Goal: Information Seeking & Learning: Learn about a topic

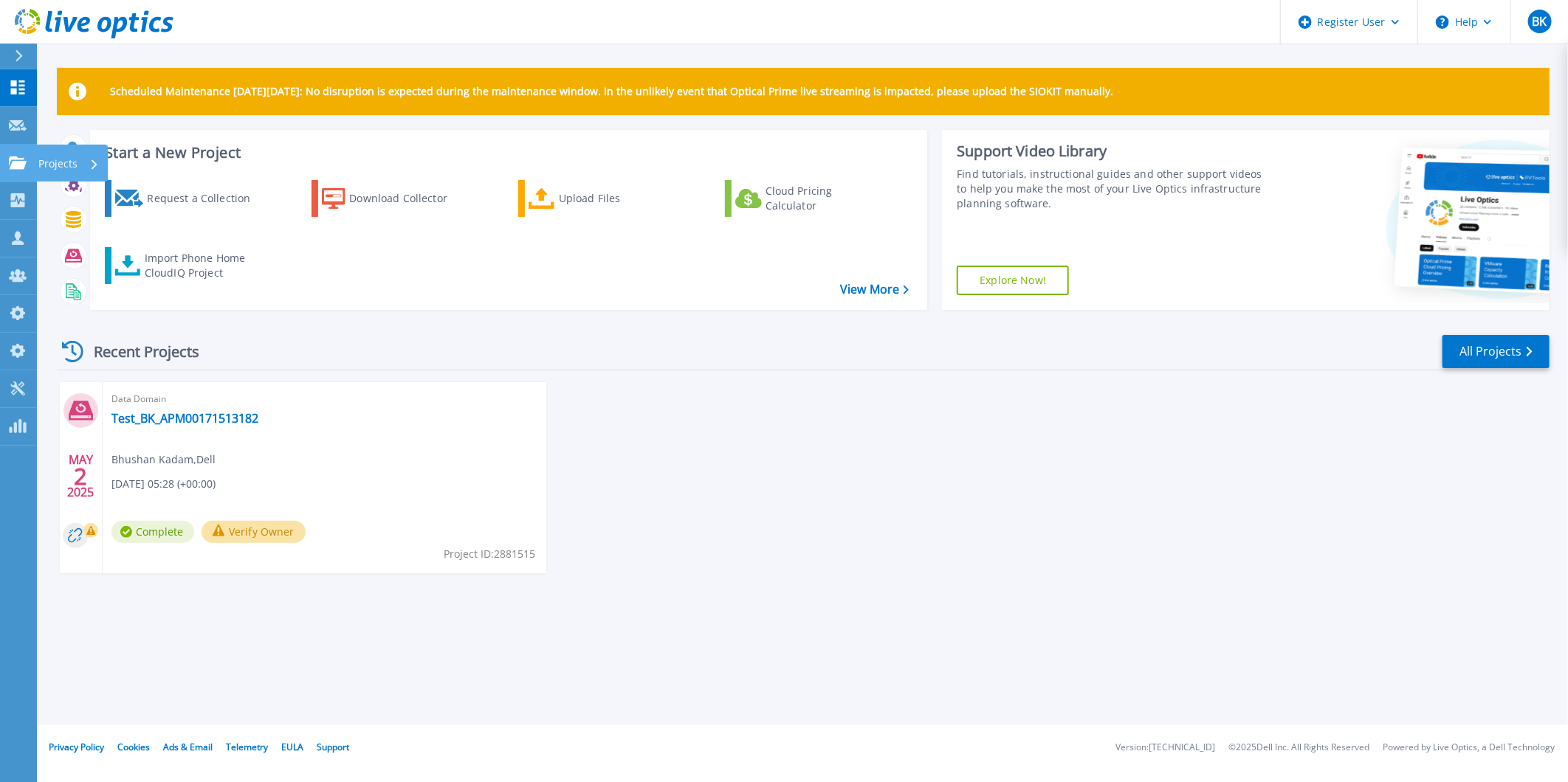
click at [57, 163] on p "Projects" at bounding box center [57, 163] width 39 height 38
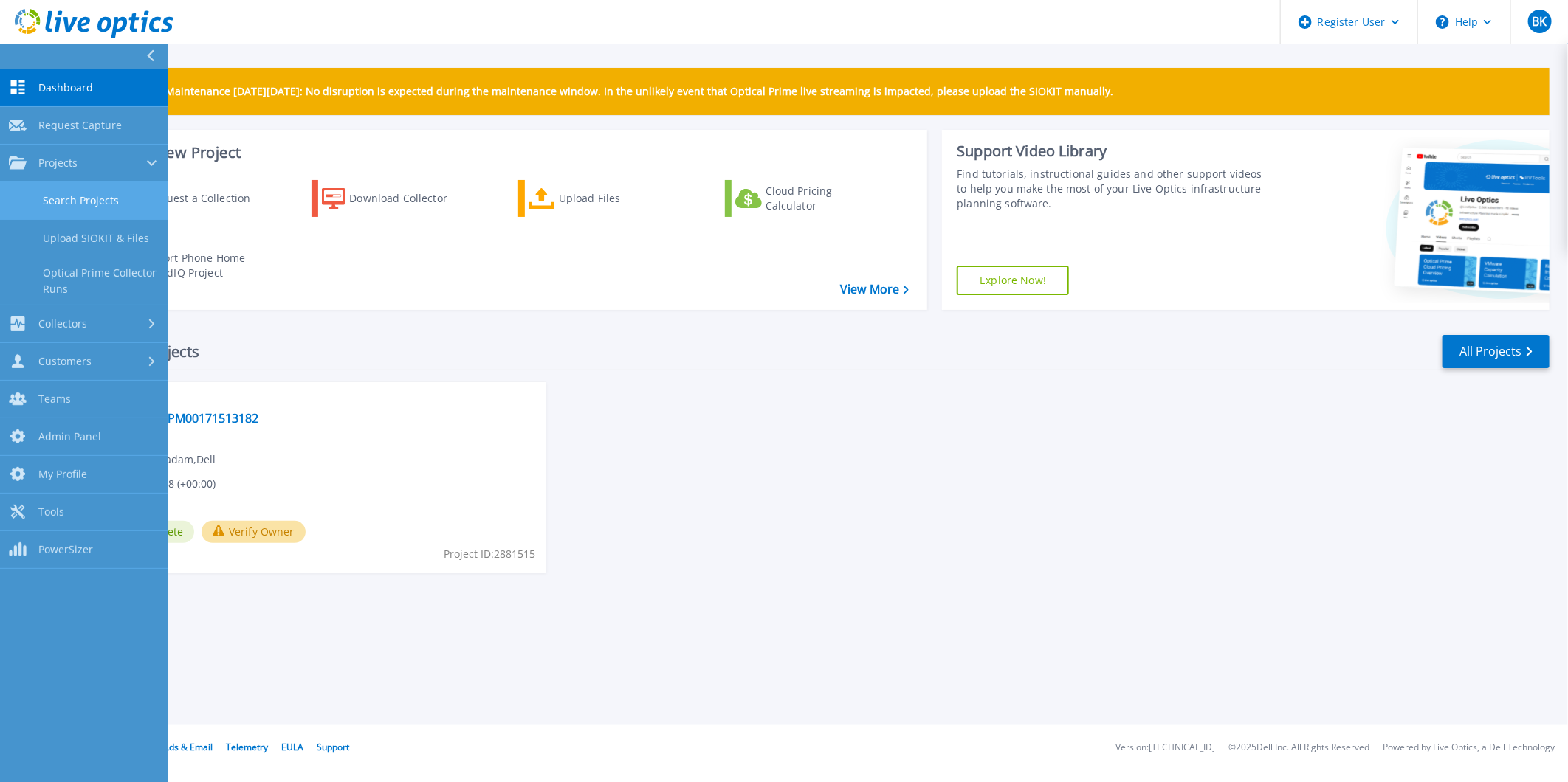
click at [71, 192] on link "Search Projects" at bounding box center [84, 200] width 168 height 38
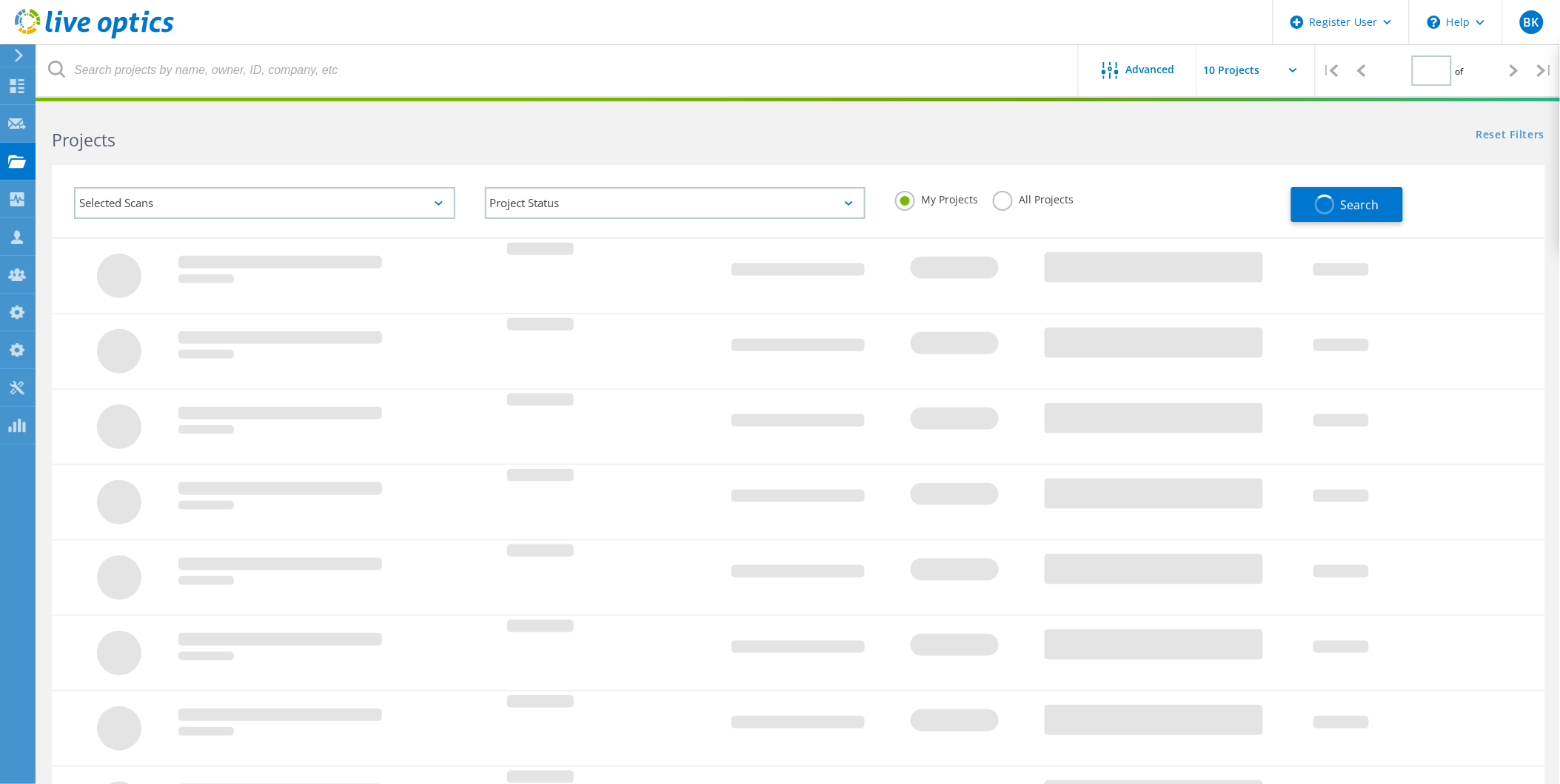
type input "1"
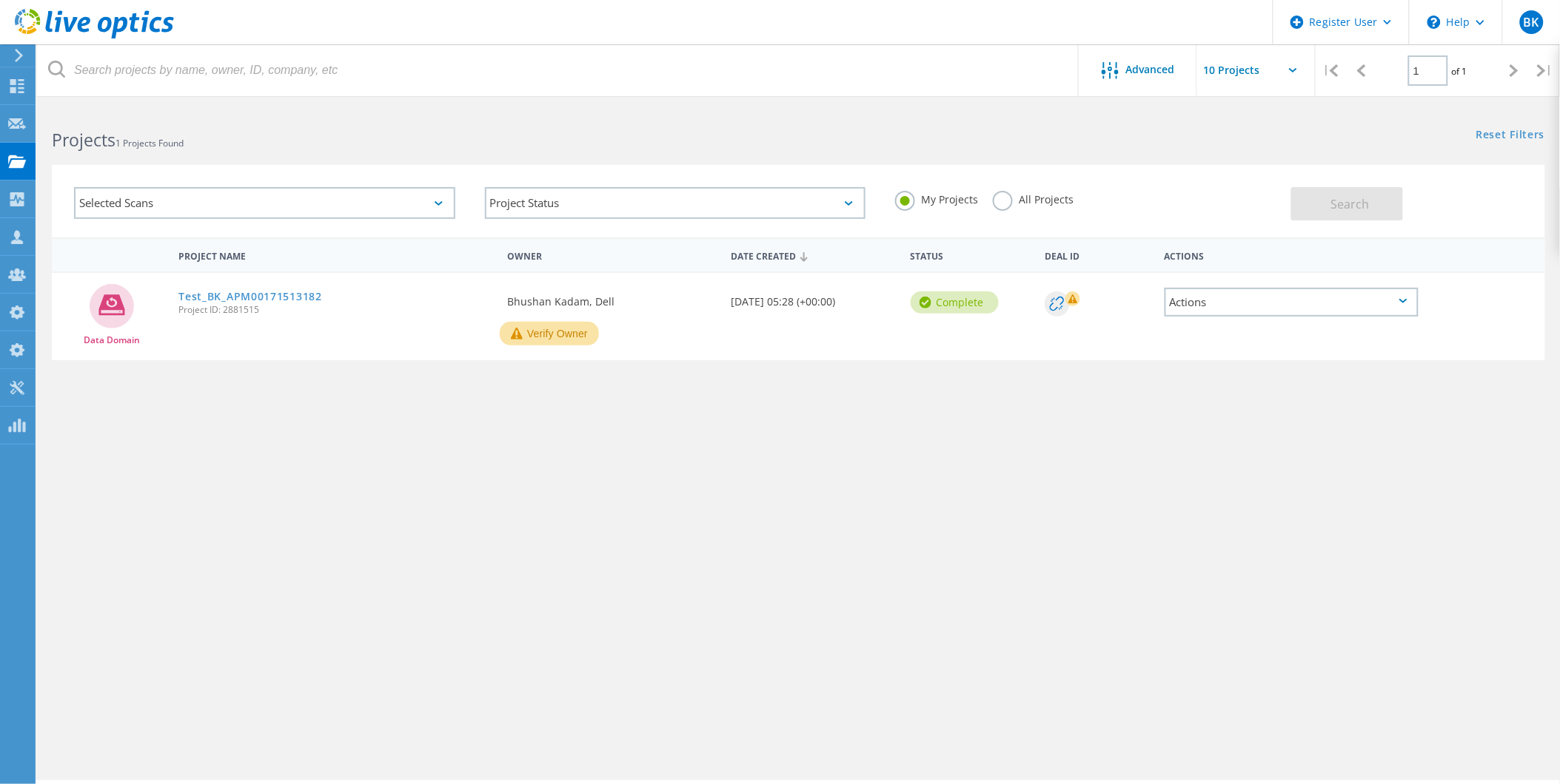
click at [345, 215] on div "Selected Scans" at bounding box center [264, 203] width 381 height 32
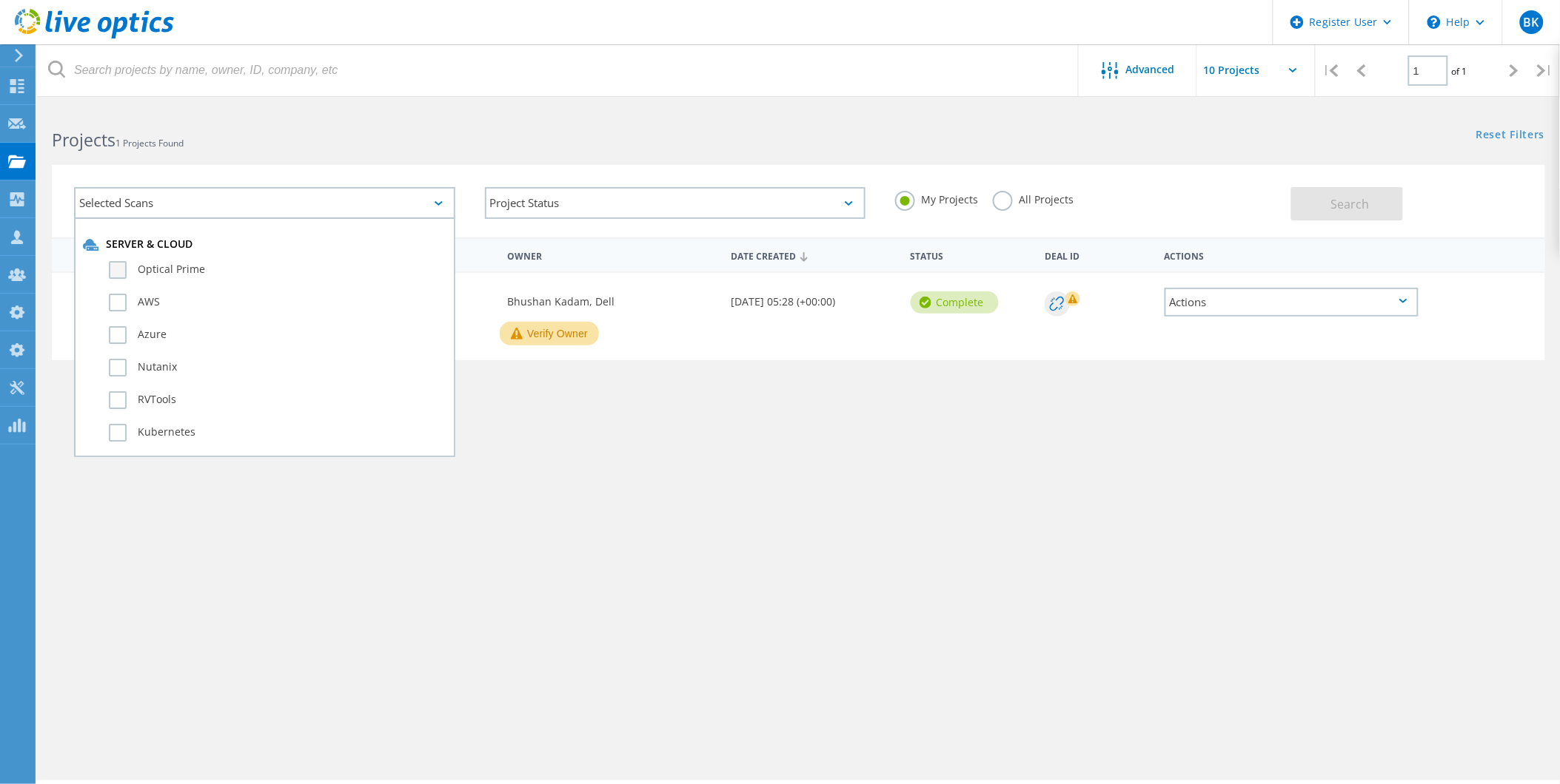
click at [174, 274] on label "Optical Prime" at bounding box center [278, 270] width 338 height 18
click at [0, 0] on input "Optical Prime" at bounding box center [0, 0] width 0 height 0
click at [1036, 204] on label "All Projects" at bounding box center [1032, 198] width 81 height 14
click at [0, 0] on input "All Projects" at bounding box center [0, 0] width 0 height 0
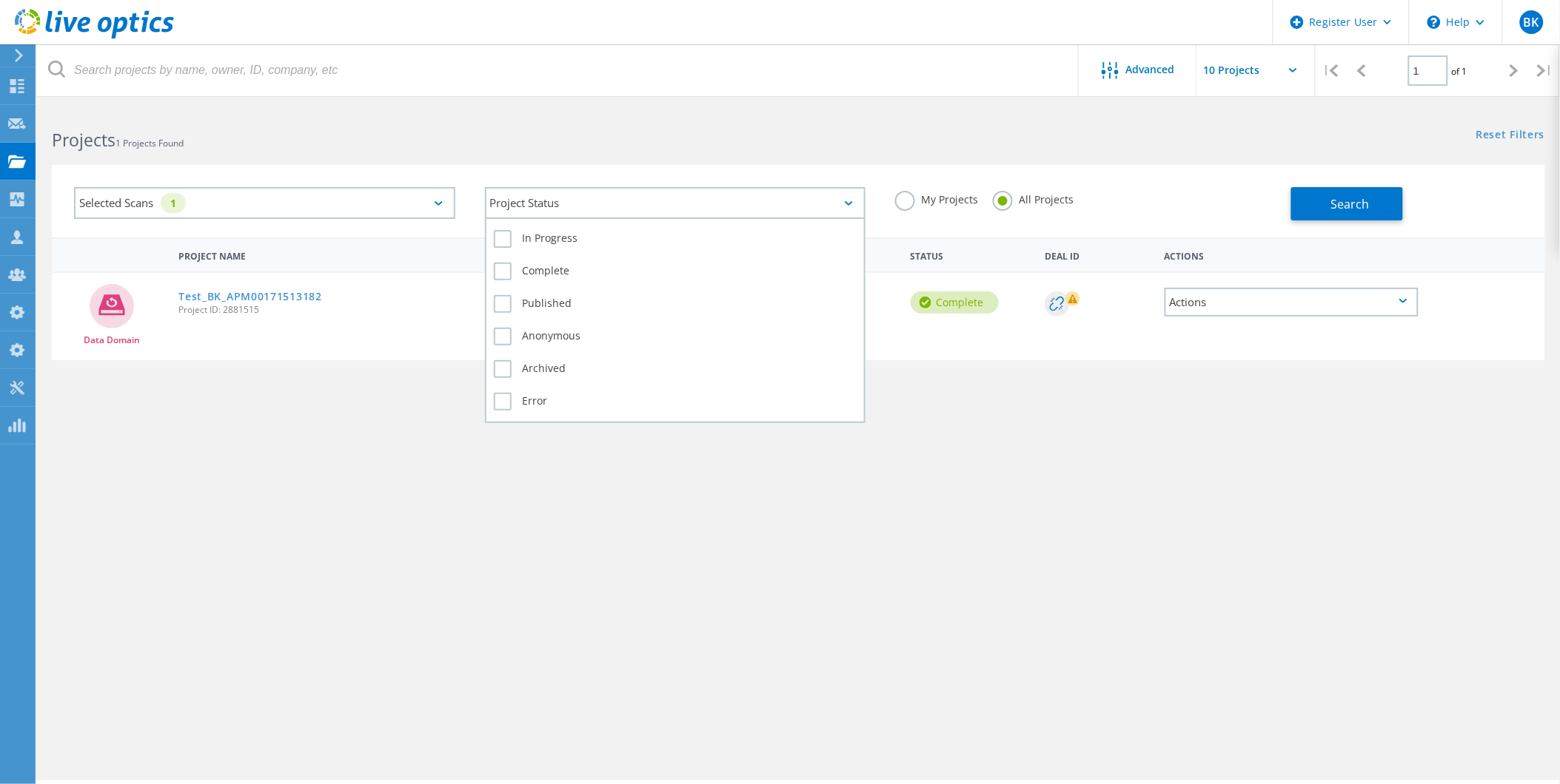
click at [780, 204] on div "Project Status" at bounding box center [675, 203] width 381 height 32
click at [551, 234] on label "In Progress" at bounding box center [675, 239] width 364 height 18
click at [0, 0] on input "In Progress" at bounding box center [0, 0] width 0 height 0
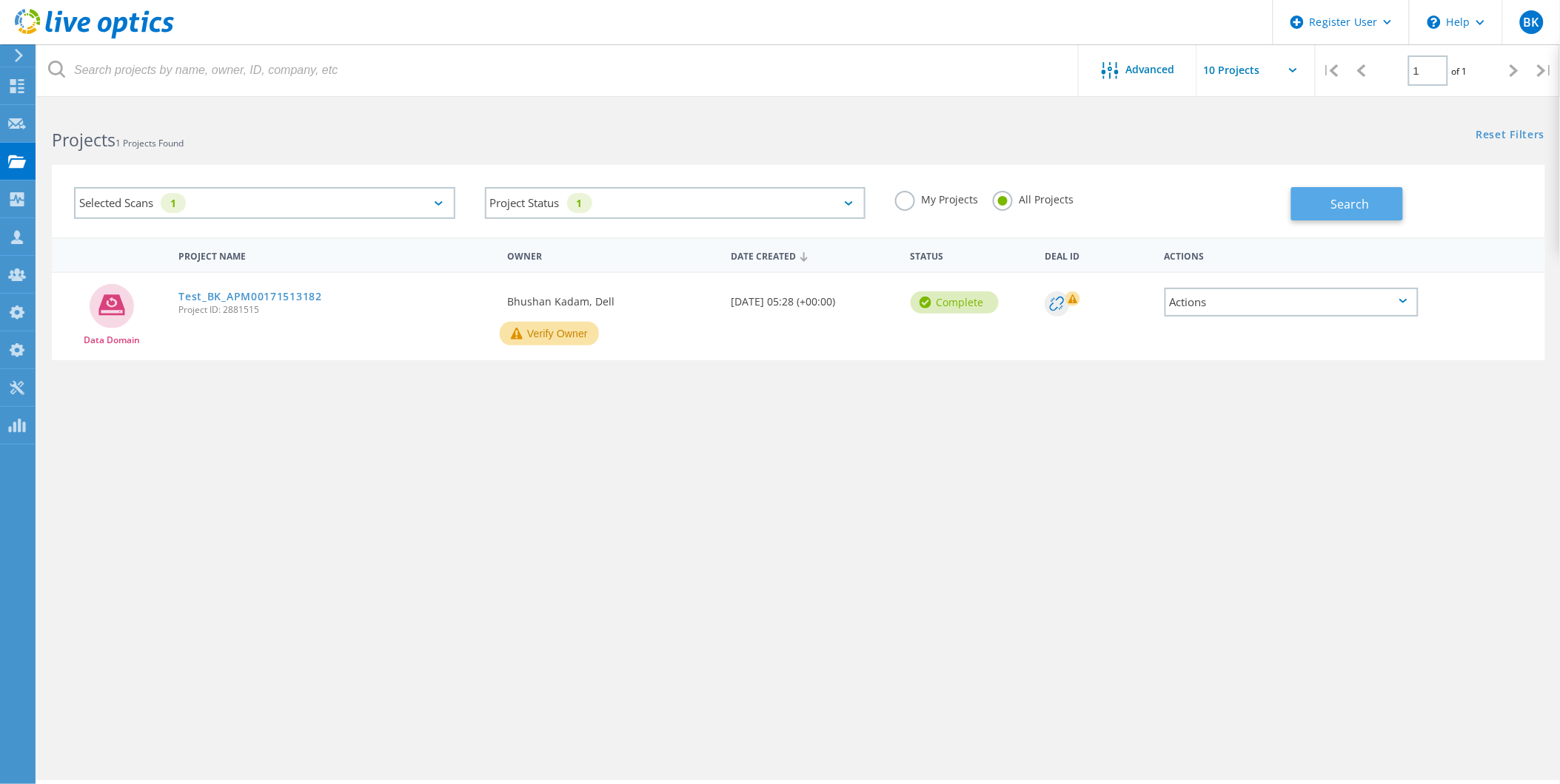
click at [1299, 207] on button "Search" at bounding box center [1346, 204] width 112 height 33
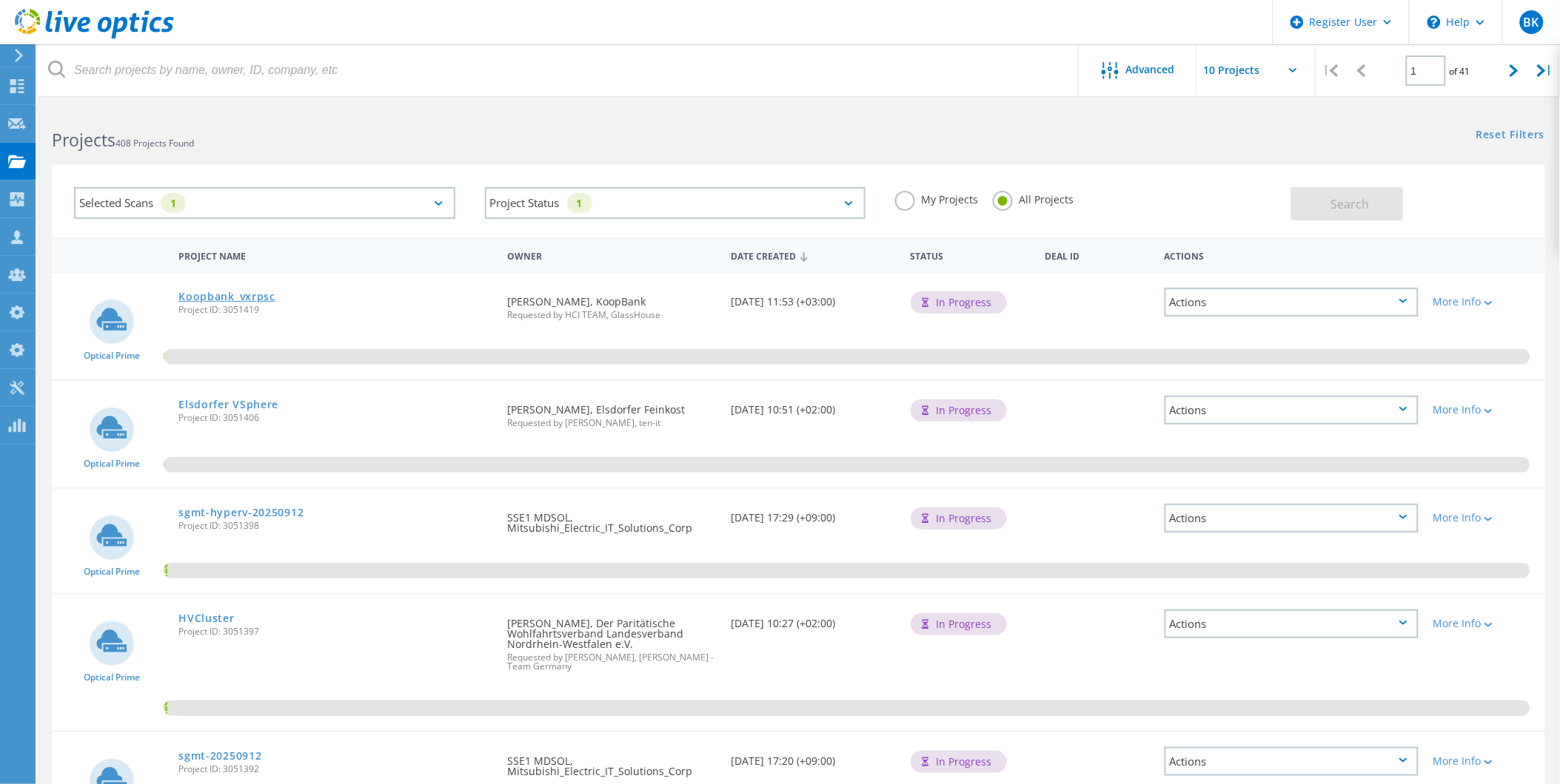
click at [243, 292] on link "Koopbank_vxrpsc" at bounding box center [226, 296] width 97 height 11
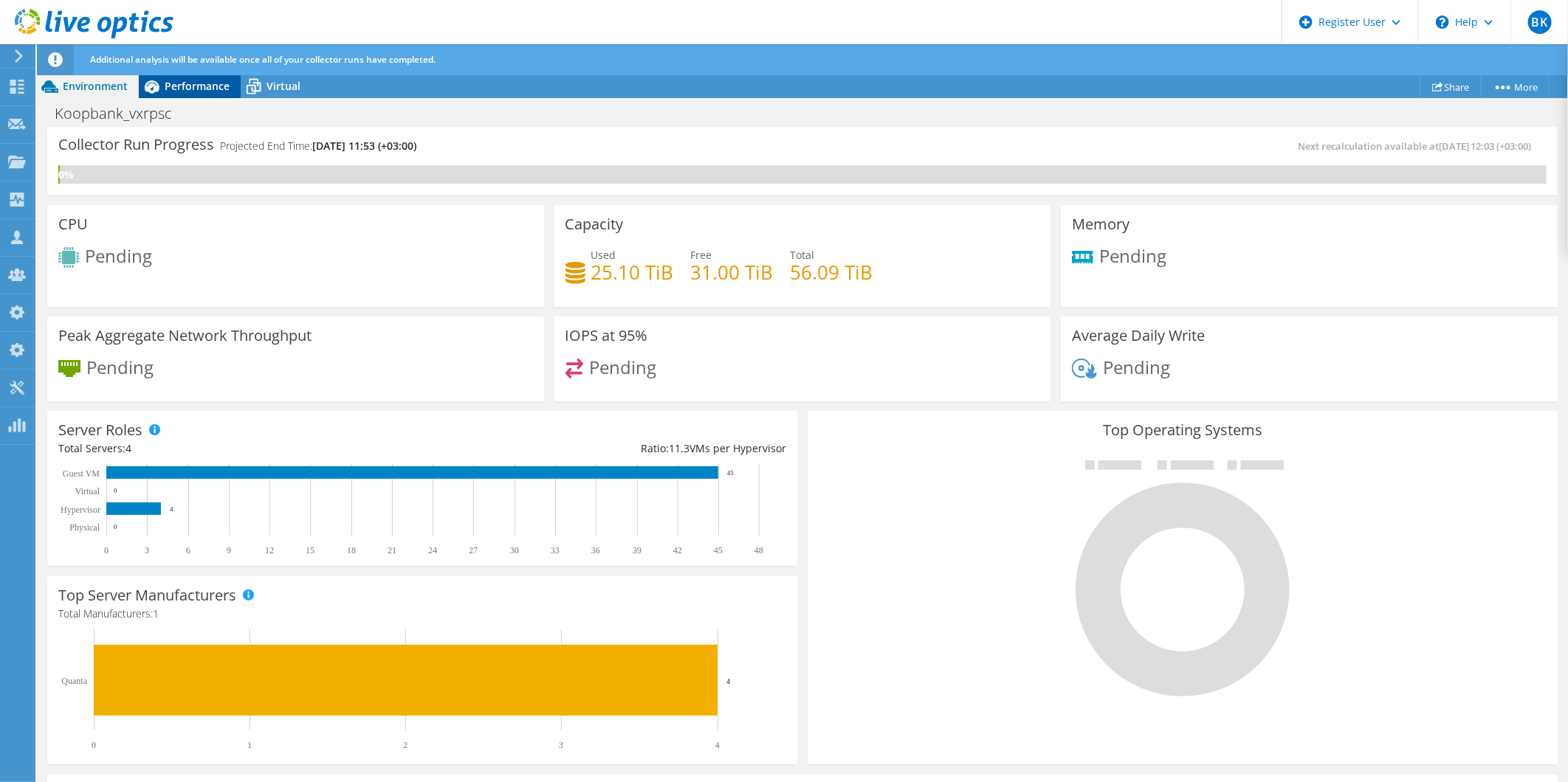
click at [195, 89] on span "Performance" at bounding box center [196, 86] width 65 height 14
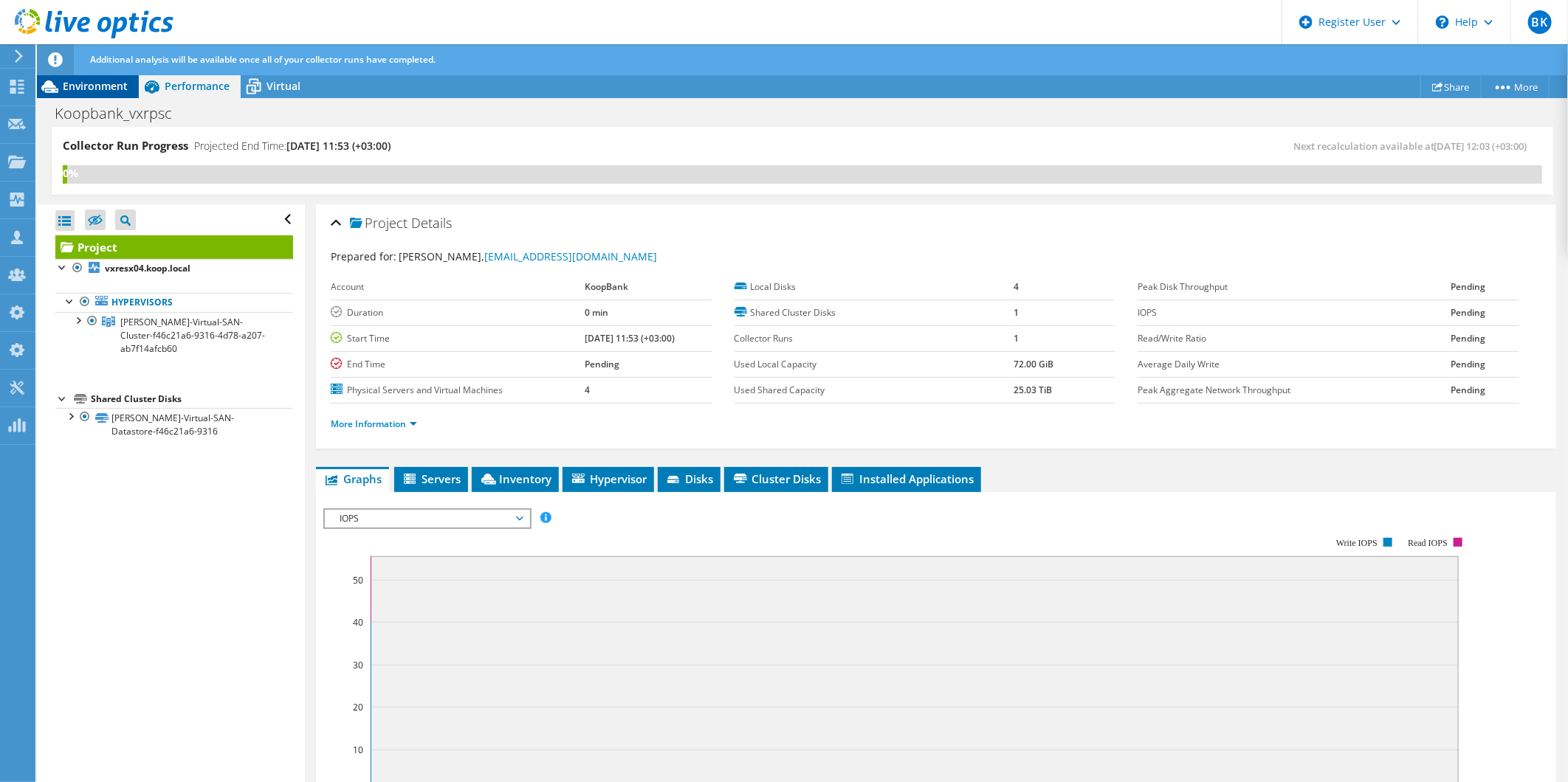
click at [111, 89] on span "Environment" at bounding box center [94, 86] width 65 height 14
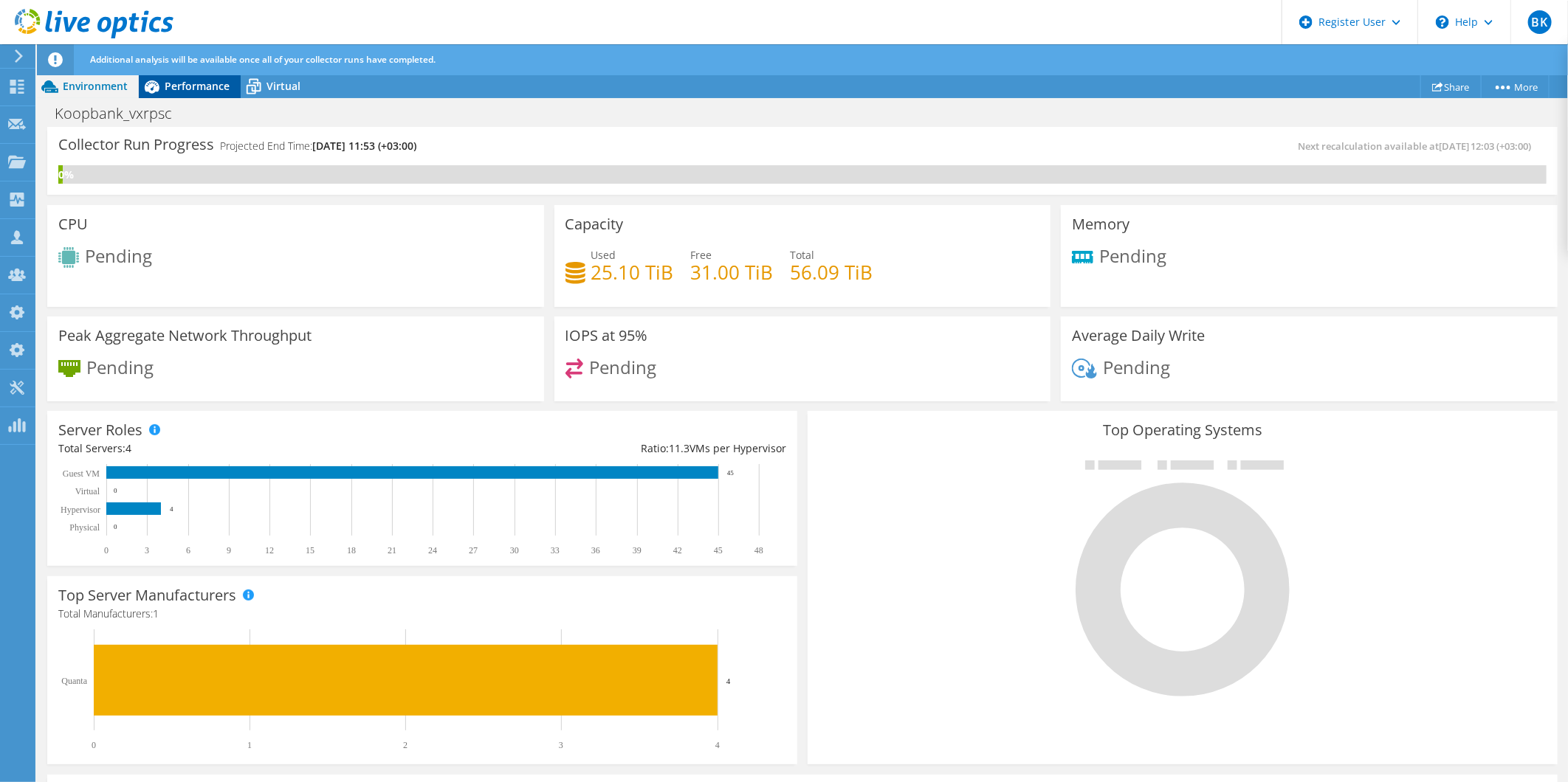
click at [177, 75] on div "Performance" at bounding box center [190, 87] width 102 height 23
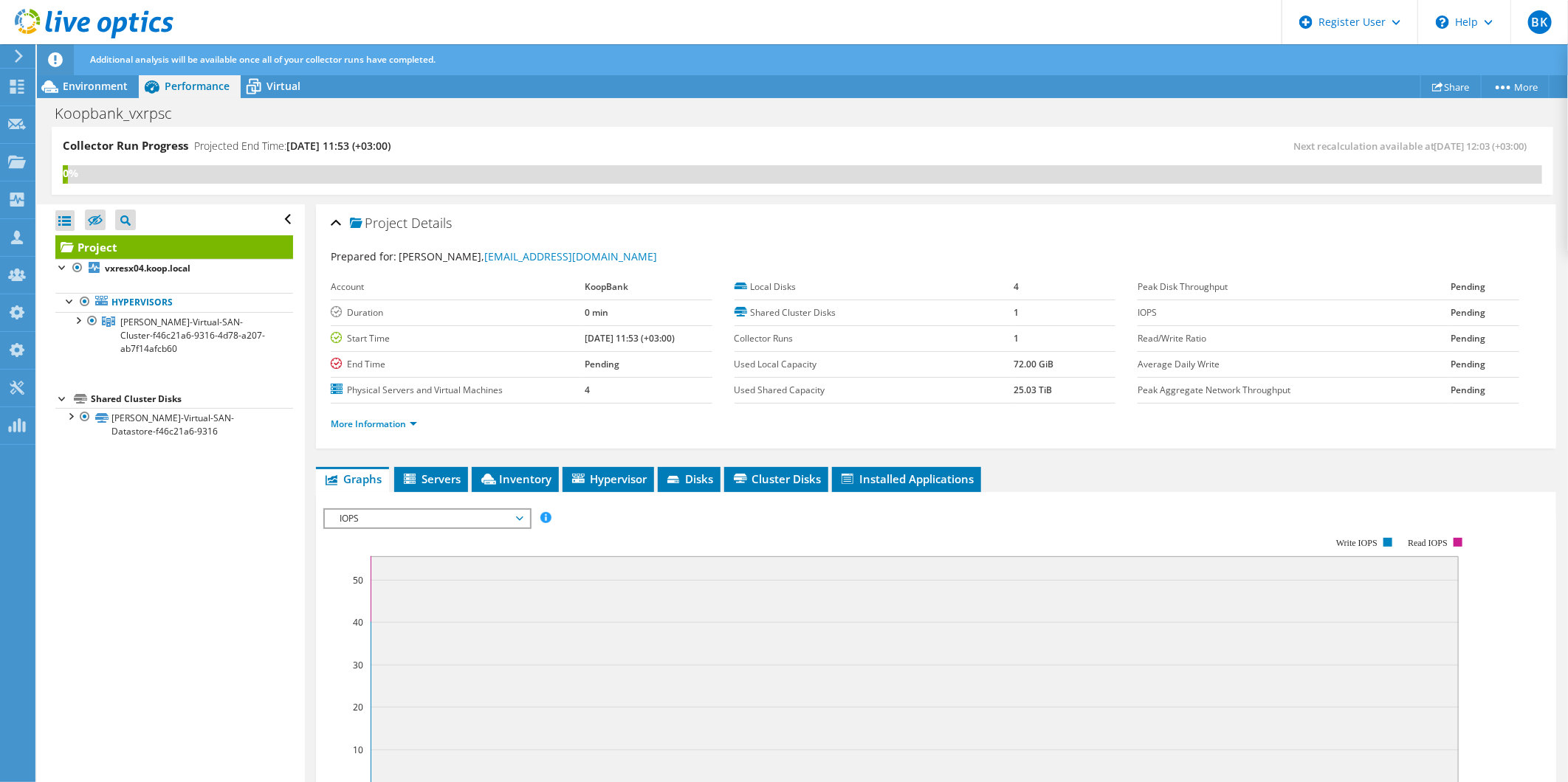
drag, startPoint x: 430, startPoint y: 148, endPoint x: 43, endPoint y: 148, distance: 387.0
click at [43, 148] on div "Collector Run Progress Projected End Time: 09/13/2025, 11:53 (+03:00) Next reca…" at bounding box center [802, 168] width 1531 height 83
click at [441, 158] on div "Collector Run Progress Projected End Time: 09/13/2025, 11:53 (+03:00)" at bounding box center [432, 152] width 739 height 27
click at [270, 90] on span "Virtual" at bounding box center [283, 86] width 34 height 14
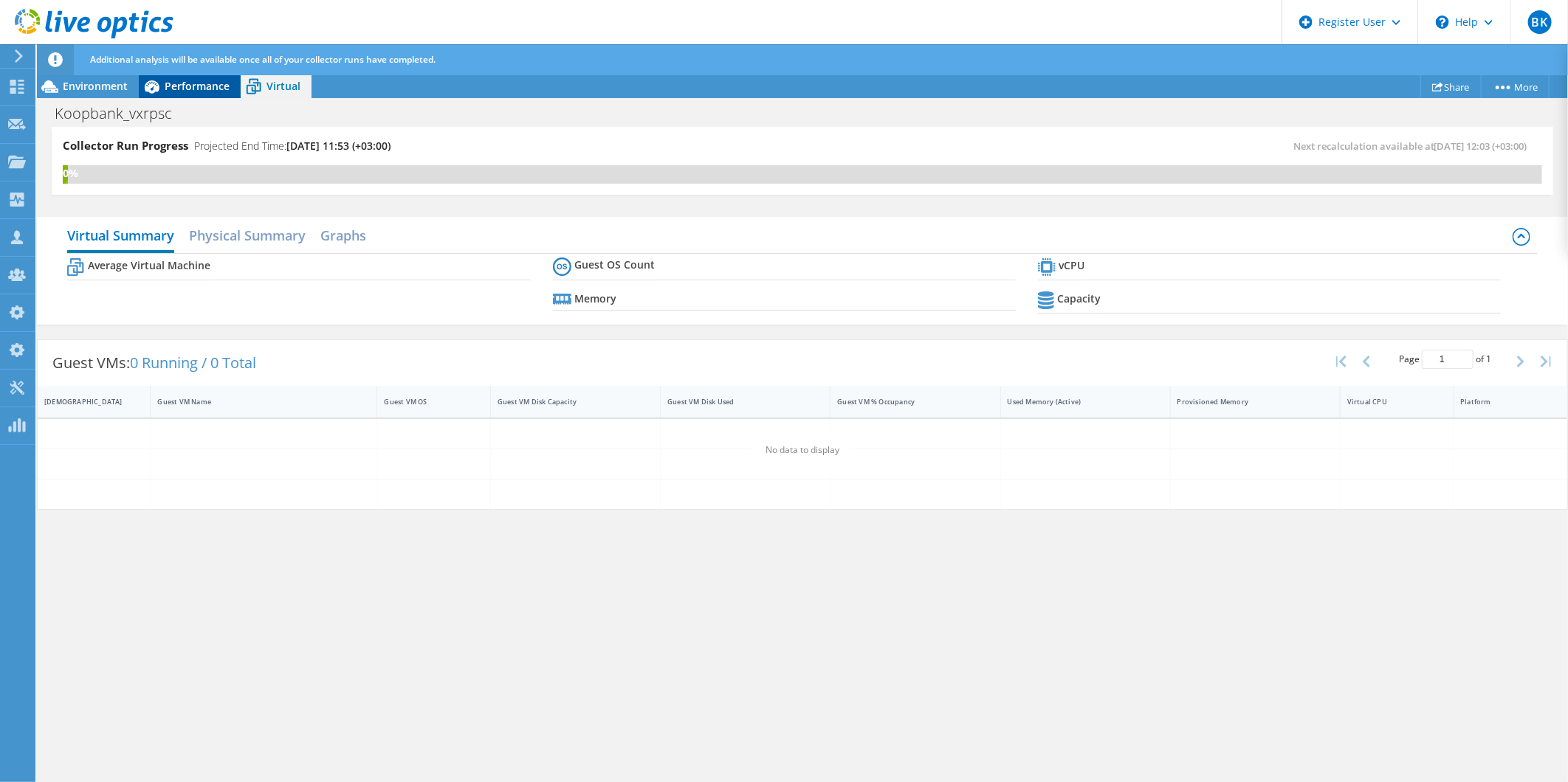
click at [179, 91] on span "Performance" at bounding box center [196, 86] width 65 height 14
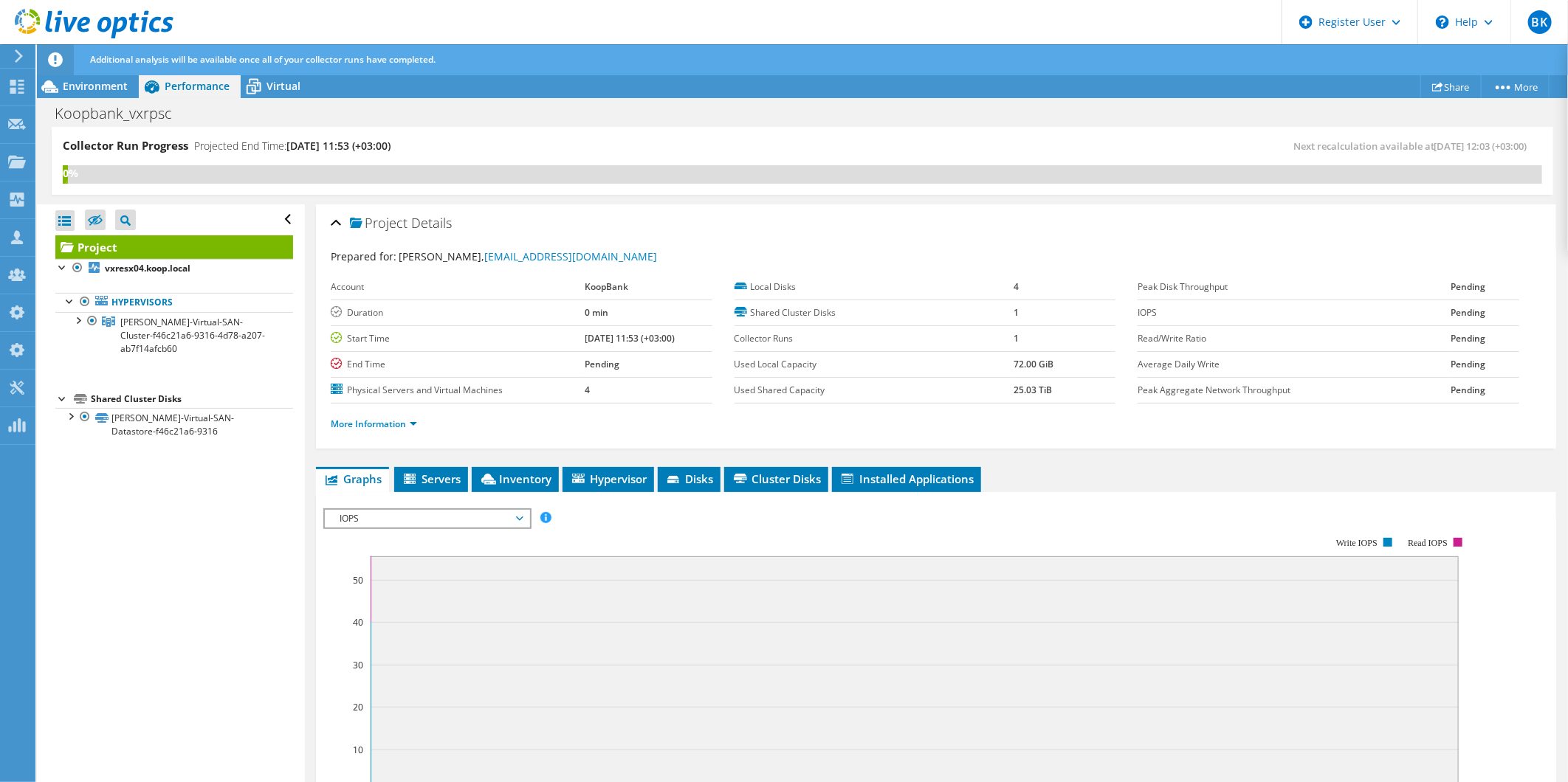
drag, startPoint x: 59, startPoint y: 148, endPoint x: 436, endPoint y: 142, distance: 377.0
click at [436, 142] on div "Collector Run Progress Projected End Time: 09/13/2025, 11:53 (+03:00) Next reca…" at bounding box center [802, 161] width 1501 height 68
drag, startPoint x: 436, startPoint y: 142, endPoint x: 507, endPoint y: 149, distance: 71.3
click at [507, 149] on div "Collector Run Progress Projected End Time: 09/13/2025, 11:53 (+03:00)" at bounding box center [432, 152] width 739 height 27
drag, startPoint x: 482, startPoint y: 151, endPoint x: 59, endPoint y: 146, distance: 423.0
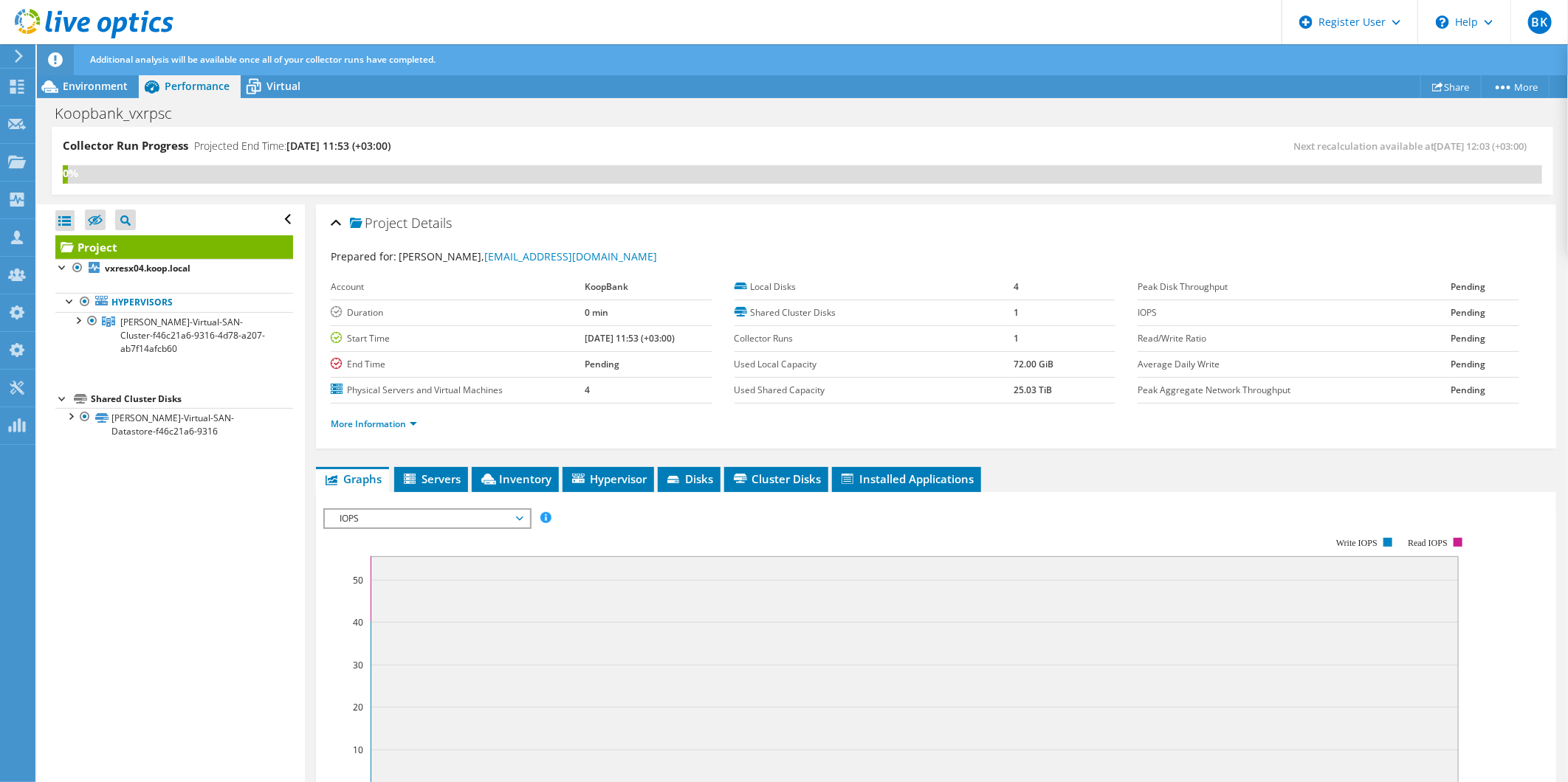
click at [59, 146] on div "Collector Run Progress Projected End Time: 09/13/2025, 11:53 (+03:00) Next reca…" at bounding box center [802, 161] width 1501 height 68
click at [444, 165] on div "0%" at bounding box center [802, 174] width 1479 height 18
drag, startPoint x: 418, startPoint y: 148, endPoint x: 54, endPoint y: 138, distance: 364.1
click at [54, 138] on div "Collector Run Progress Projected End Time: 09/13/2025, 11:53 (+03:00) Next reca…" at bounding box center [802, 161] width 1501 height 68
click at [326, 139] on span "[DATE] 11:53 (+03:00)" at bounding box center [338, 146] width 104 height 14
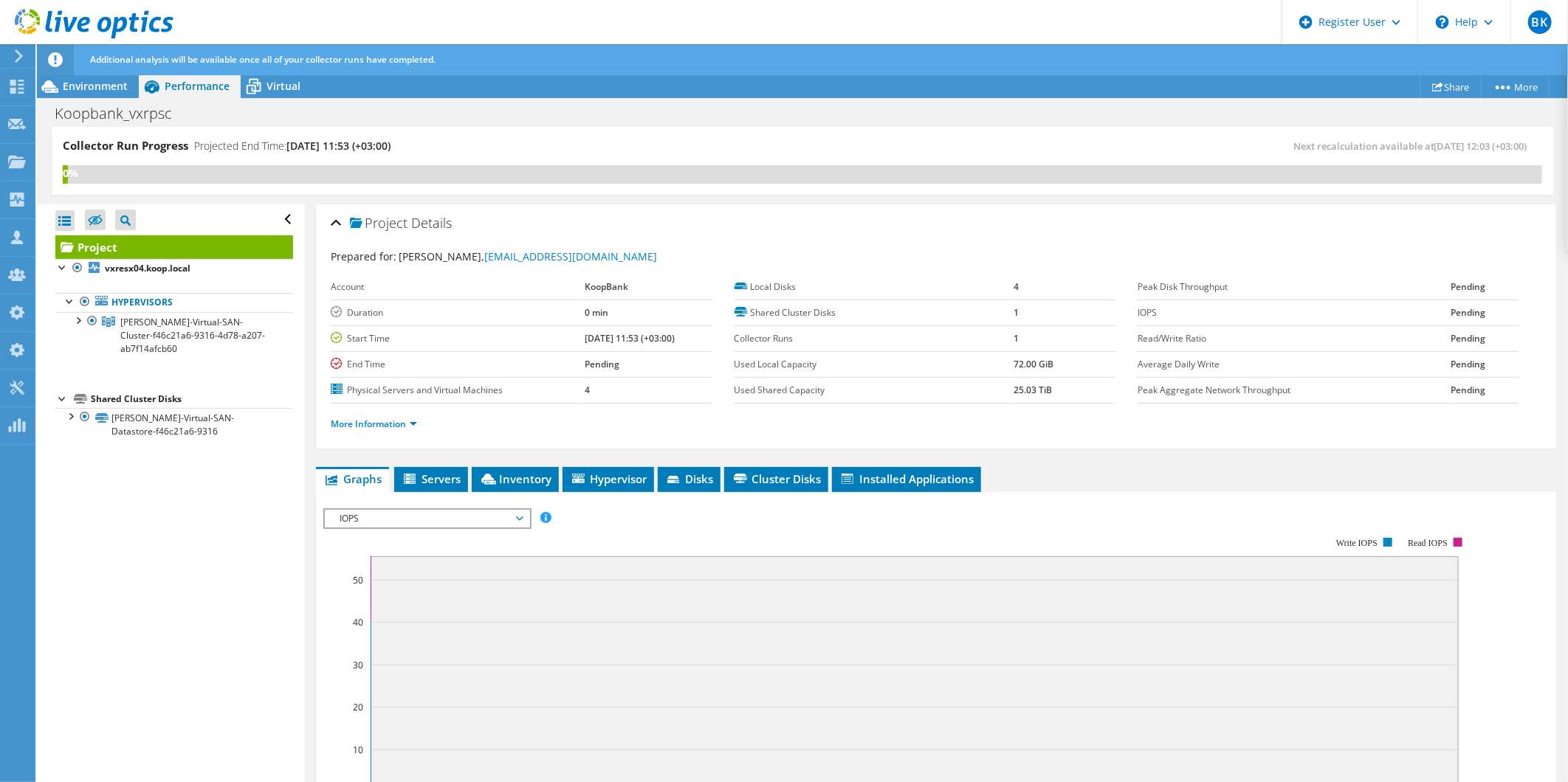
drag, startPoint x: 445, startPoint y: 139, endPoint x: 56, endPoint y: 149, distance: 389.1
click at [56, 149] on div "Collector Run Progress Projected End Time: 09/13/2025, 11:53 (+03:00) Next reca…" at bounding box center [802, 161] width 1501 height 68
drag, startPoint x: 56, startPoint y: 149, endPoint x: 300, endPoint y: 128, distance: 244.9
click at [300, 128] on div "Collector Run Progress Projected End Time: 09/13/2025, 11:53 (+03:00) Next reca…" at bounding box center [802, 161] width 1501 height 68
click at [270, 87] on span "Virtual" at bounding box center [283, 86] width 34 height 14
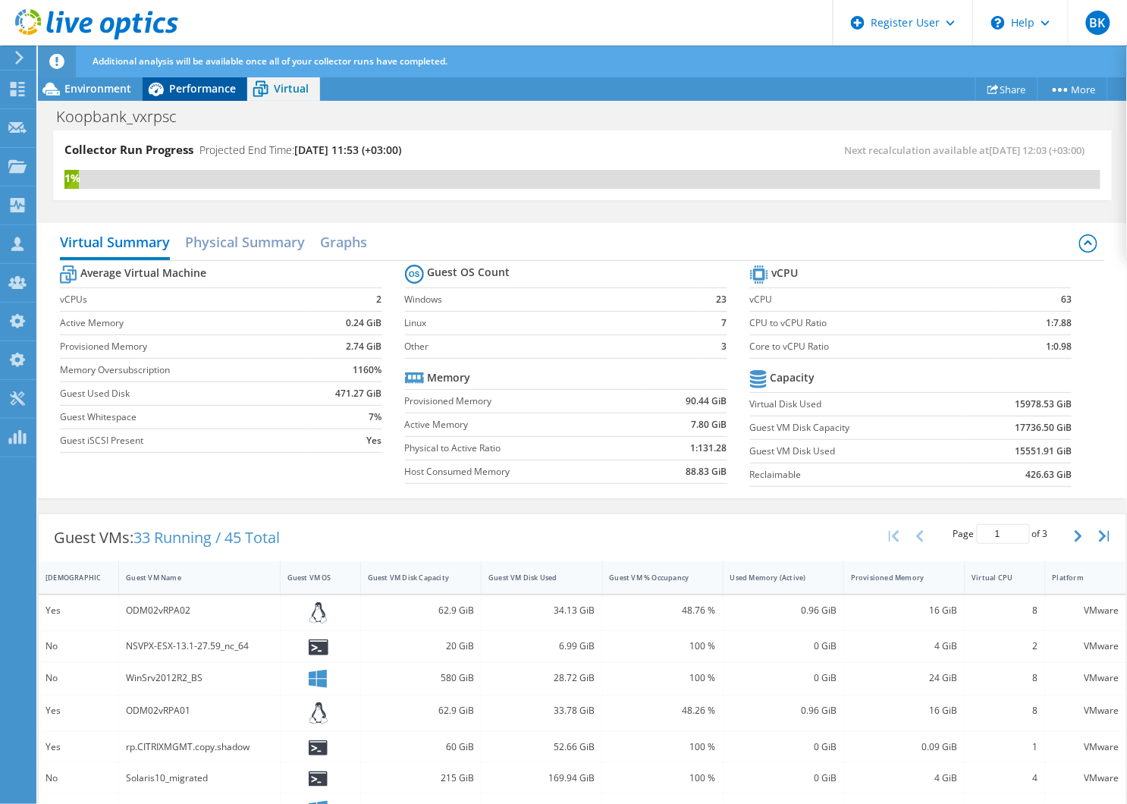
click at [213, 78] on div "Performance" at bounding box center [195, 89] width 105 height 24
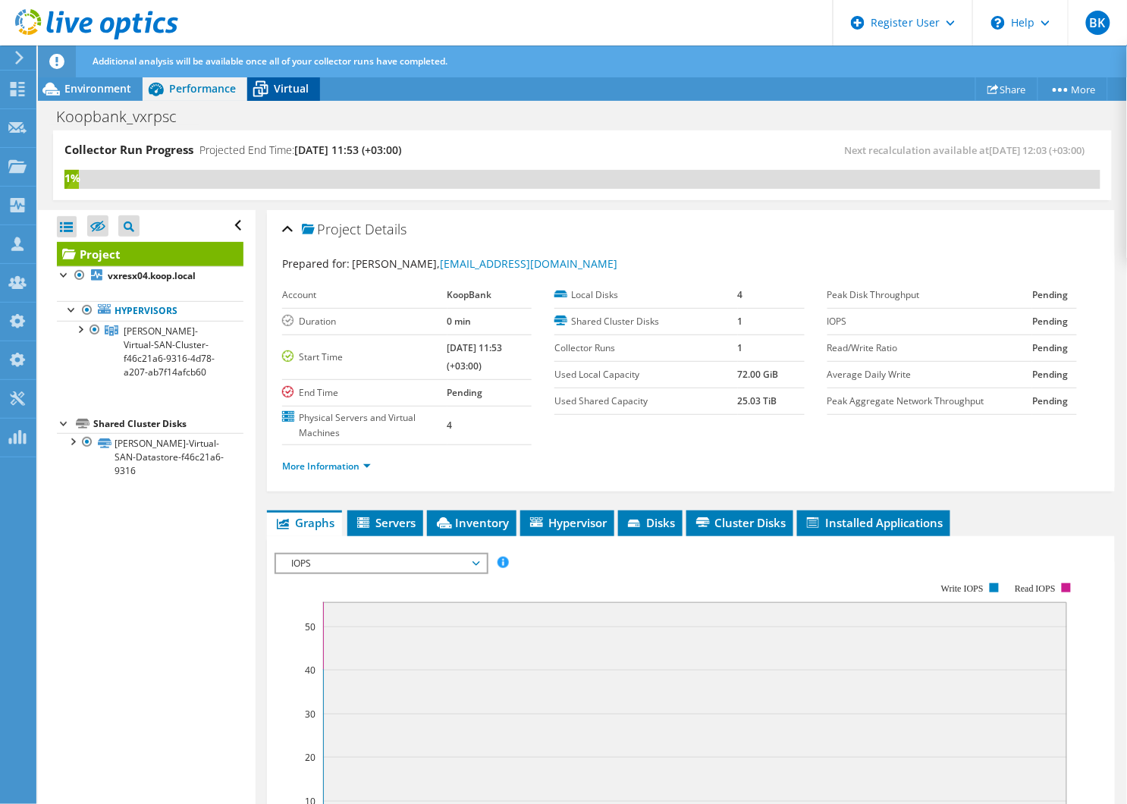
click at [259, 81] on icon at bounding box center [261, 83] width 10 height 5
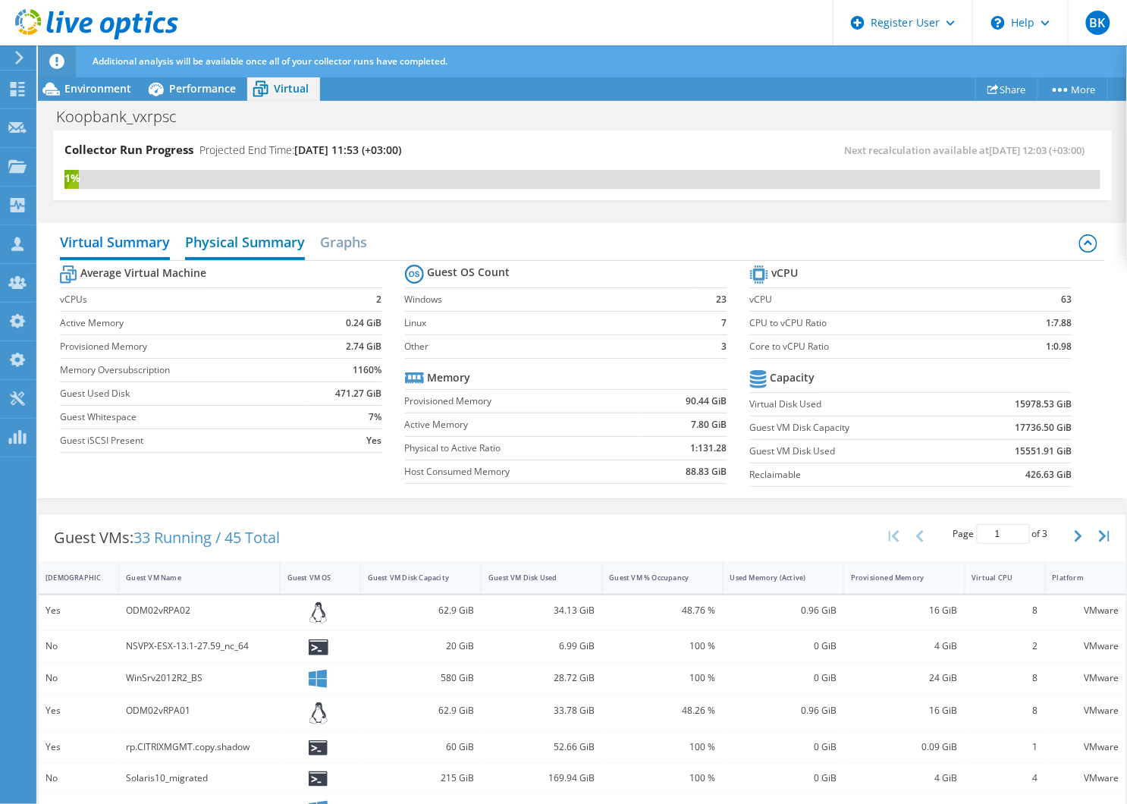
click at [285, 238] on h2 "Physical Summary" at bounding box center [245, 243] width 120 height 33
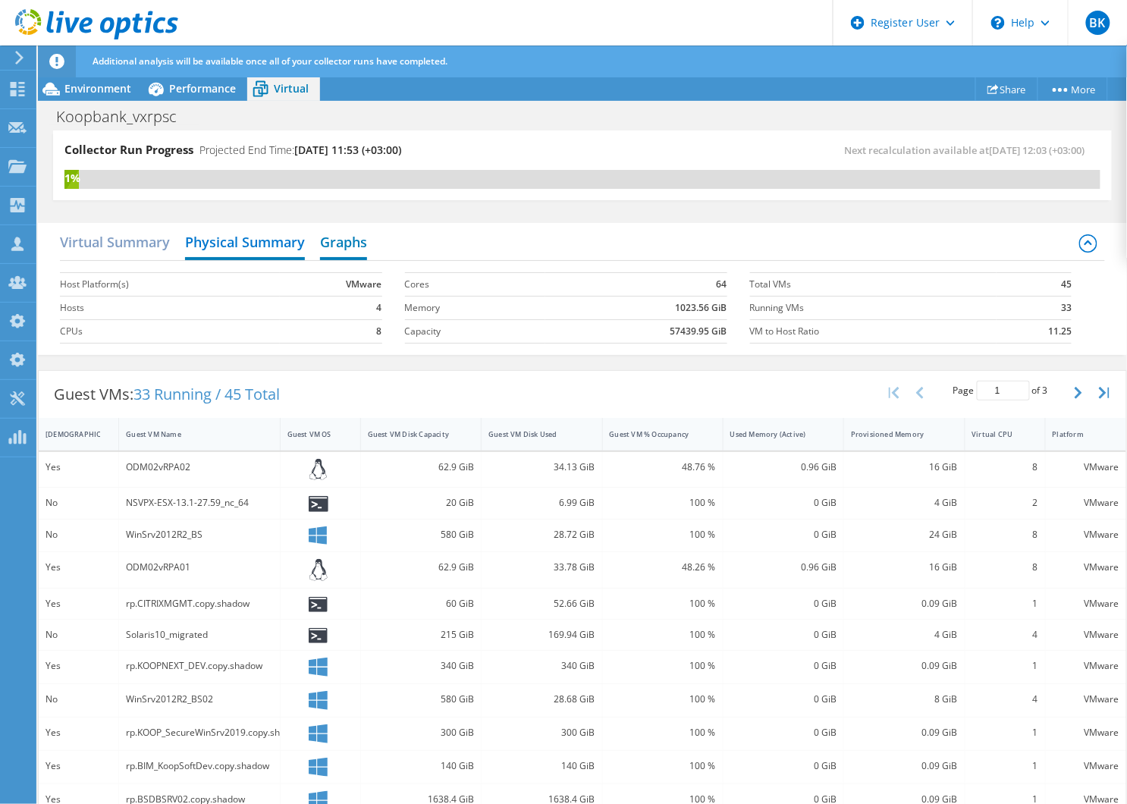
click at [342, 235] on h2 "Graphs" at bounding box center [343, 243] width 47 height 33
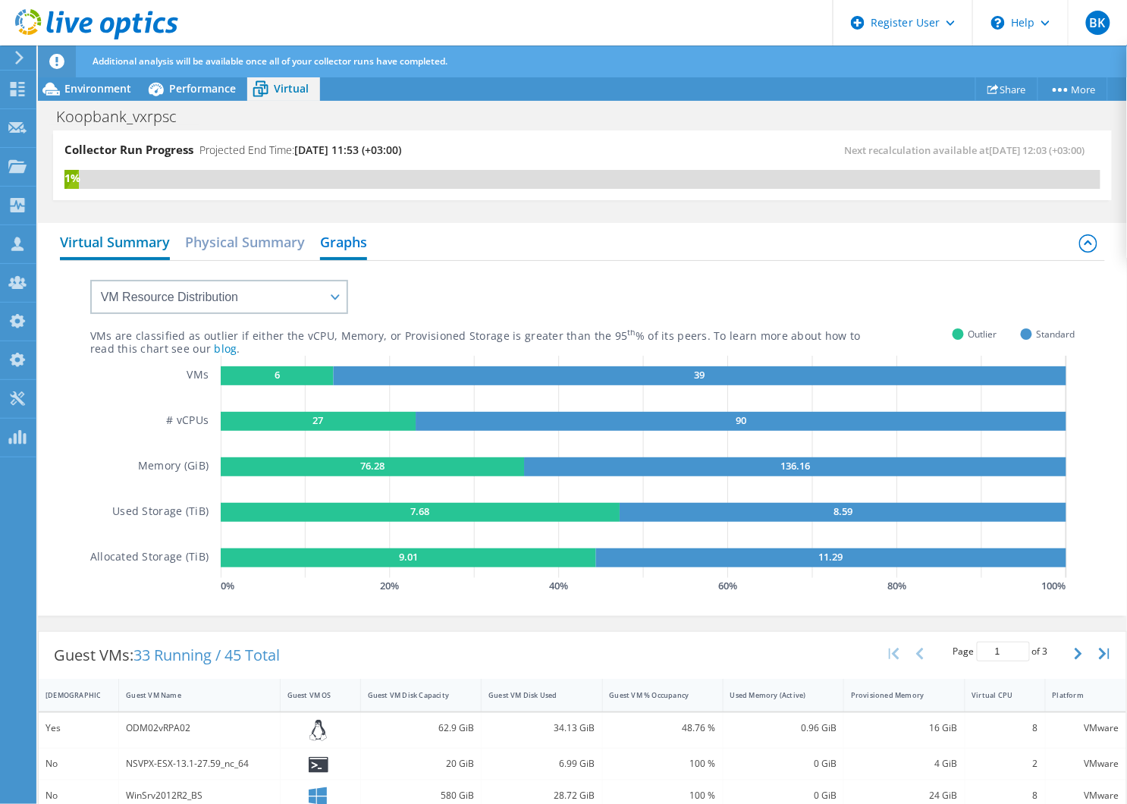
click at [137, 249] on h2 "Virtual Summary" at bounding box center [115, 243] width 110 height 33
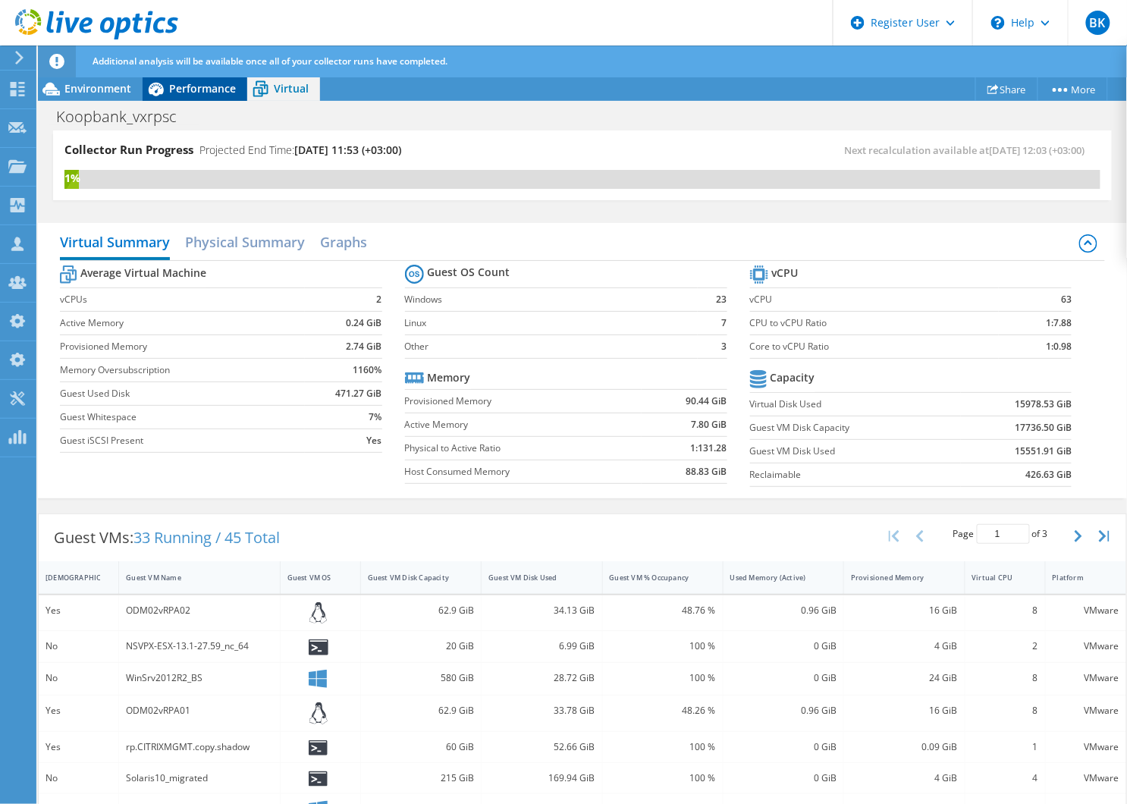
click at [187, 88] on span "Performance" at bounding box center [202, 88] width 67 height 14
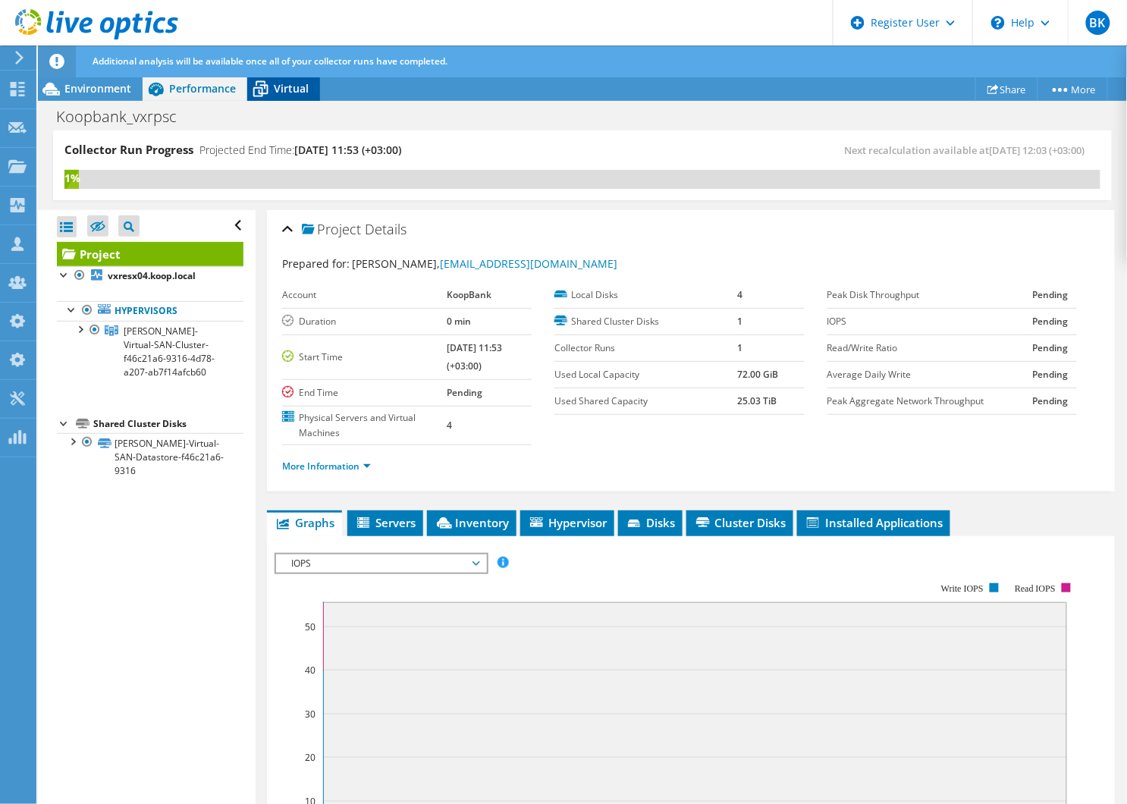
click at [248, 86] on icon at bounding box center [260, 89] width 27 height 27
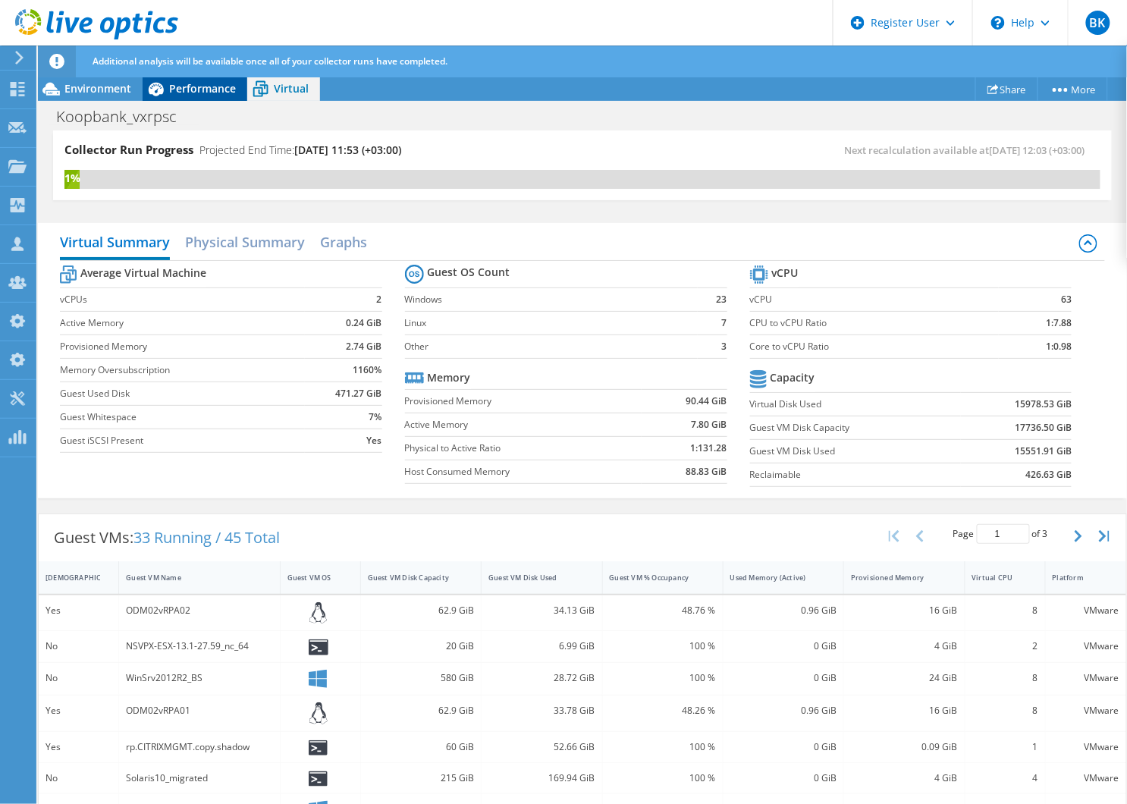
click at [181, 85] on span "Performance" at bounding box center [202, 88] width 67 height 14
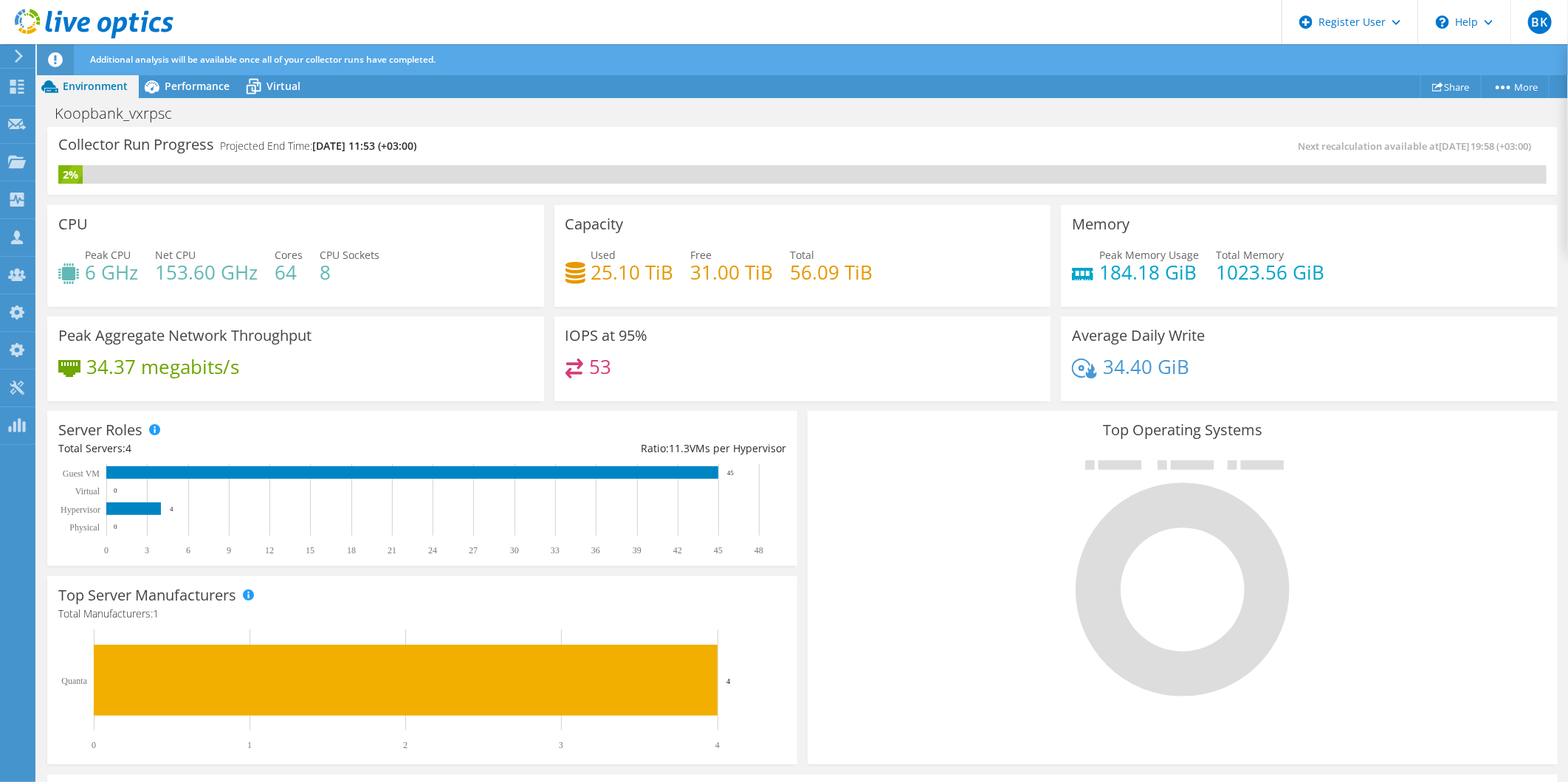
click at [340, 121] on div "Koopbank_vxrpsc Print" at bounding box center [802, 113] width 1531 height 27
click at [196, 89] on span "Performance" at bounding box center [196, 86] width 65 height 14
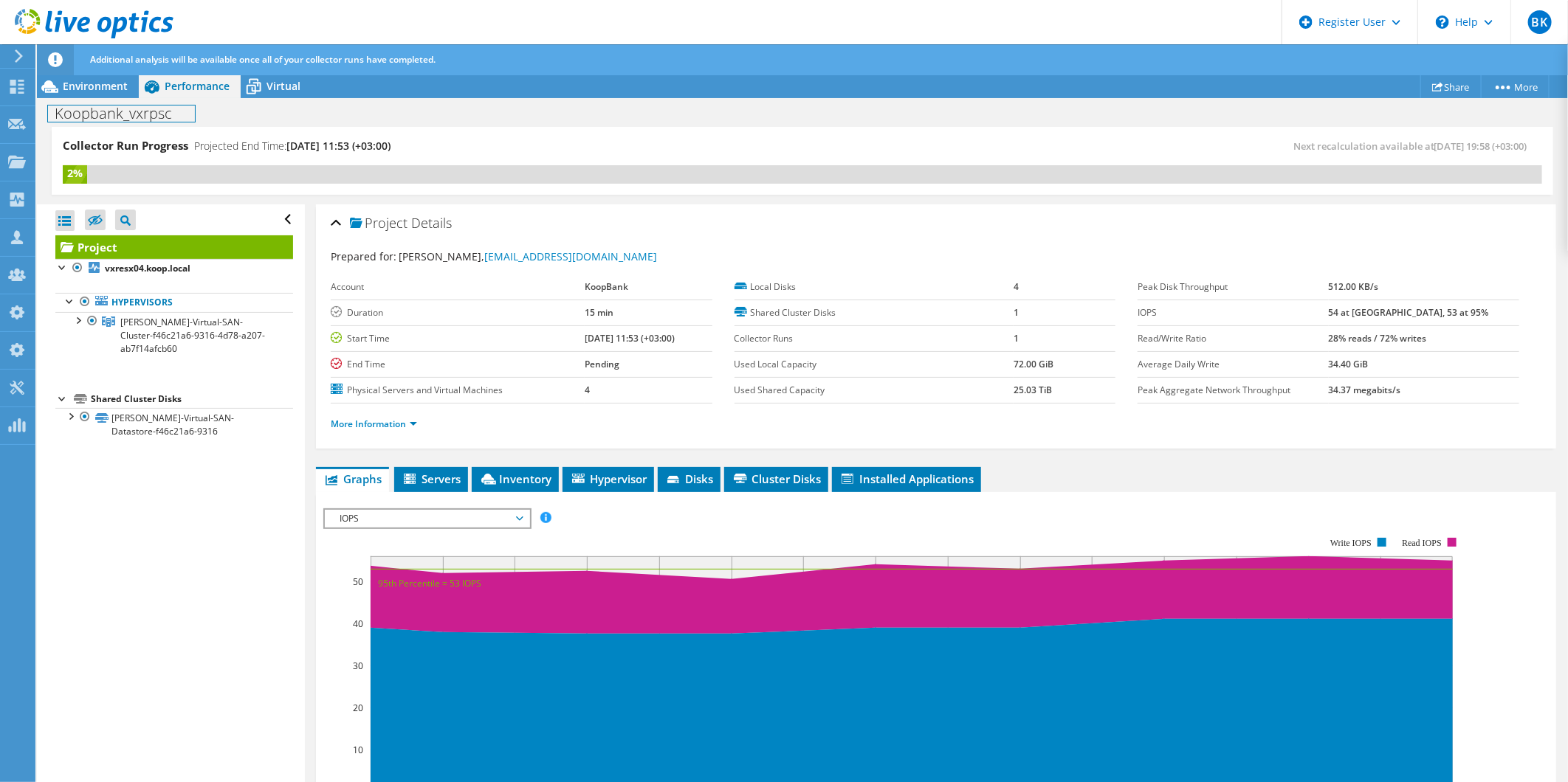
click at [115, 106] on h1 "Koopbank_vxrpsc" at bounding box center [121, 113] width 147 height 17
click at [109, 79] on span "Environment" at bounding box center [94, 86] width 65 height 14
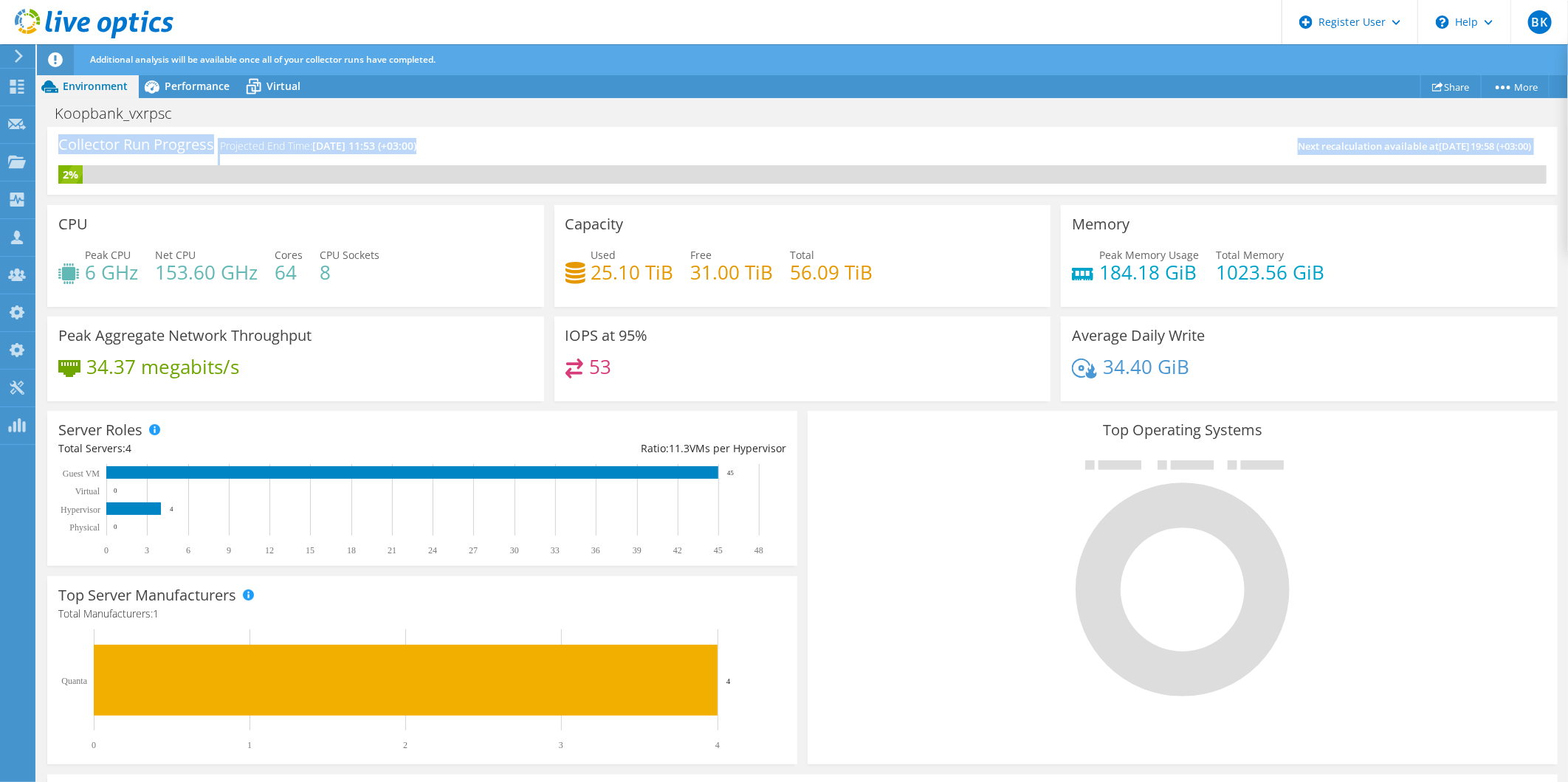
drag, startPoint x: 59, startPoint y: 144, endPoint x: 675, endPoint y: 193, distance: 617.9
click at [675, 193] on div "Collector Run Progress Projected End Time: 09/13/2025, 11:53 (+03:00) Next reca…" at bounding box center [802, 161] width 1510 height 68
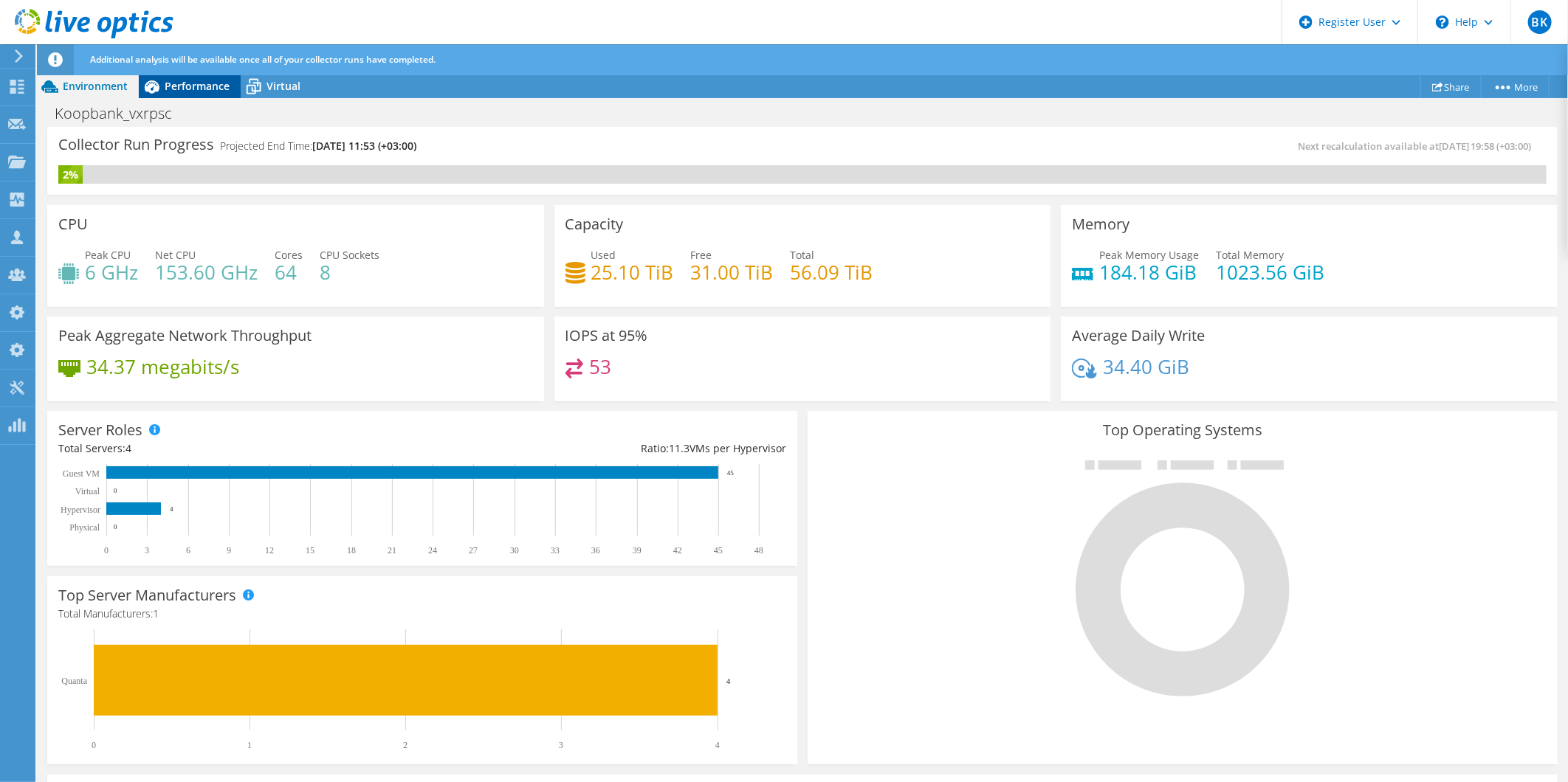
click at [192, 76] on div "Performance" at bounding box center [190, 87] width 102 height 23
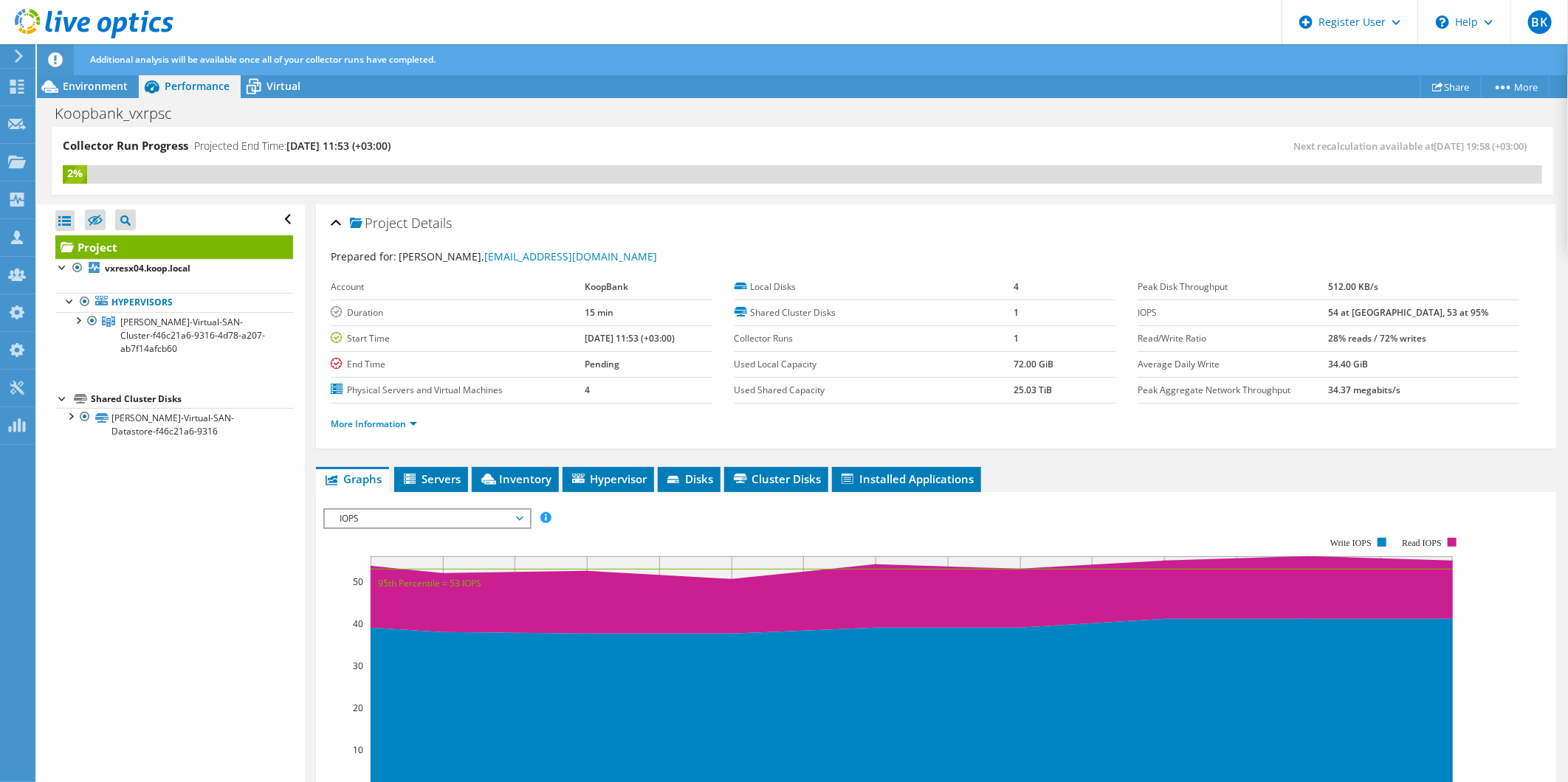
click at [239, 502] on div "Open All Close All Hide Excluded Nodes Project Tree Filter" at bounding box center [170, 494] width 267 height 580
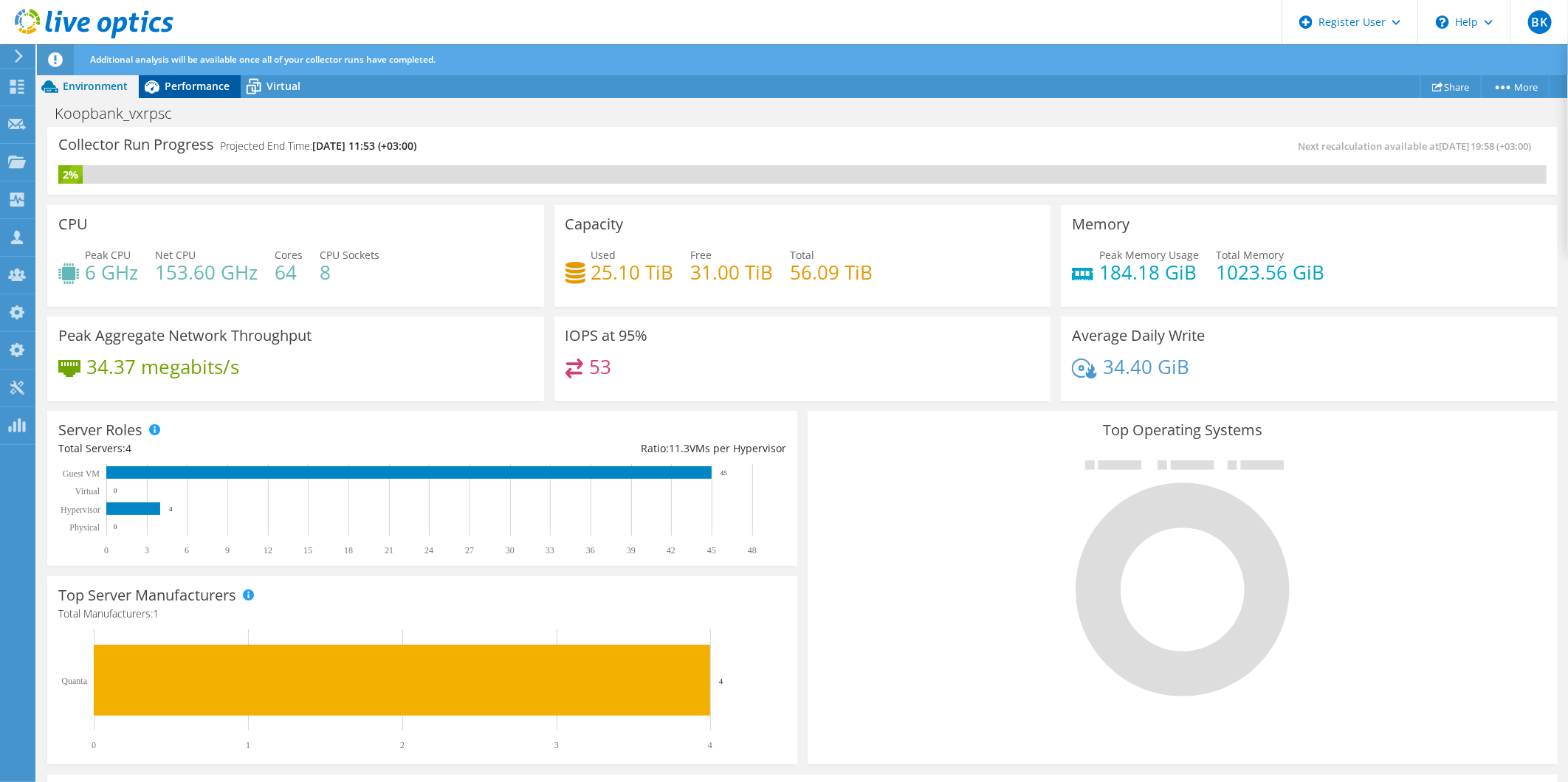
click at [192, 83] on span "Performance" at bounding box center [196, 86] width 65 height 14
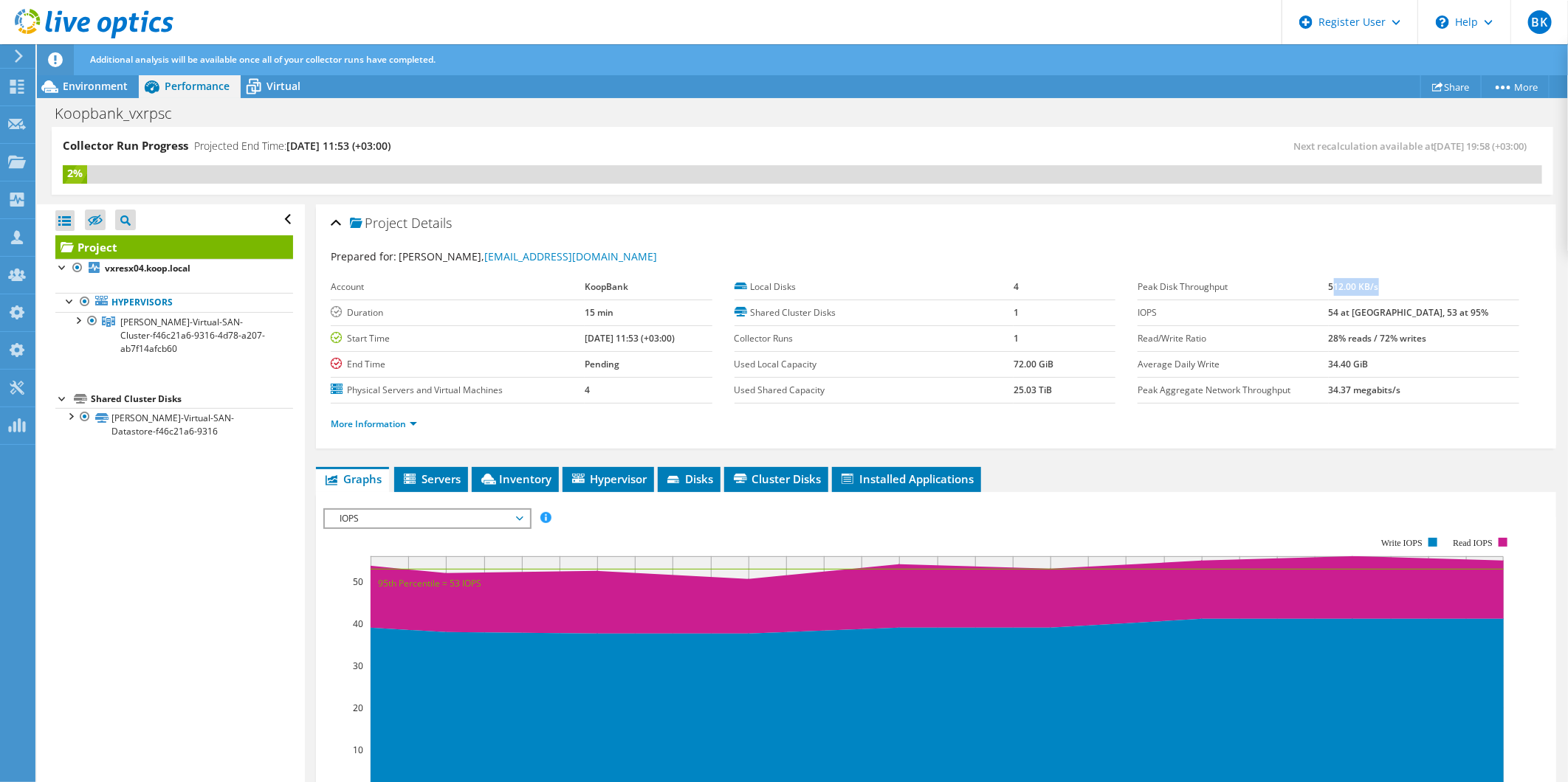
drag, startPoint x: 1366, startPoint y: 282, endPoint x: 1448, endPoint y: 284, distance: 82.0
click at [1448, 284] on td "512.00 KB/s" at bounding box center [1424, 287] width 191 height 26
drag, startPoint x: 1448, startPoint y: 284, endPoint x: 1452, endPoint y: 316, distance: 32.2
click at [1452, 316] on tr "IOPS 54 at Peak, 53 at 95%" at bounding box center [1328, 312] width 381 height 26
drag, startPoint x: 1452, startPoint y: 316, endPoint x: 1442, endPoint y: 339, distance: 25.1
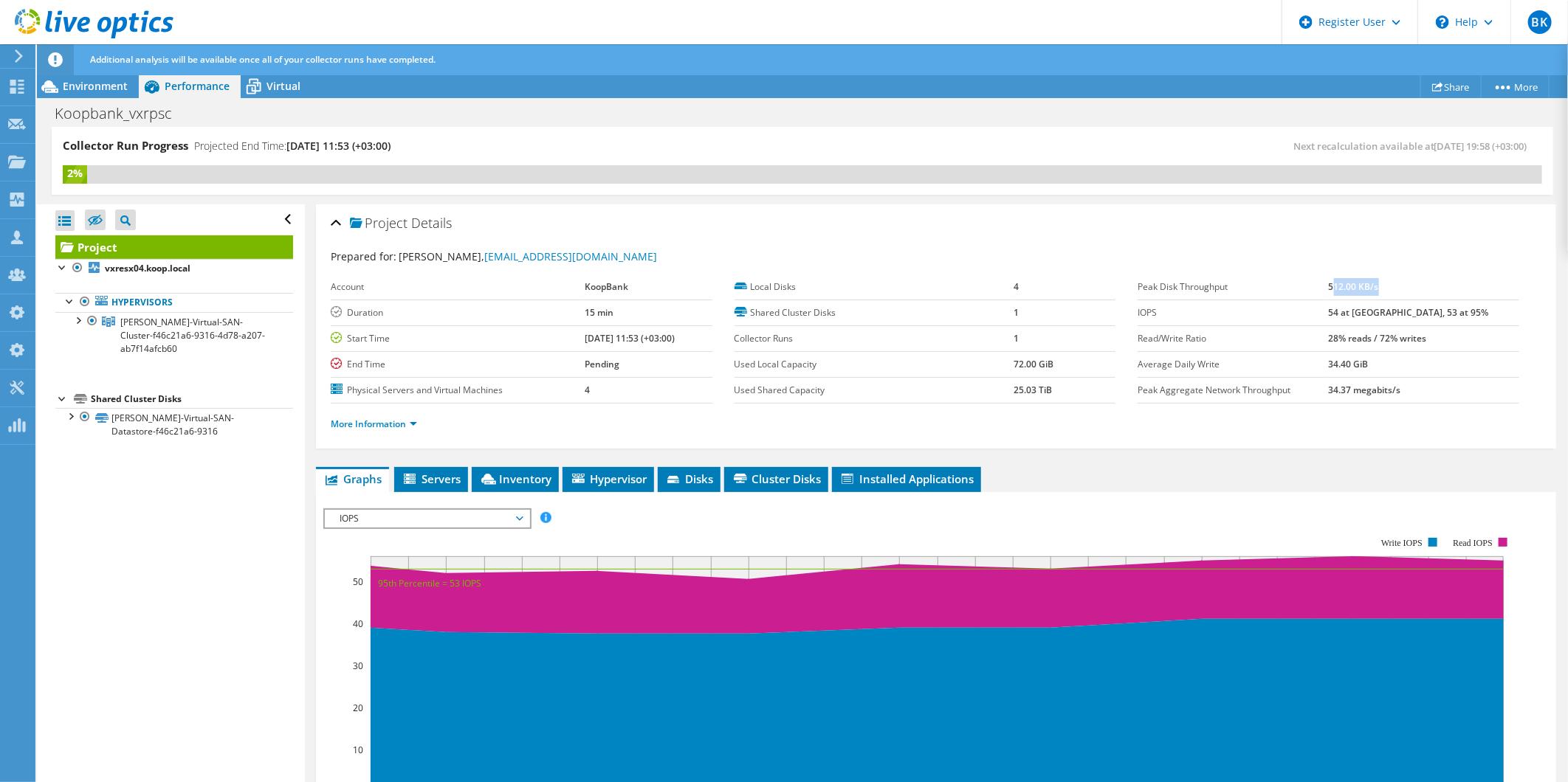
click at [1442, 339] on tr "Read/Write Ratio 28% reads / 72% writes" at bounding box center [1328, 338] width 381 height 26
drag, startPoint x: 1442, startPoint y: 339, endPoint x: 1395, endPoint y: 364, distance: 53.2
click at [1369, 364] on b "34.40 GiB" at bounding box center [1348, 364] width 40 height 13
drag, startPoint x: 1395, startPoint y: 364, endPoint x: 1443, endPoint y: 388, distance: 53.7
click at [1443, 388] on td "34.37 megabits/s" at bounding box center [1424, 390] width 191 height 26
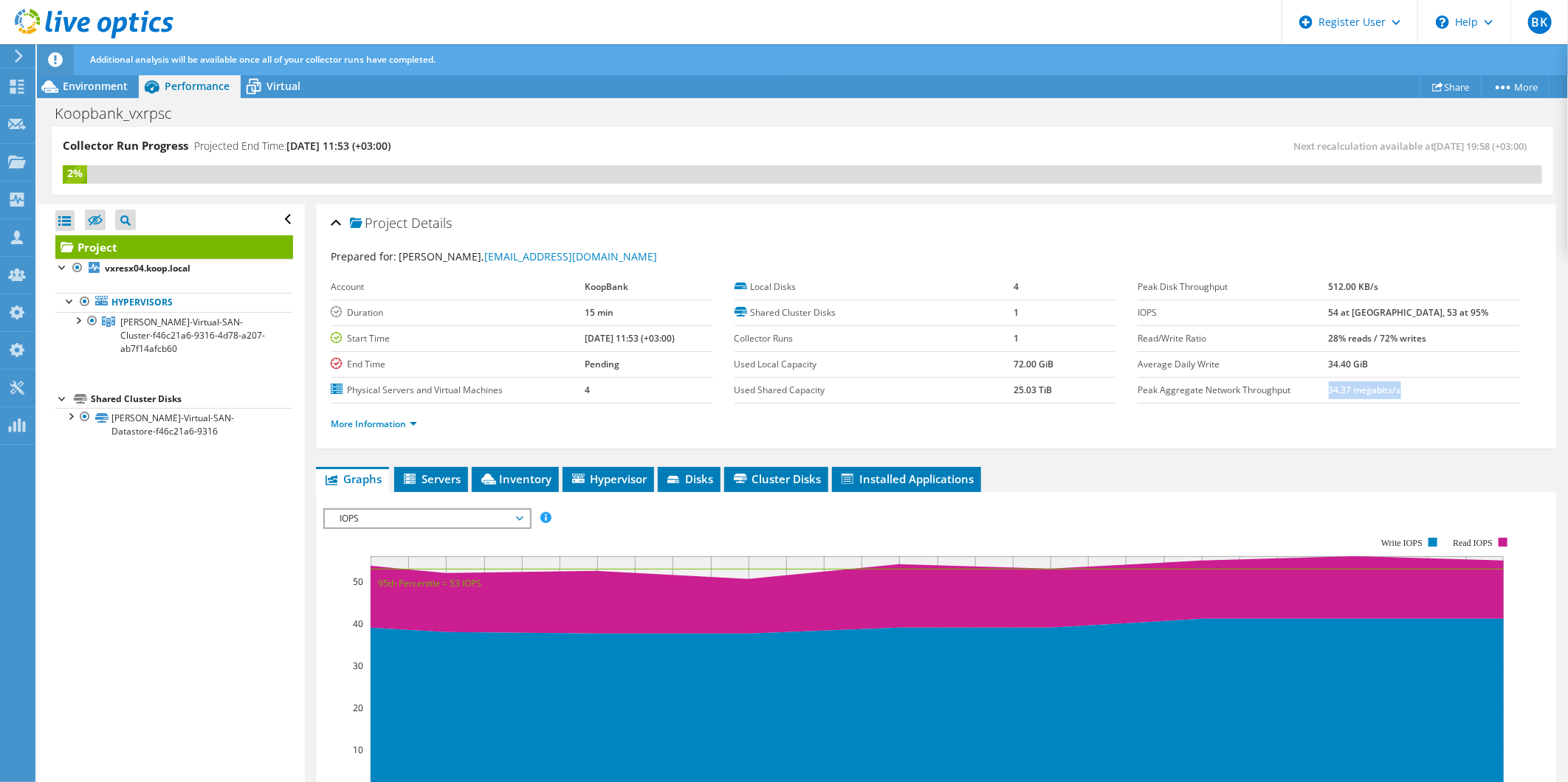
drag, startPoint x: 1443, startPoint y: 388, endPoint x: 1506, endPoint y: 393, distance: 63.2
click at [1506, 393] on td "34.37 megabits/s" at bounding box center [1424, 390] width 191 height 26
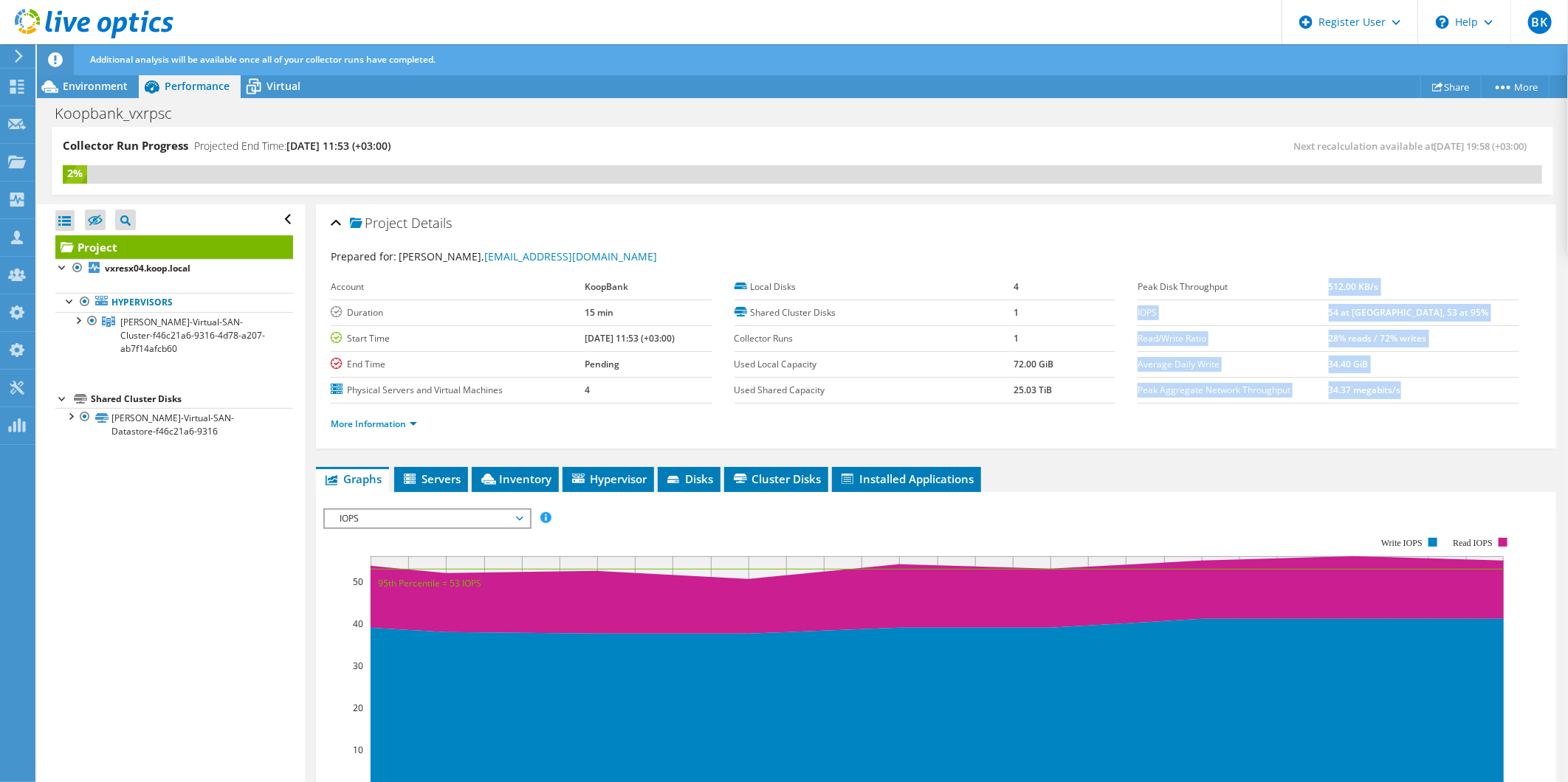
drag, startPoint x: 1473, startPoint y: 399, endPoint x: 1363, endPoint y: 275, distance: 165.8
click at [1363, 275] on tbody "Peak Disk Throughput 512.00 KB/s IOPS 54 at Peak, 53 at 95% Read/Write Ratio 28…" at bounding box center [1328, 338] width 381 height 129
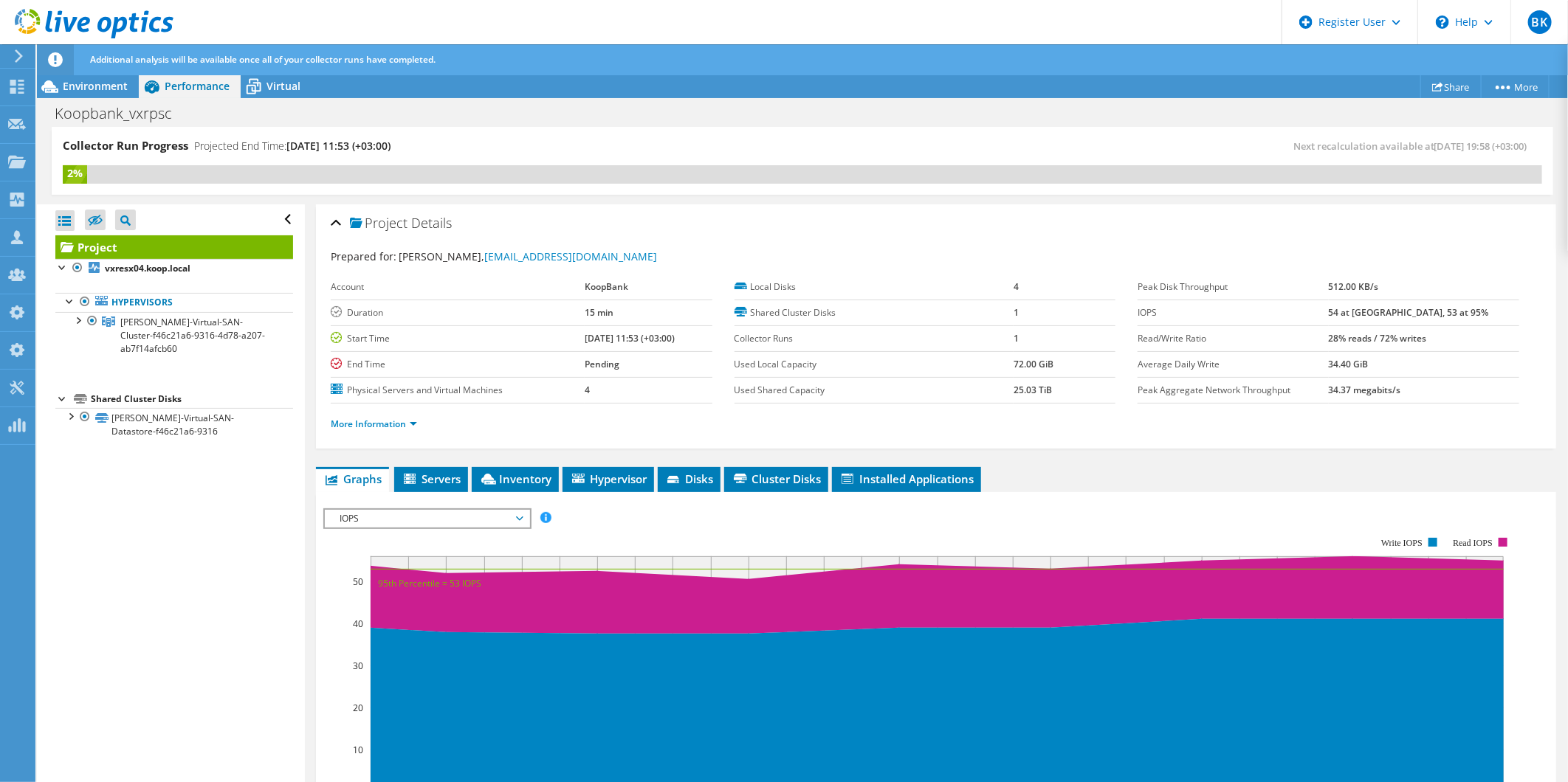
drag, startPoint x: 1363, startPoint y: 275, endPoint x: 1384, endPoint y: 407, distance: 133.7
click at [1386, 405] on div "More Information" at bounding box center [936, 424] width 1210 height 41
click at [585, 358] on b "Pending" at bounding box center [602, 364] width 35 height 13
drag, startPoint x: 571, startPoint y: 357, endPoint x: 648, endPoint y: 359, distance: 77.0
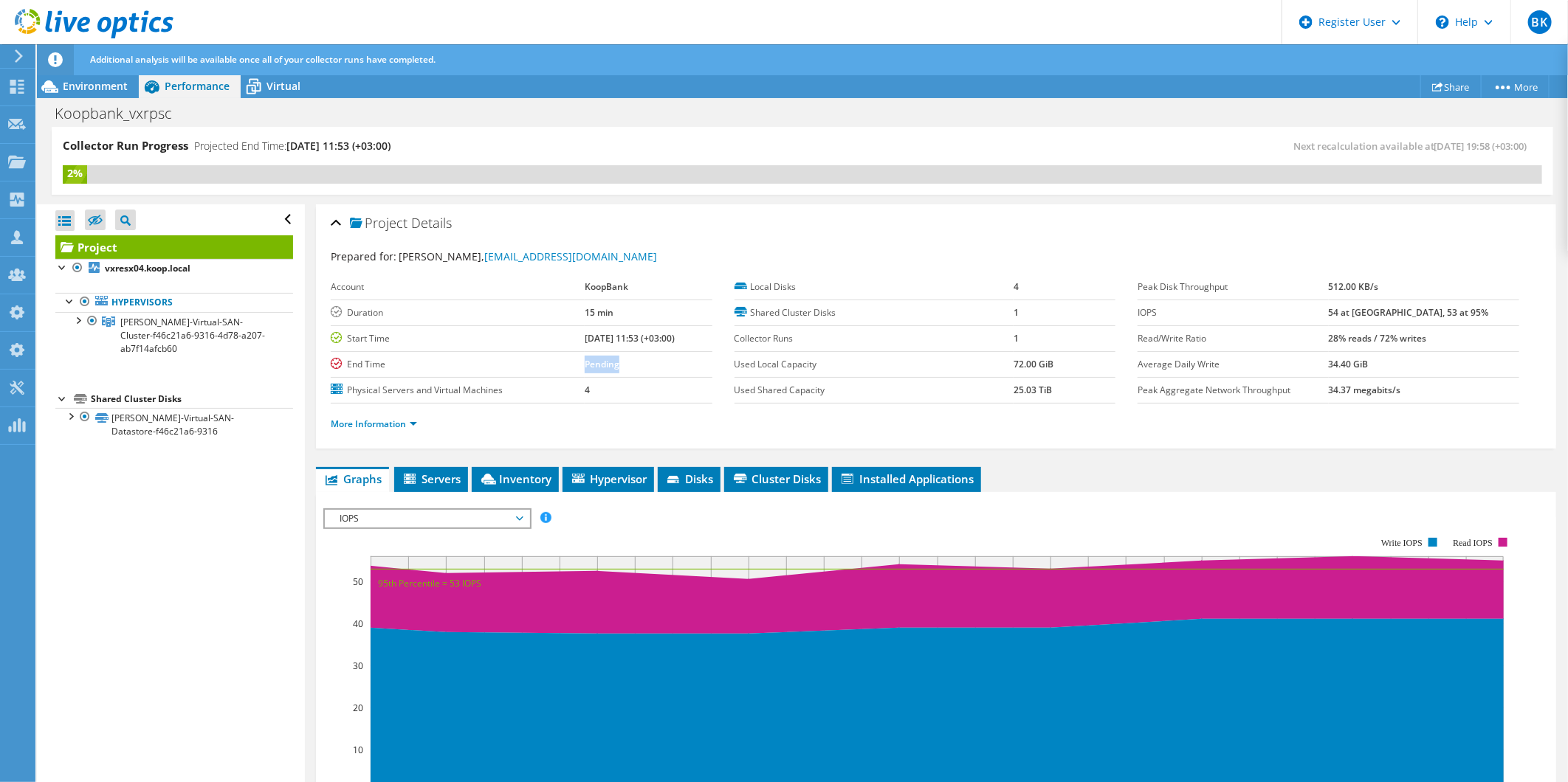
click at [648, 359] on td "Pending" at bounding box center [648, 364] width 127 height 26
click at [585, 360] on b "Pending" at bounding box center [602, 364] width 35 height 13
click at [585, 365] on b "Pending" at bounding box center [602, 364] width 35 height 13
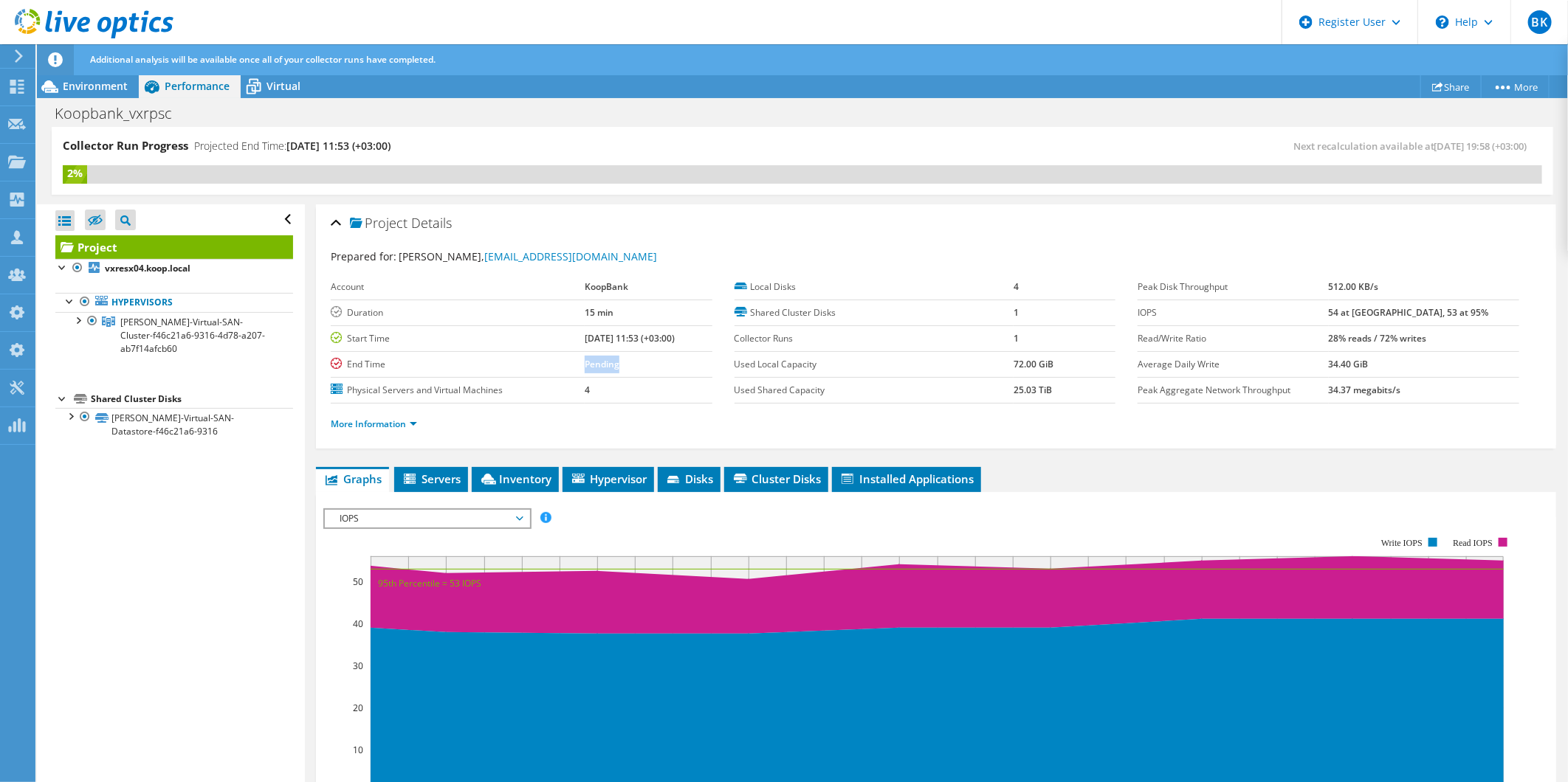
click at [585, 365] on b "Pending" at bounding box center [602, 364] width 35 height 13
click at [585, 364] on b "Pending" at bounding box center [602, 364] width 35 height 13
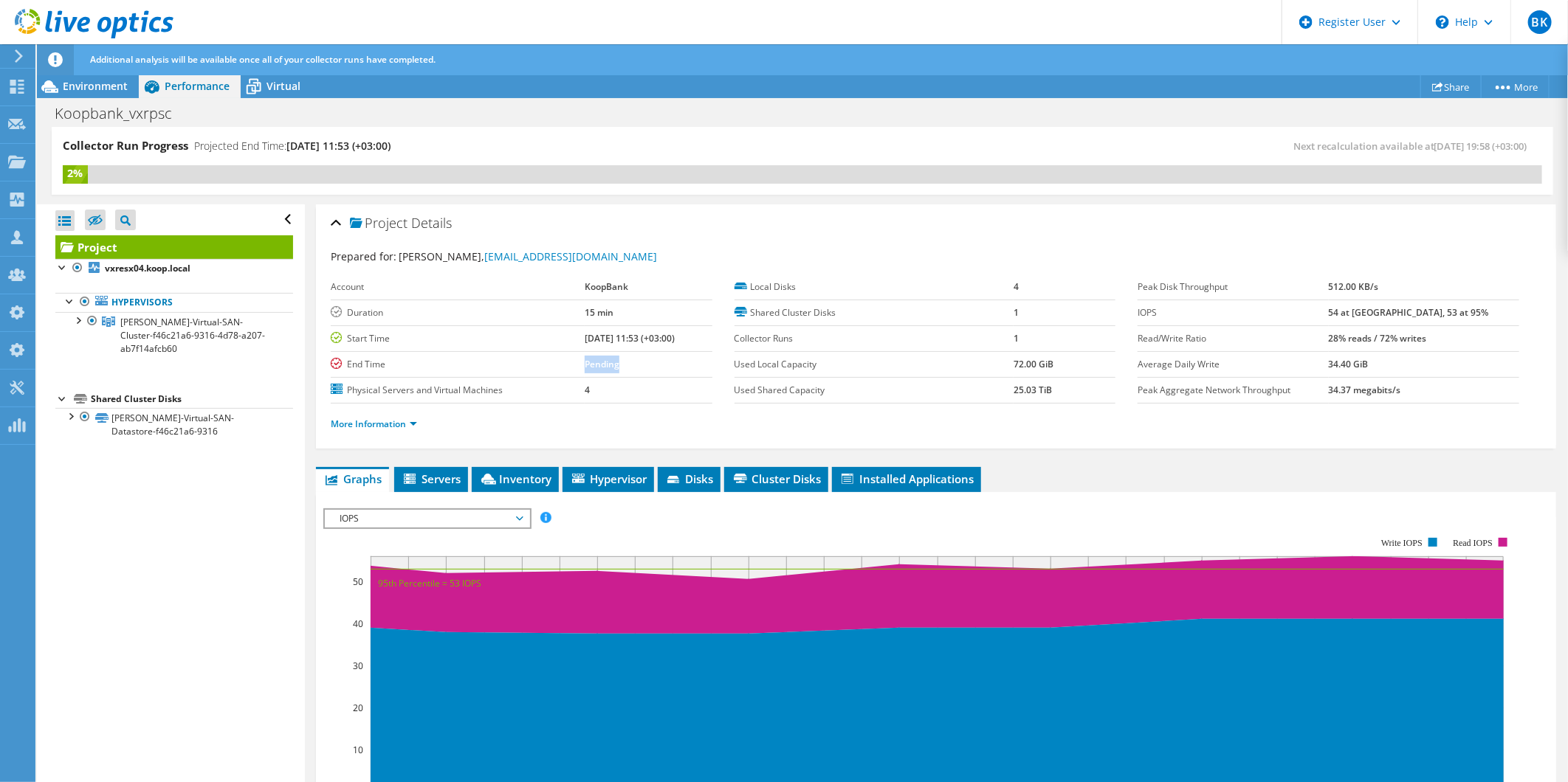
click at [585, 364] on b "Pending" at bounding box center [602, 364] width 35 height 13
click at [277, 90] on span "Virtual" at bounding box center [283, 86] width 34 height 14
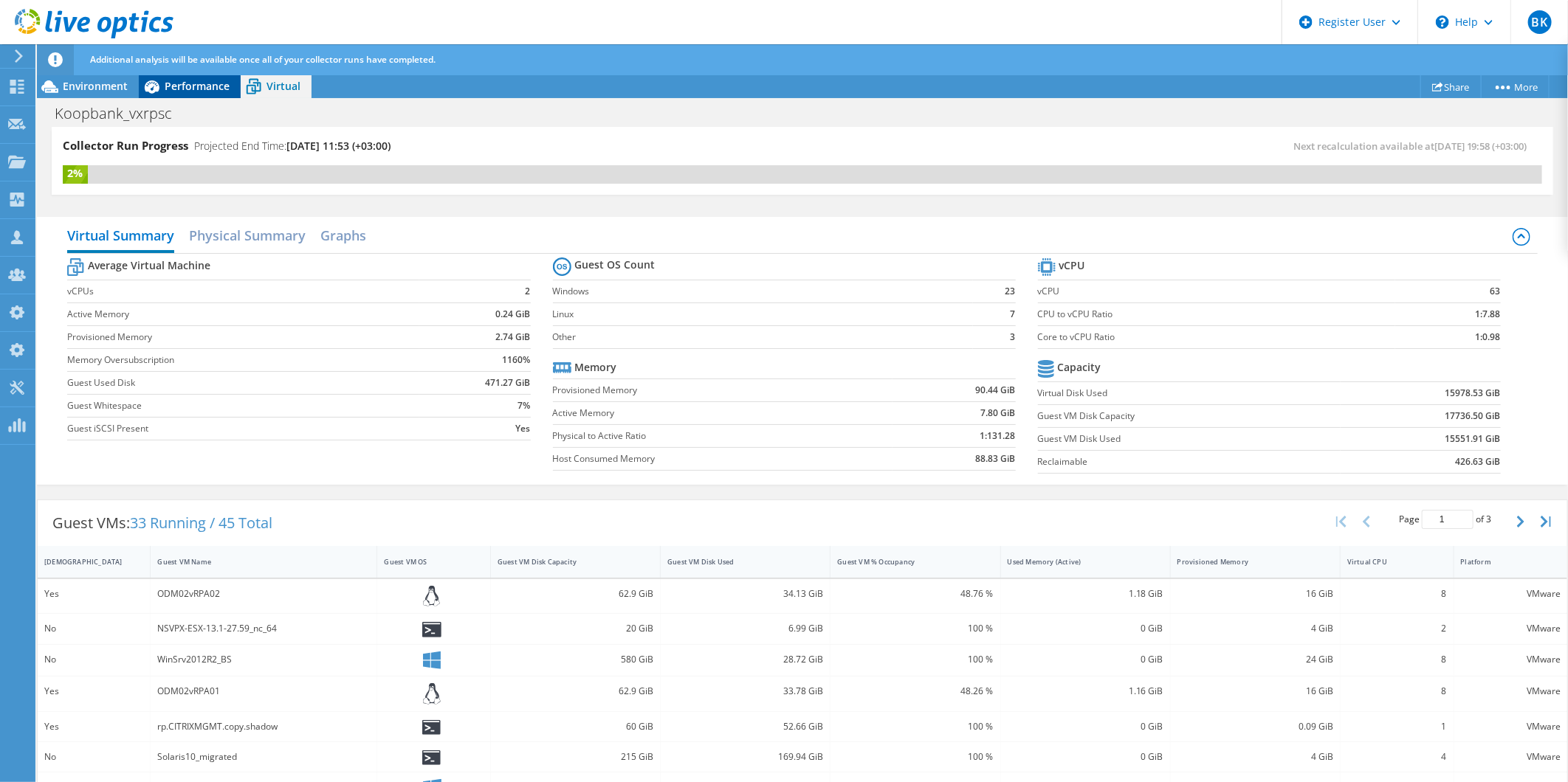
click at [189, 92] on span "Performance" at bounding box center [196, 86] width 65 height 14
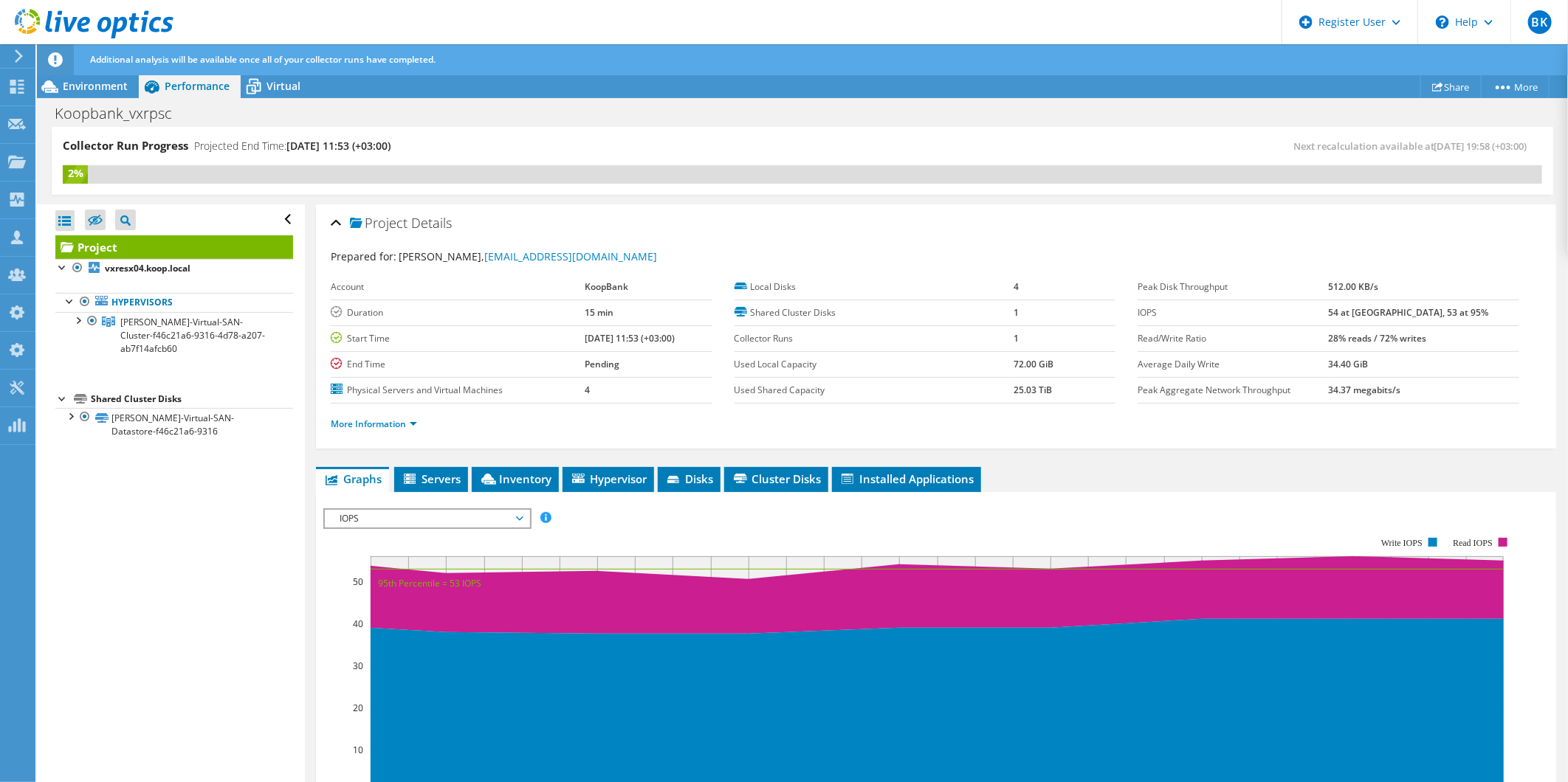
drag, startPoint x: 66, startPoint y: 142, endPoint x: 450, endPoint y: 150, distance: 384.1
click at [450, 150] on div "Collector Run Progress Projected End Time: 09/13/2025, 11:53 (+03:00)" at bounding box center [432, 152] width 739 height 27
click at [366, 89] on div "Project Actions Project Actions Share More Project Details" at bounding box center [802, 87] width 1531 height 23
click at [636, 377] on td "4" at bounding box center [648, 390] width 127 height 26
click at [585, 363] on b "Pending" at bounding box center [602, 364] width 35 height 13
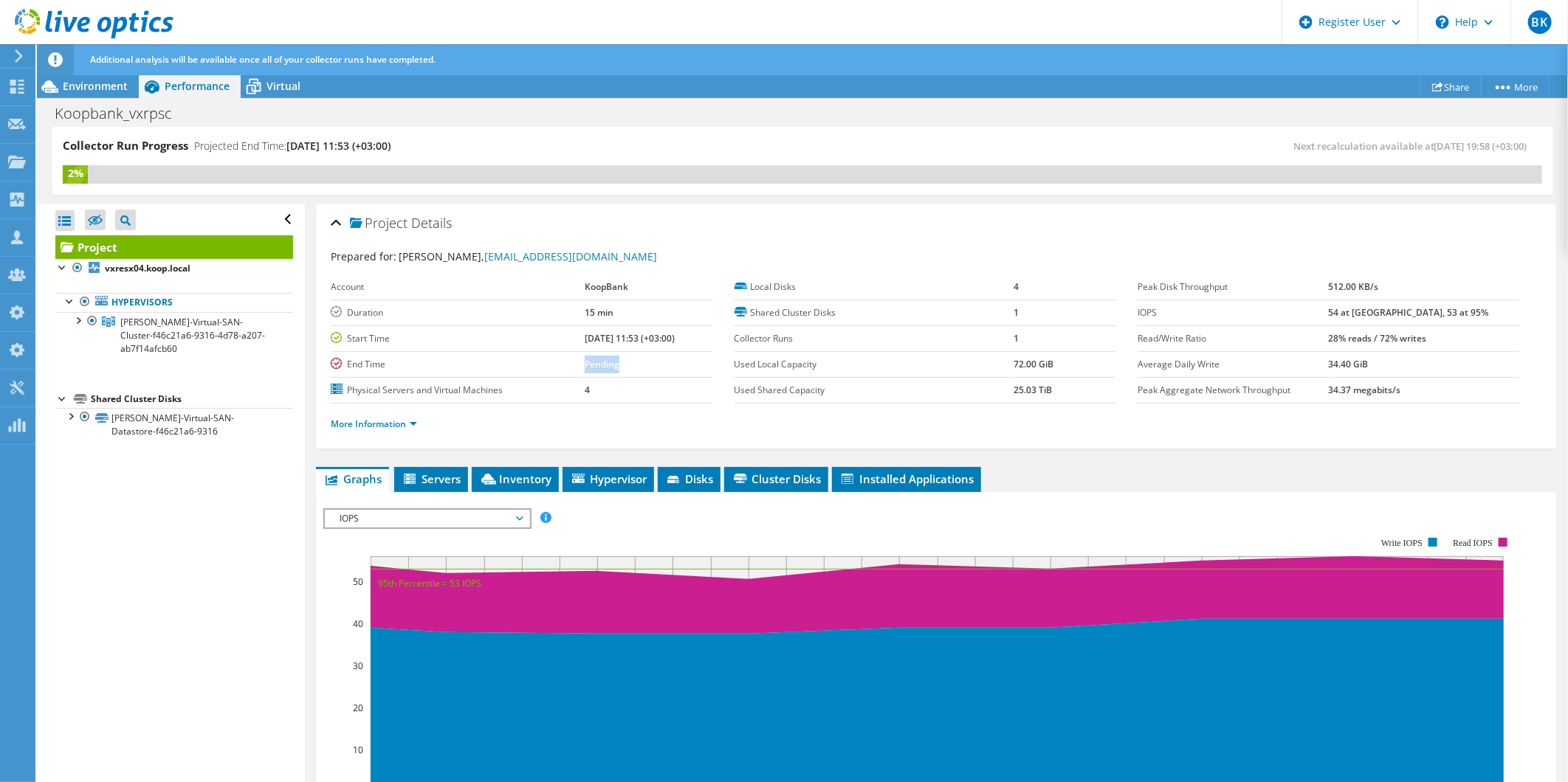
click at [585, 363] on b "Pending" at bounding box center [602, 364] width 35 height 13
drag, startPoint x: 580, startPoint y: 363, endPoint x: 570, endPoint y: 368, distance: 11.2
click at [585, 368] on b "Pending" at bounding box center [602, 364] width 35 height 13
click at [585, 370] on td "Pending" at bounding box center [648, 364] width 127 height 26
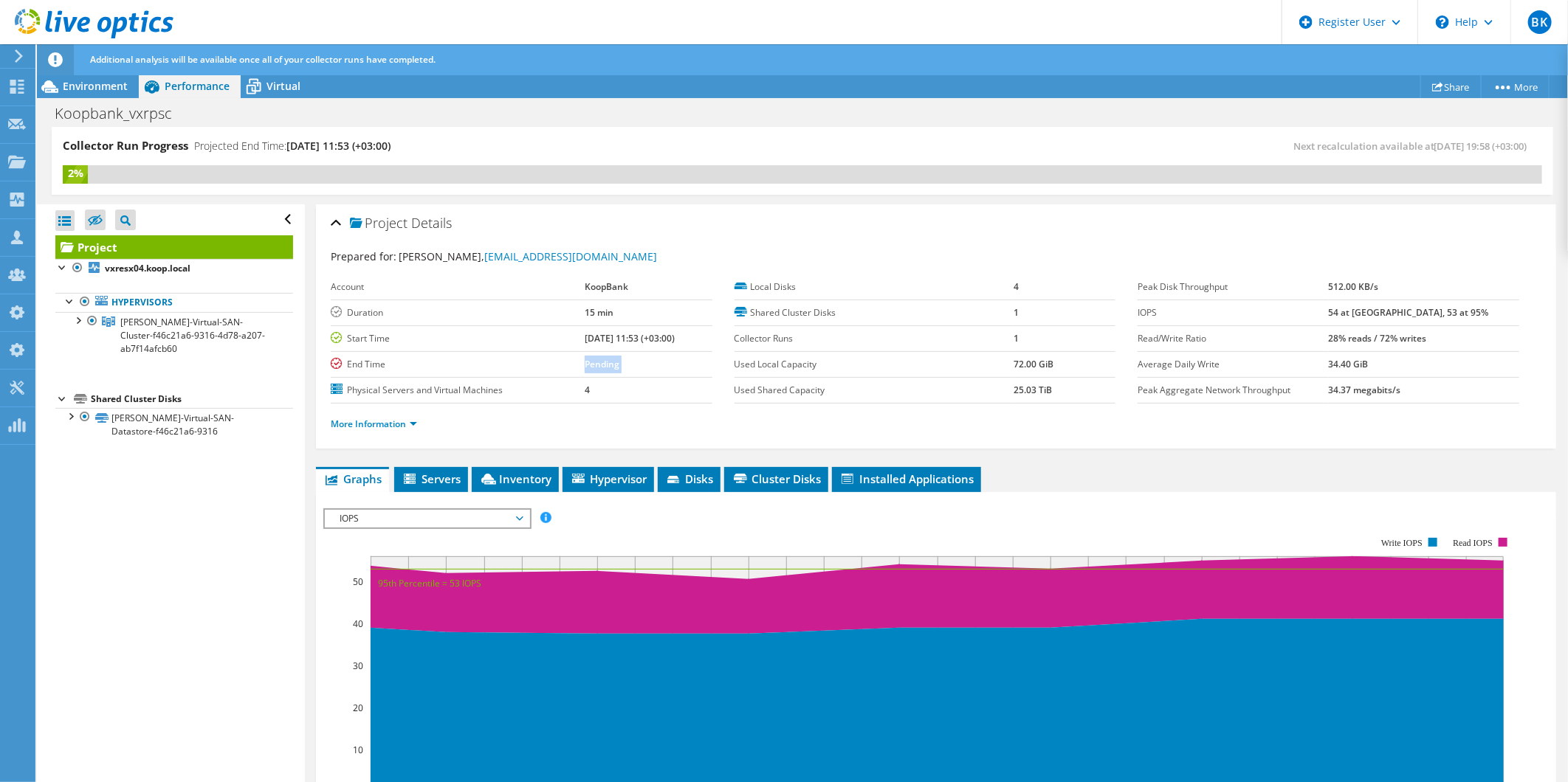
click at [585, 369] on b "Pending" at bounding box center [602, 364] width 35 height 13
click at [585, 363] on b "Pending" at bounding box center [602, 364] width 35 height 13
click at [585, 367] on b "Pending" at bounding box center [602, 364] width 35 height 13
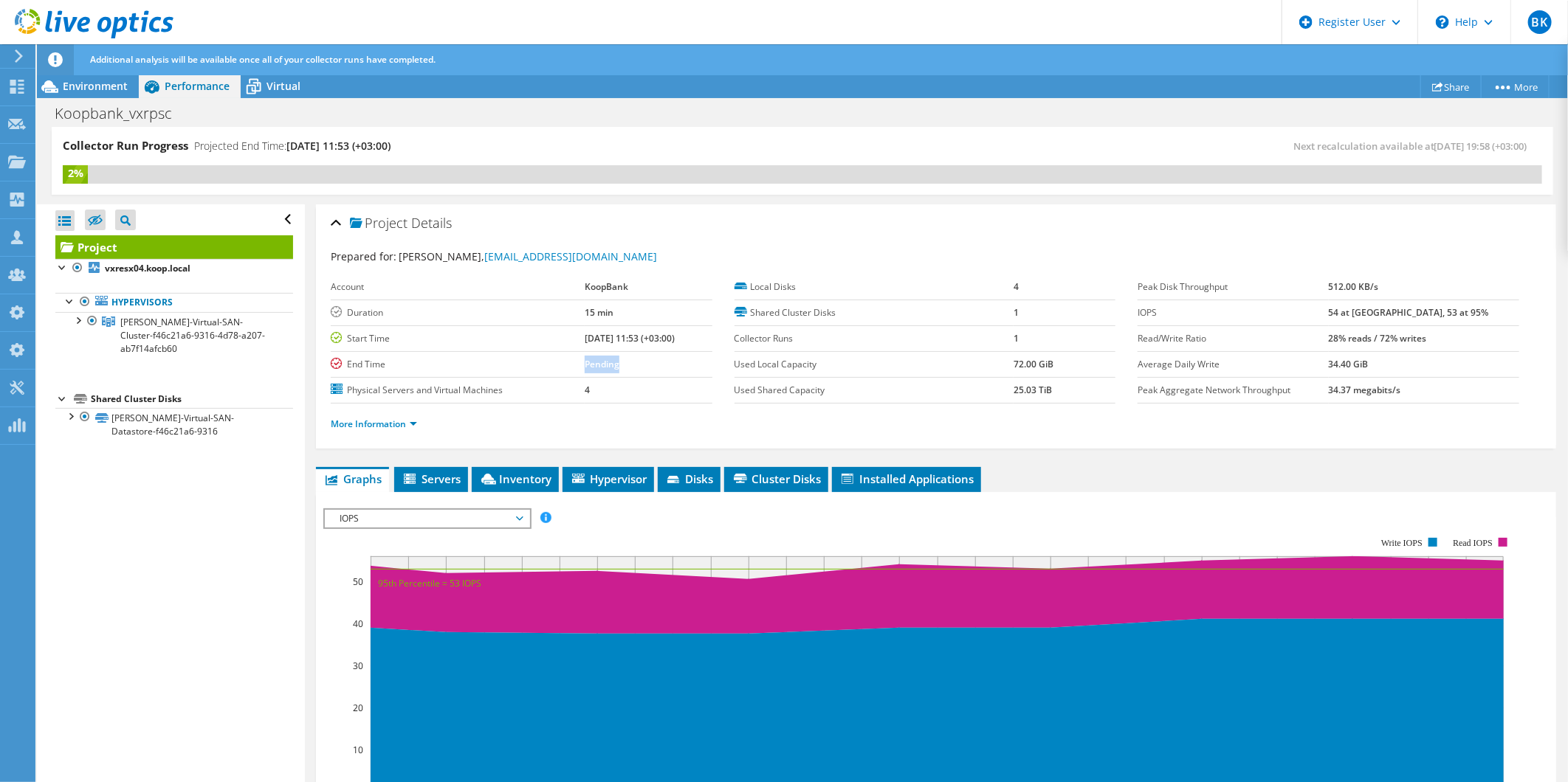
click at [585, 367] on b "Pending" at bounding box center [602, 364] width 35 height 13
click at [585, 360] on b "Pending" at bounding box center [602, 364] width 35 height 13
drag, startPoint x: 584, startPoint y: 360, endPoint x: 580, endPoint y: 367, distance: 8.1
click at [585, 367] on b "Pending" at bounding box center [602, 364] width 35 height 13
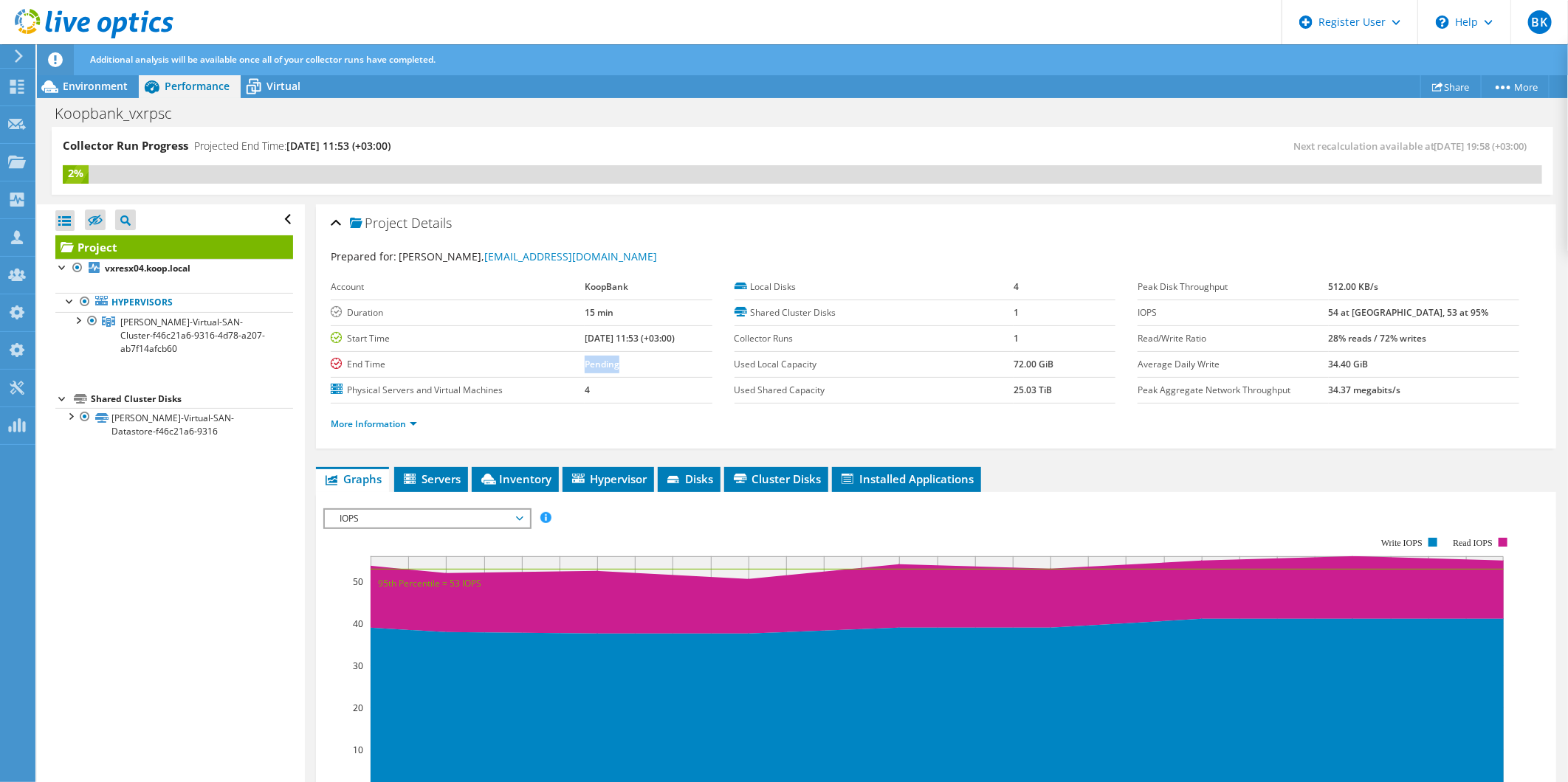
click at [585, 367] on b "Pending" at bounding box center [602, 364] width 35 height 13
click at [164, 653] on div "Open All Close All Hide Excluded Nodes Project Tree Filter" at bounding box center [170, 494] width 267 height 580
click at [419, 477] on span "Servers" at bounding box center [431, 479] width 59 height 15
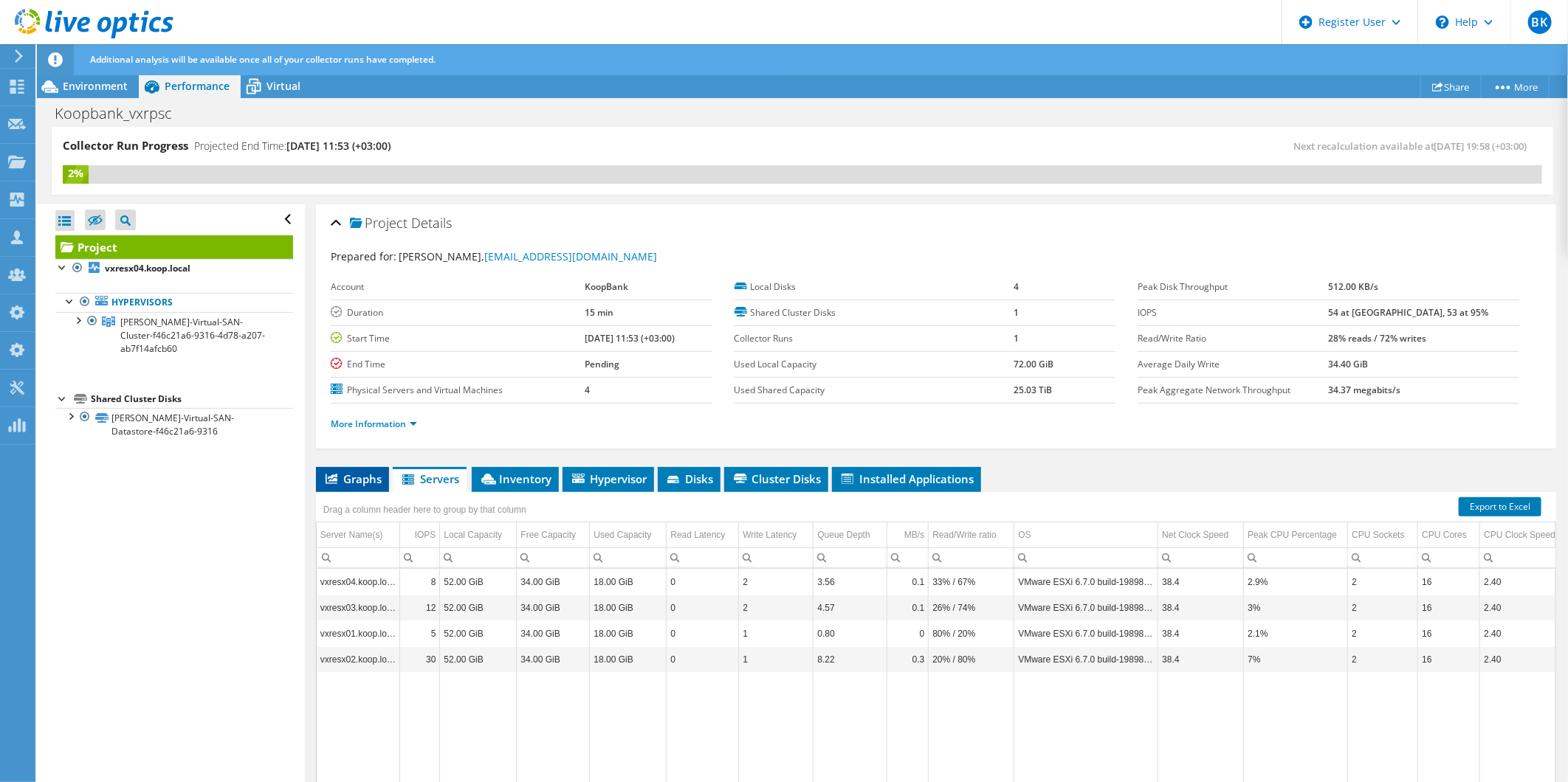
click at [334, 483] on span "Graphs" at bounding box center [352, 479] width 58 height 15
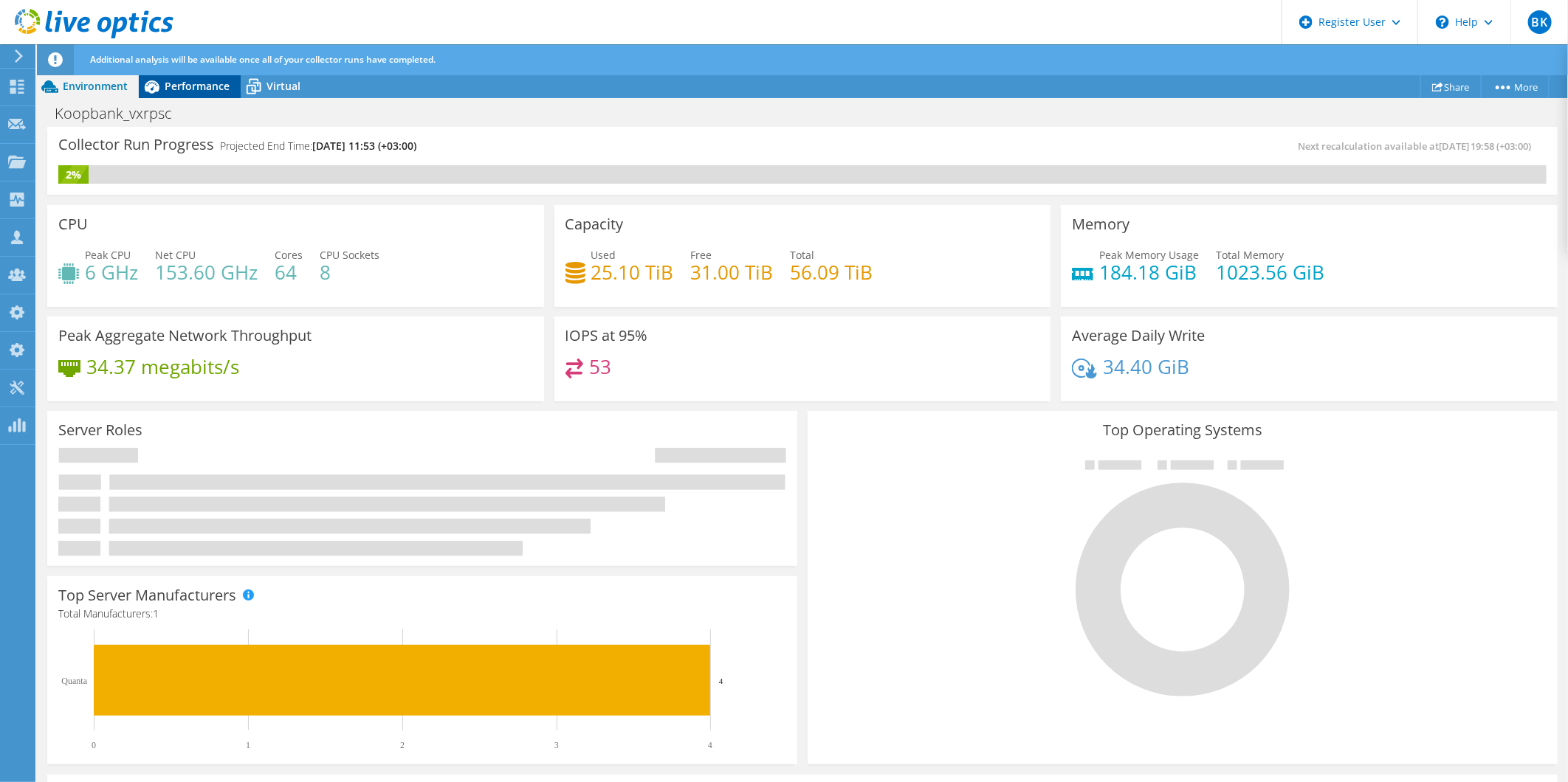
click at [170, 89] on span "Performance" at bounding box center [196, 86] width 65 height 14
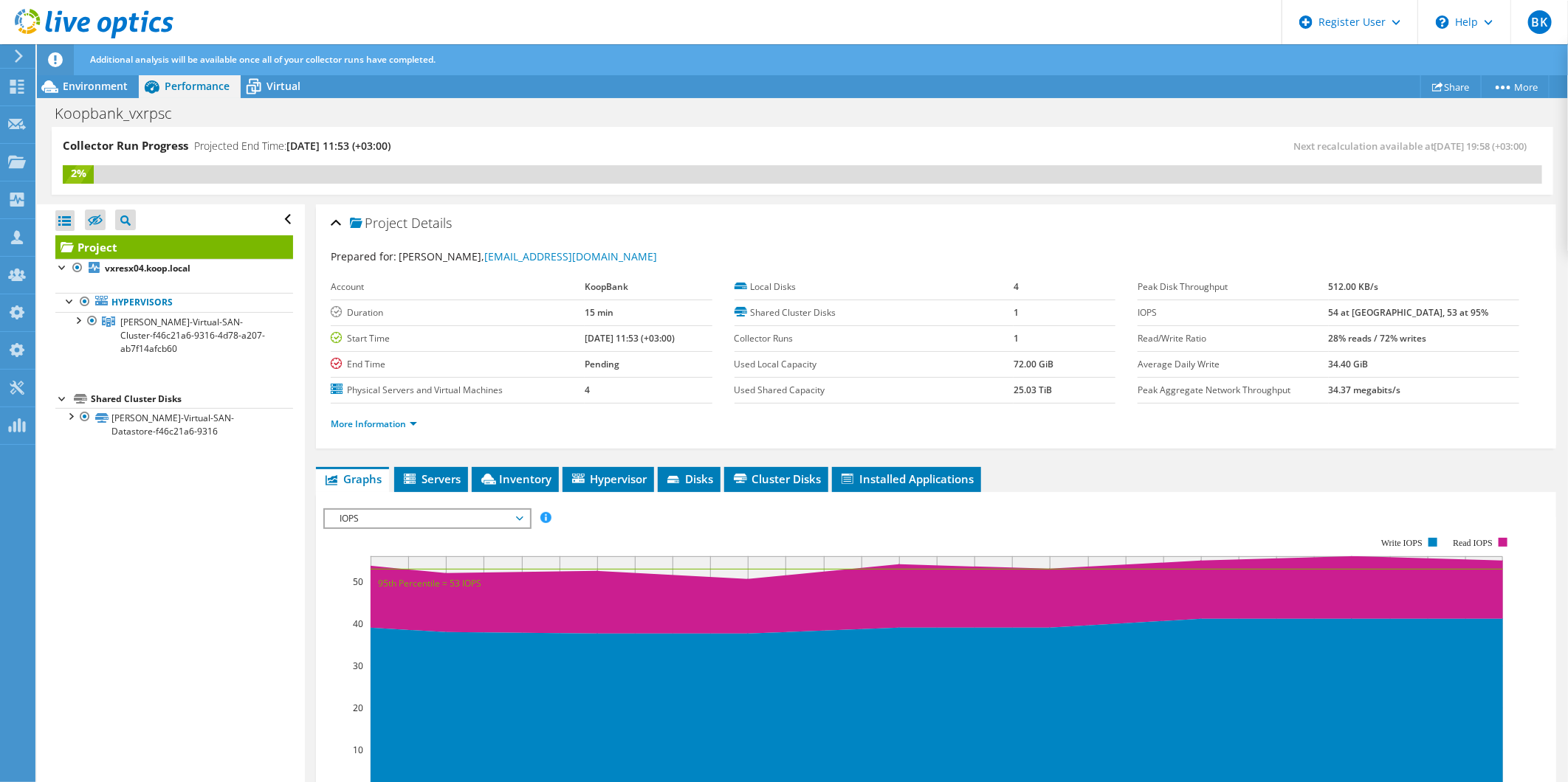
click at [367, 310] on label "Duration" at bounding box center [457, 312] width 254 height 15
copy label "Duration"
drag, startPoint x: 1130, startPoint y: 283, endPoint x: 1240, endPoint y: 283, distance: 110.0
click at [1240, 283] on label "Peak Disk Throughput" at bounding box center [1232, 287] width 191 height 15
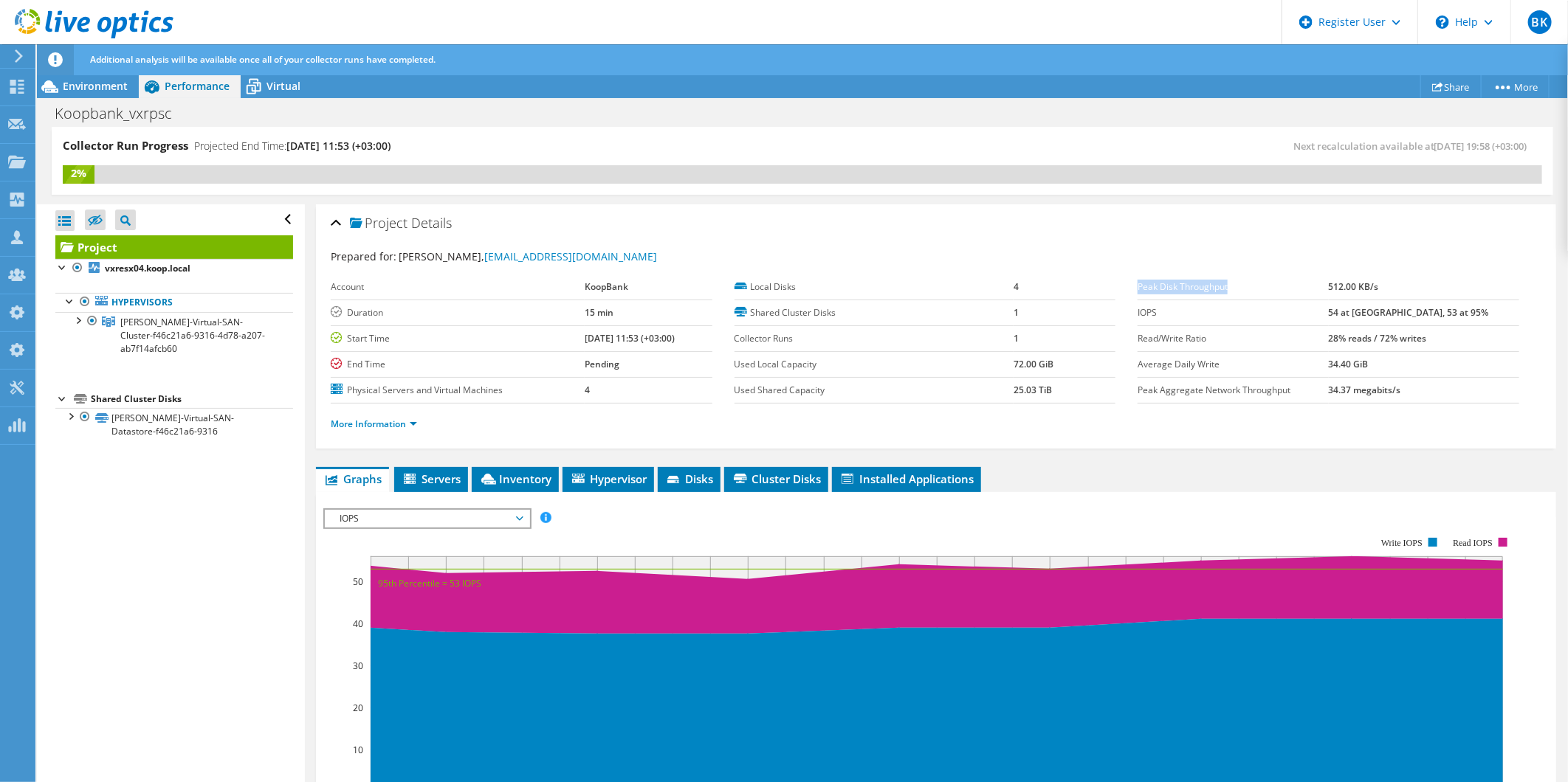
copy label "Peak Disk Throughput"
click at [1143, 312] on label "IOPS" at bounding box center [1232, 312] width 191 height 15
copy label "IOPS"
drag, startPoint x: 497, startPoint y: 231, endPoint x: 362, endPoint y: 223, distance: 135.2
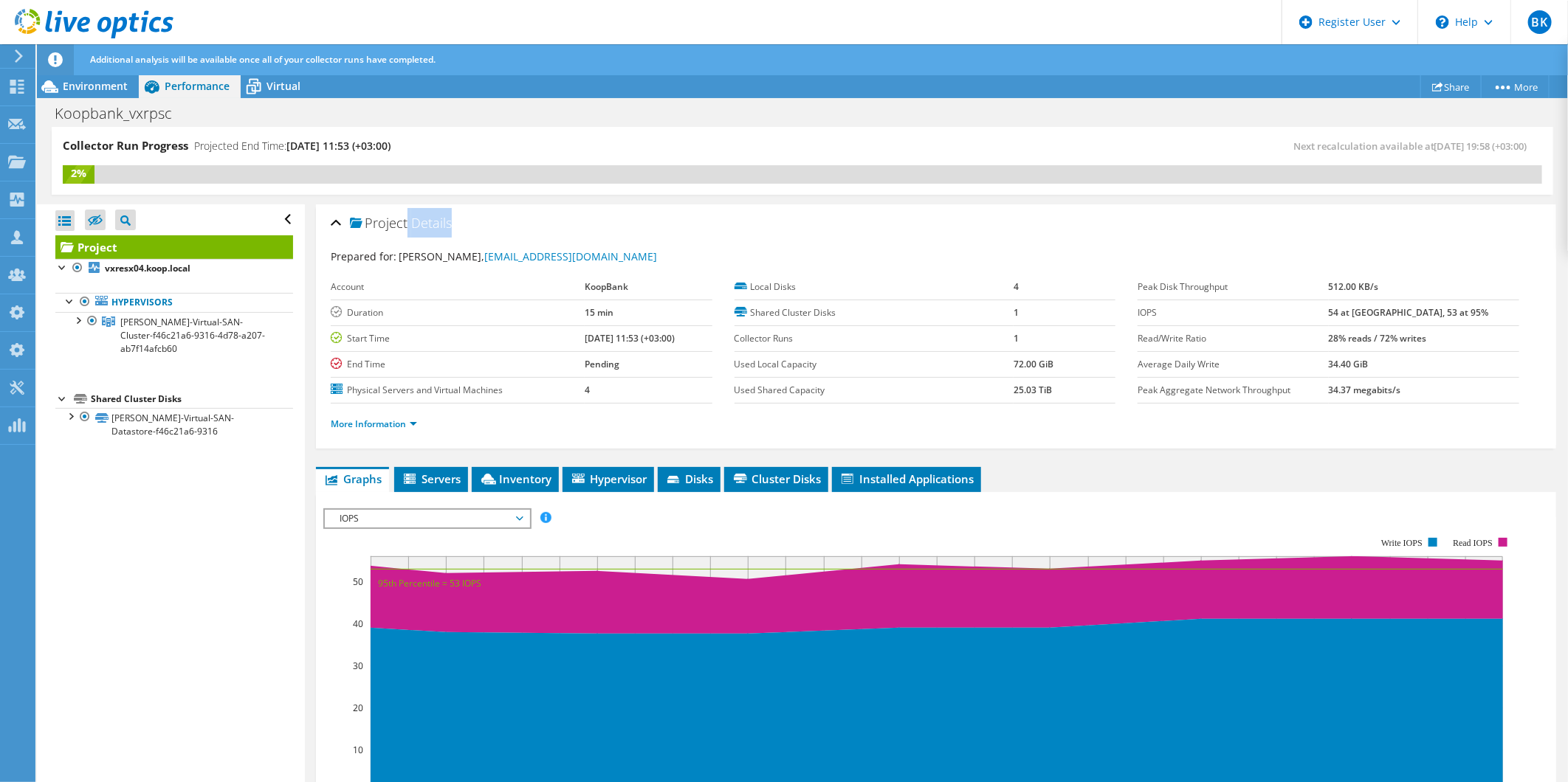
click at [362, 223] on div "Project Details" at bounding box center [936, 224] width 1210 height 32
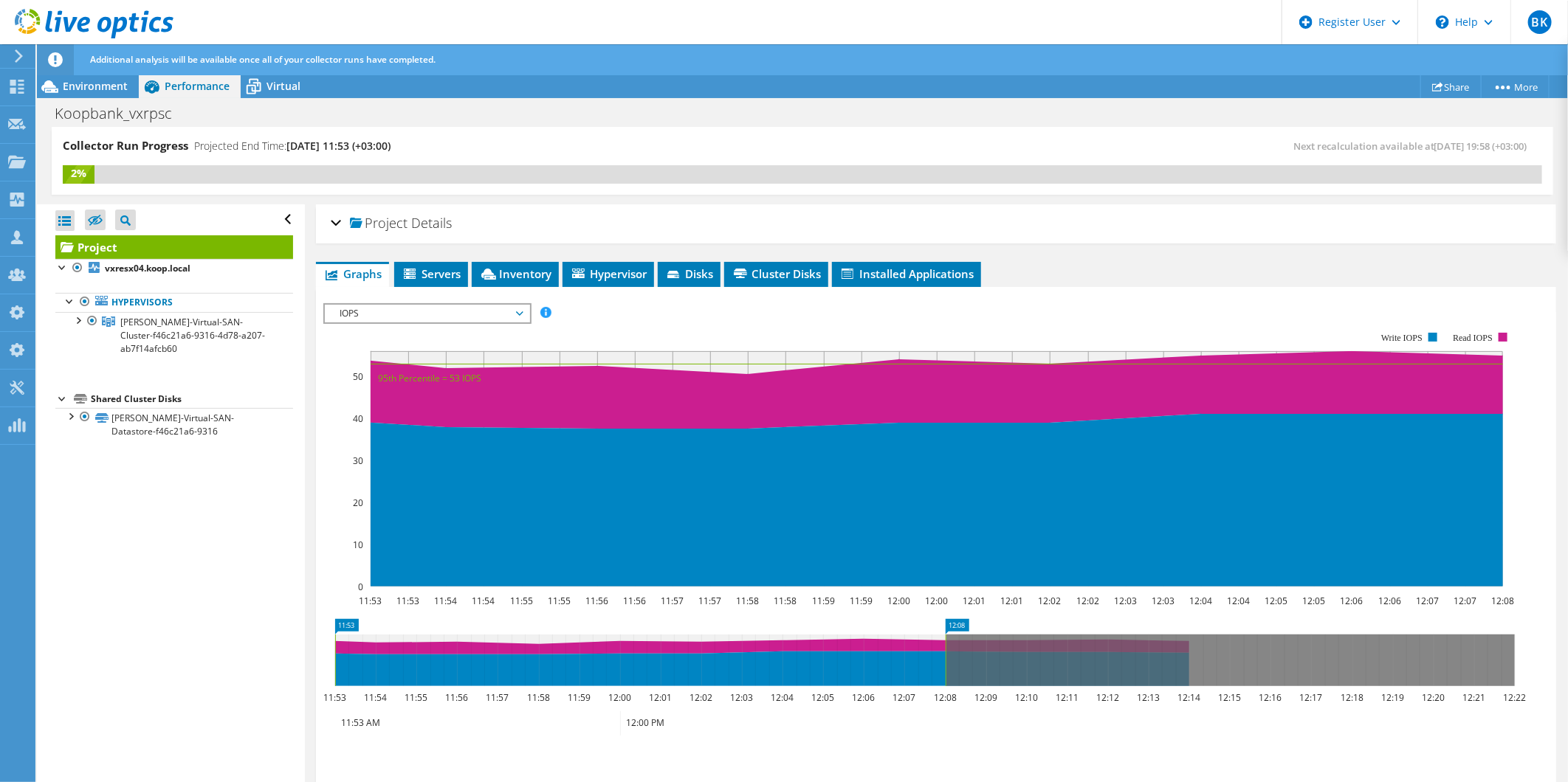
drag, startPoint x: 362, startPoint y: 223, endPoint x: 518, endPoint y: 227, distance: 156.1
click at [510, 227] on div "Project Details" at bounding box center [936, 224] width 1210 height 32
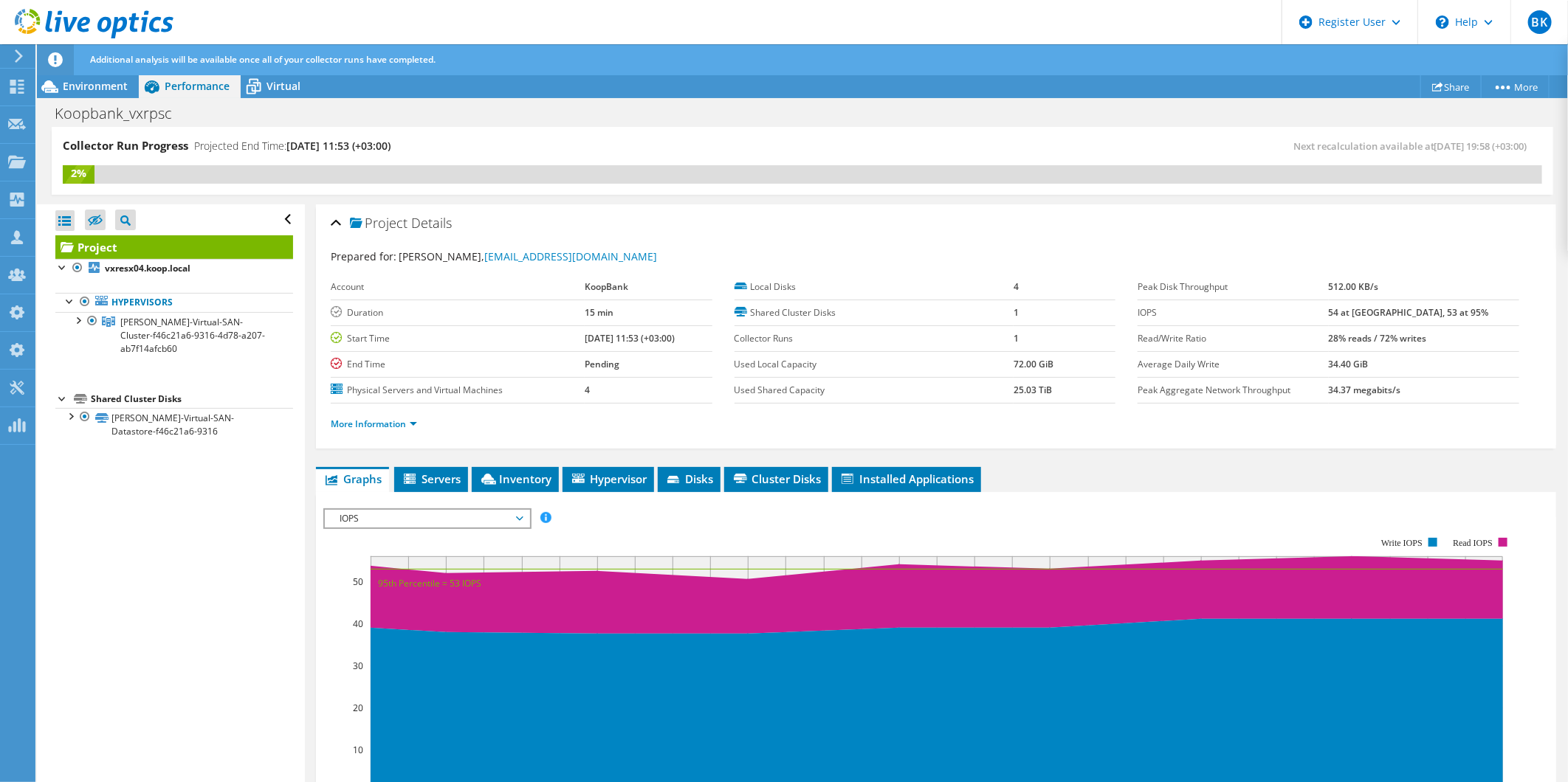
drag, startPoint x: 573, startPoint y: 227, endPoint x: 340, endPoint y: 230, distance: 233.0
click at [340, 230] on div "Project Details" at bounding box center [936, 224] width 1210 height 32
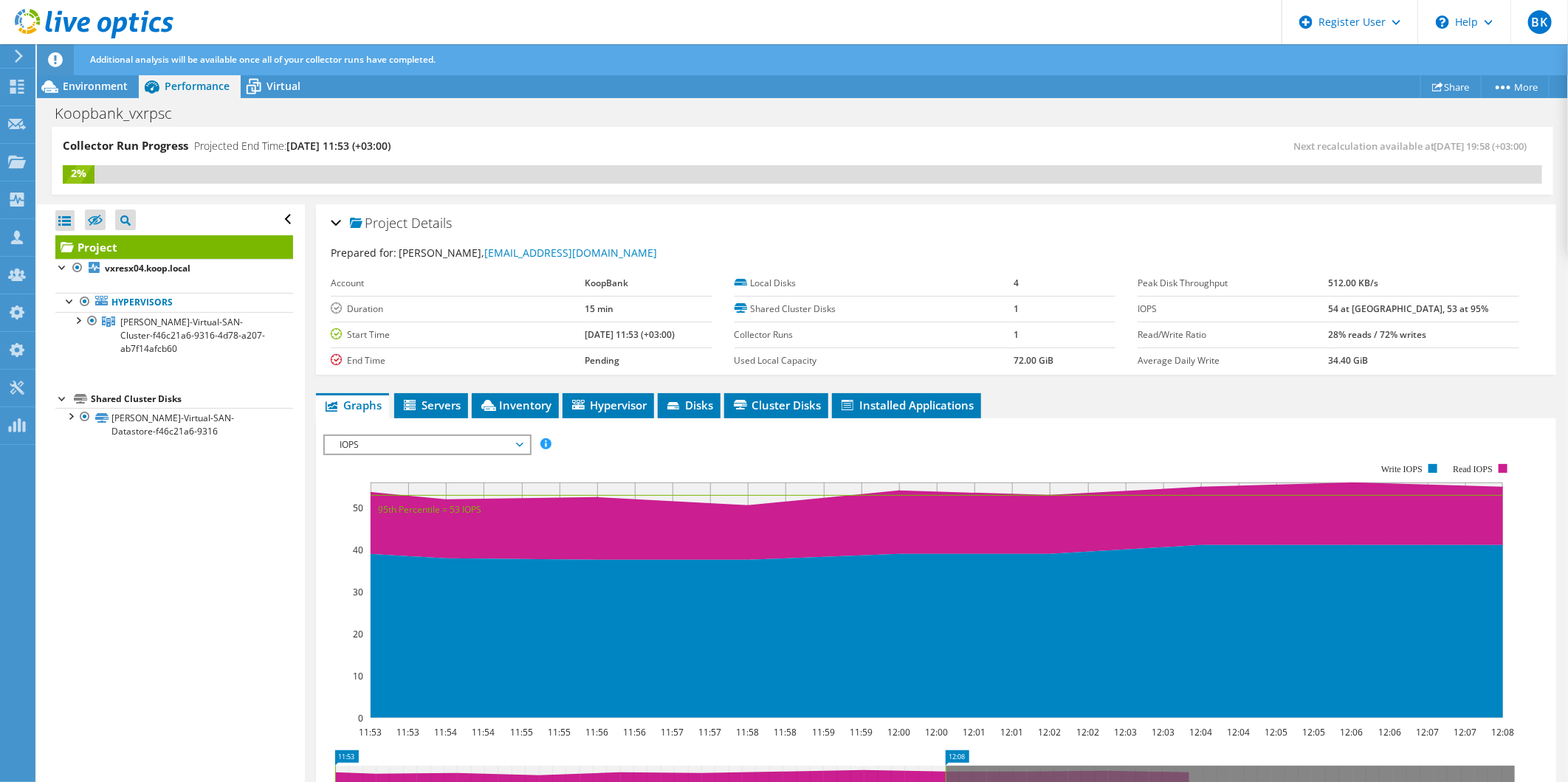
copy h2 "Project Details"
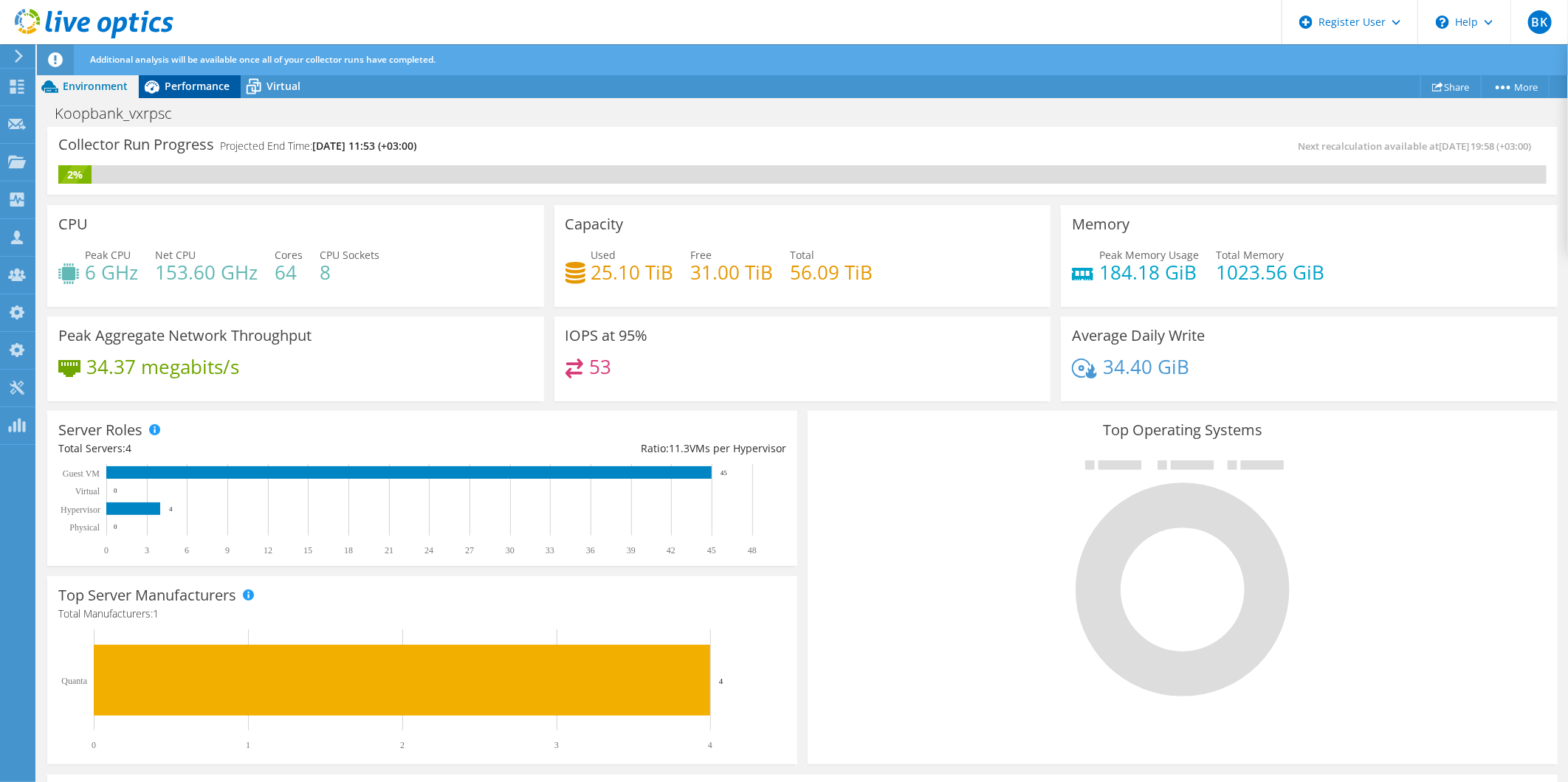
click at [197, 89] on span "Performance" at bounding box center [196, 86] width 65 height 14
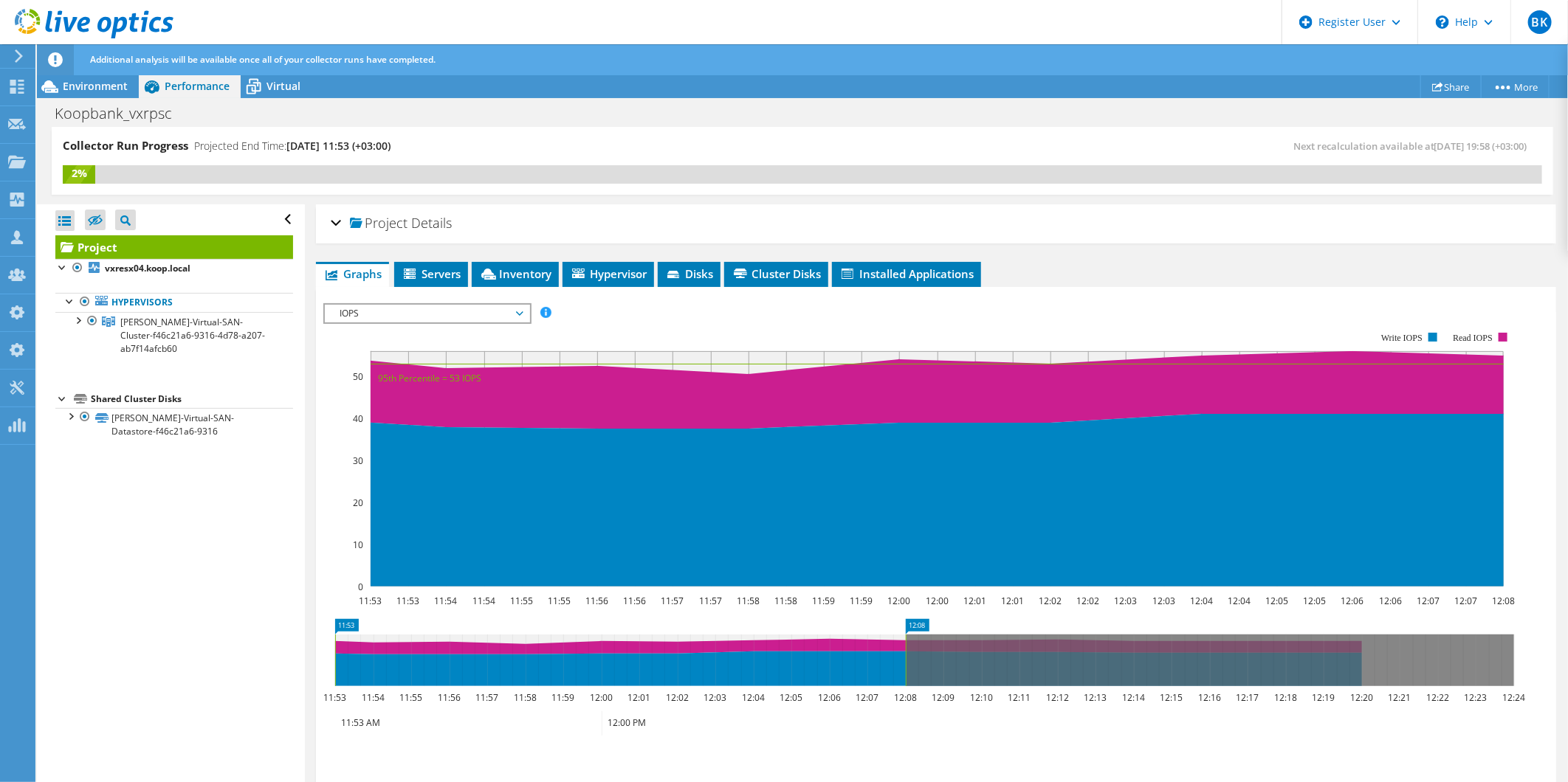
click at [350, 209] on h2 "Project Details" at bounding box center [391, 223] width 121 height 29
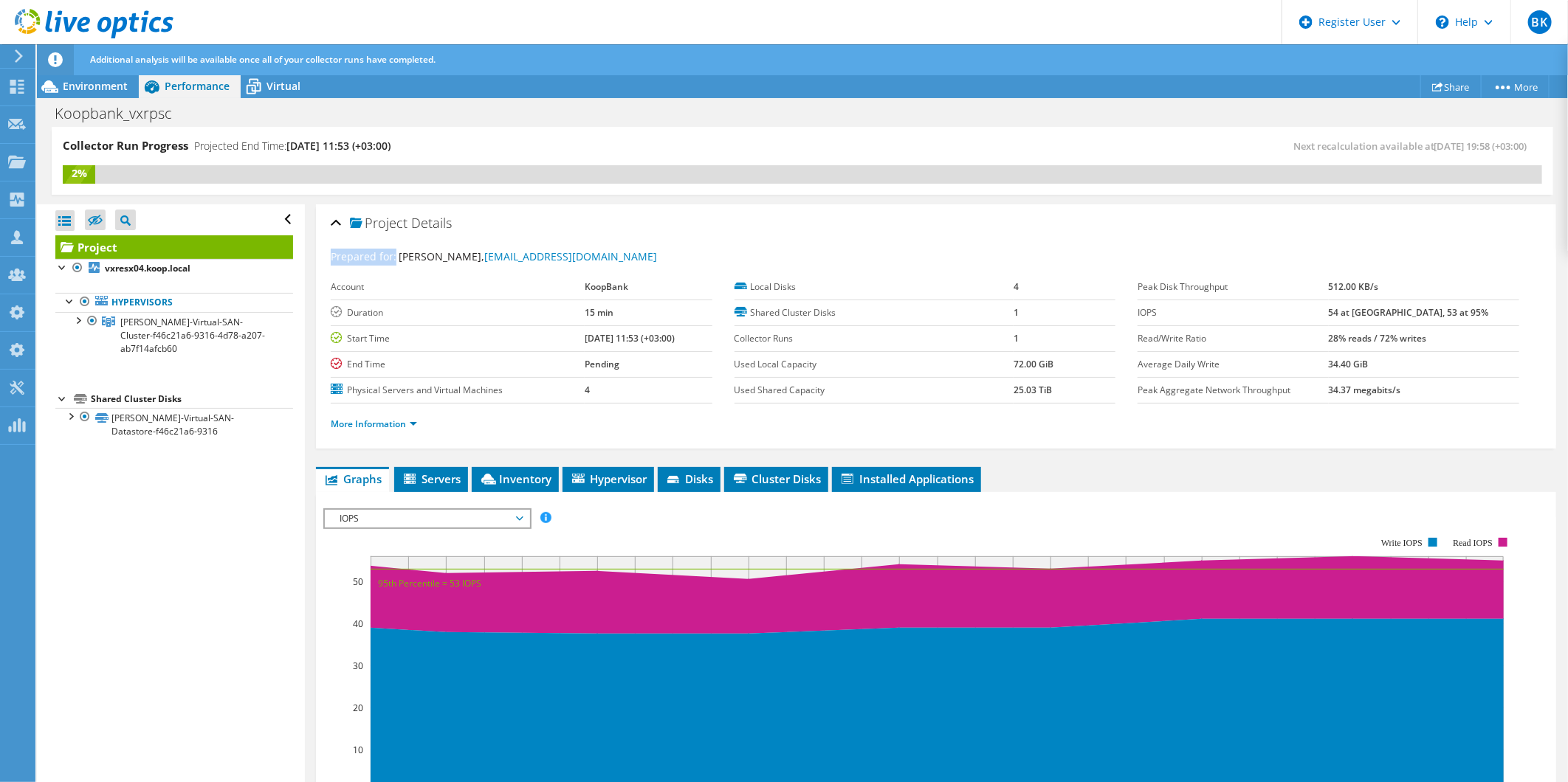
drag, startPoint x: 395, startPoint y: 257, endPoint x: 331, endPoint y: 259, distance: 64.0
click at [331, 259] on div "Prepared for: Talat Yalkut, talat.yalkut@koopbank.com" at bounding box center [936, 257] width 1210 height 17
copy label "Prepared for:"
click at [543, 163] on div "Collector Run Progress Projected End Time: 09/13/2025, 11:53 (+03:00)" at bounding box center [432, 152] width 739 height 27
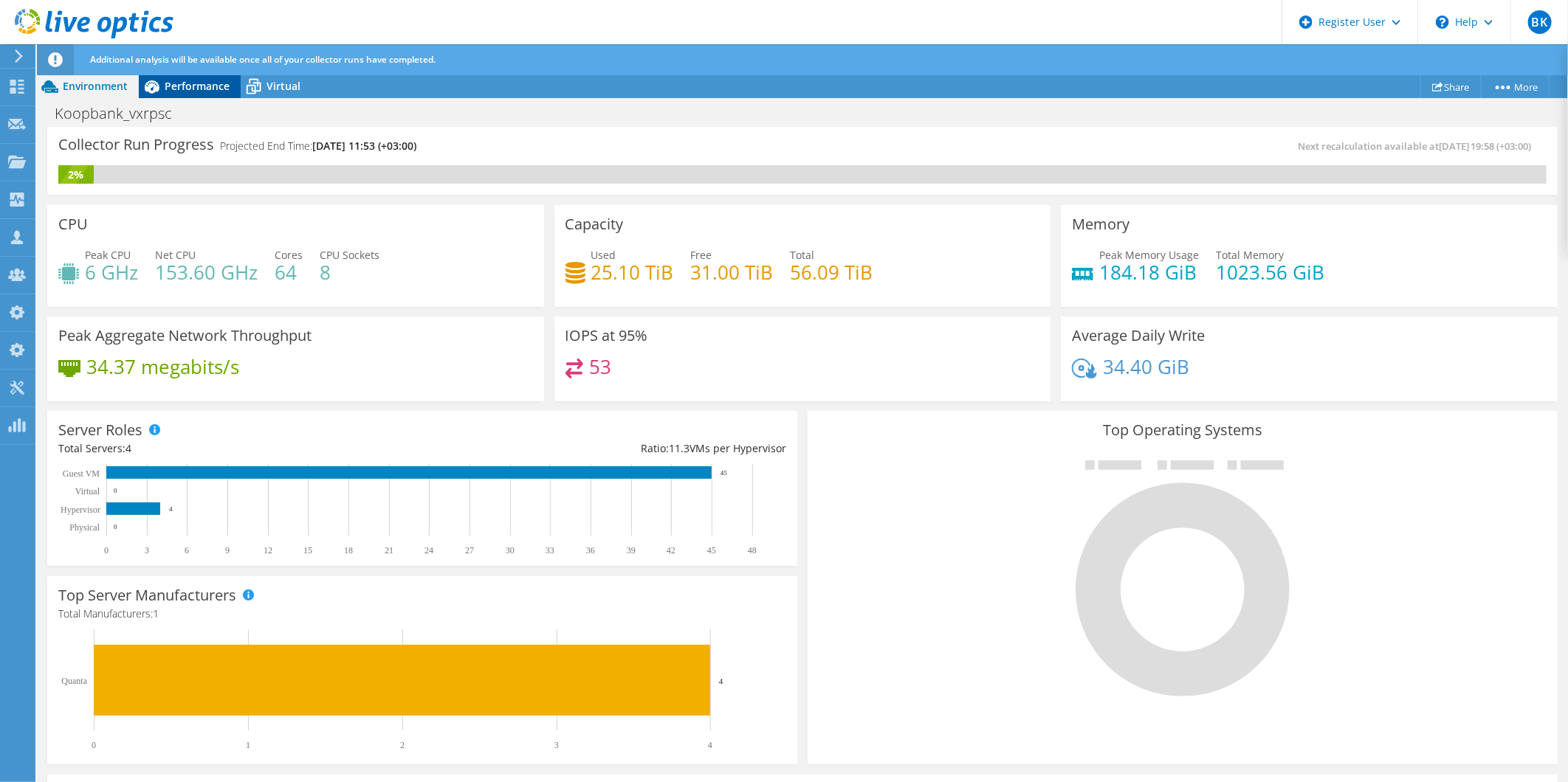
click at [207, 91] on span "Performance" at bounding box center [196, 86] width 65 height 14
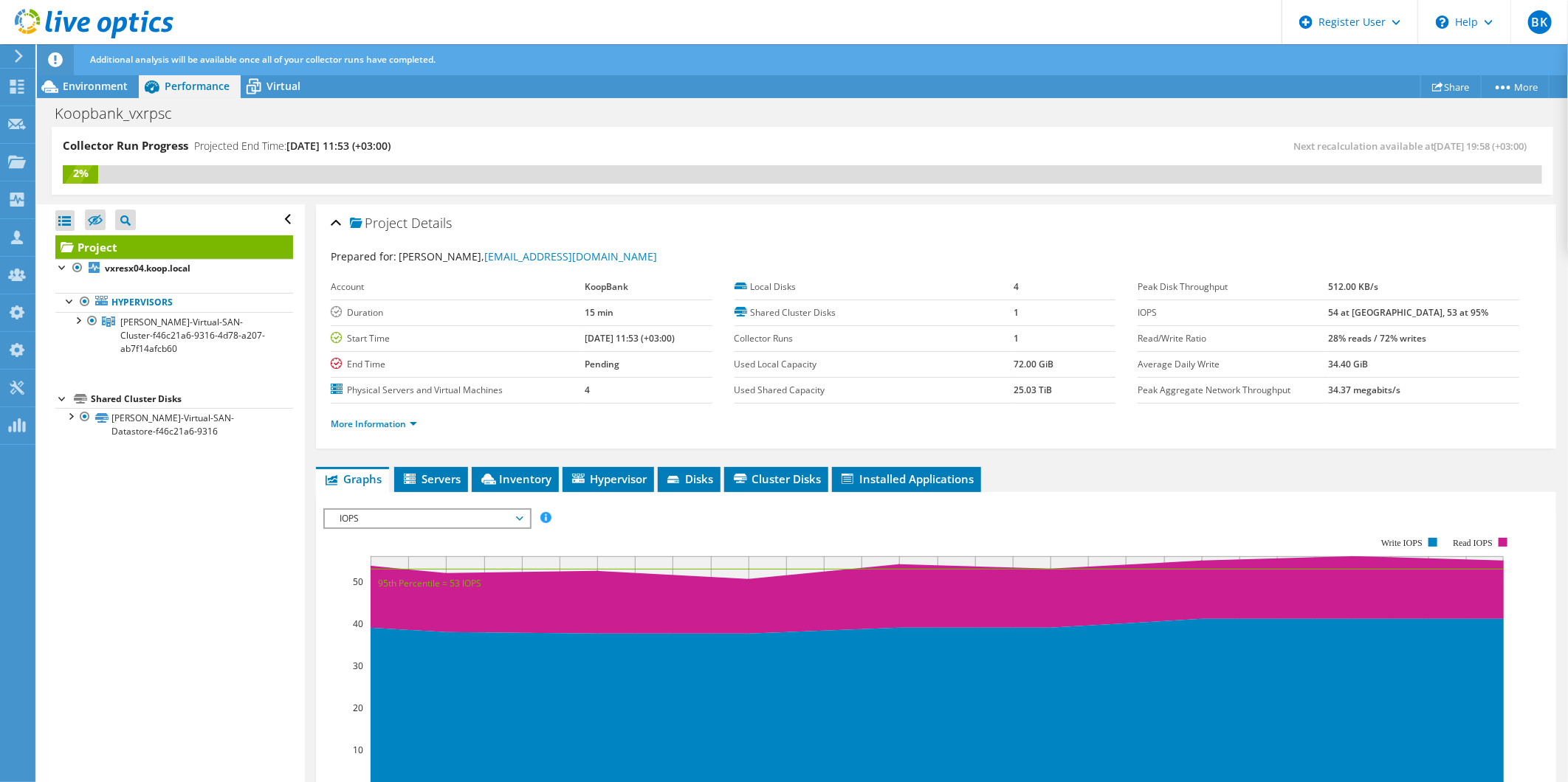
drag, startPoint x: 350, startPoint y: 173, endPoint x: 1047, endPoint y: 179, distance: 697.0
click at [889, 187] on div "Collector Run Progress Projected End Time: 09/13/2025, 11:53 (+03:00) Next reca…" at bounding box center [802, 161] width 1501 height 68
click at [585, 366] on b "Pending" at bounding box center [602, 364] width 35 height 13
click at [806, 363] on label "Used Local Capacity" at bounding box center [874, 364] width 280 height 15
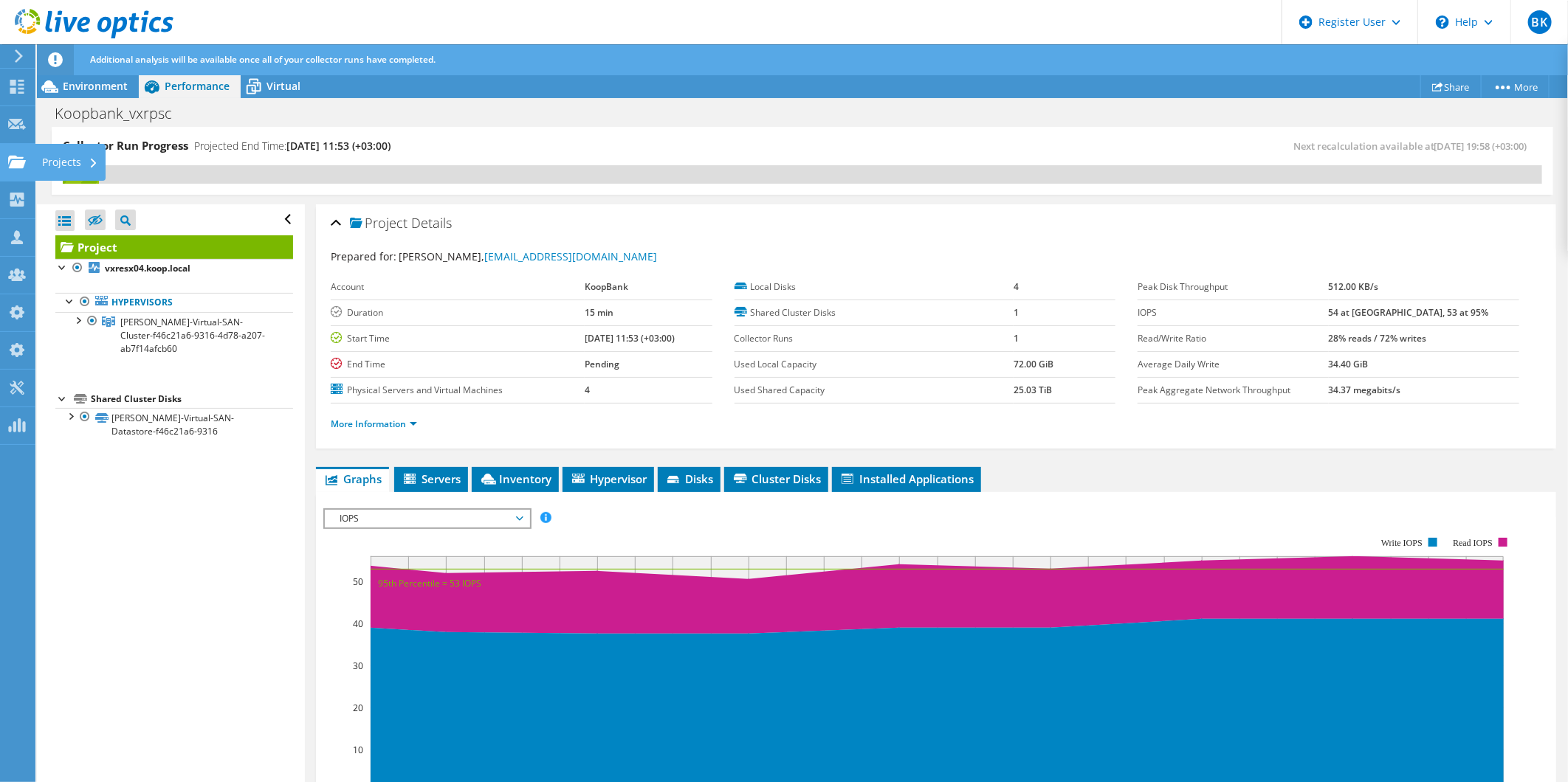
click at [23, 157] on icon at bounding box center [17, 161] width 18 height 14
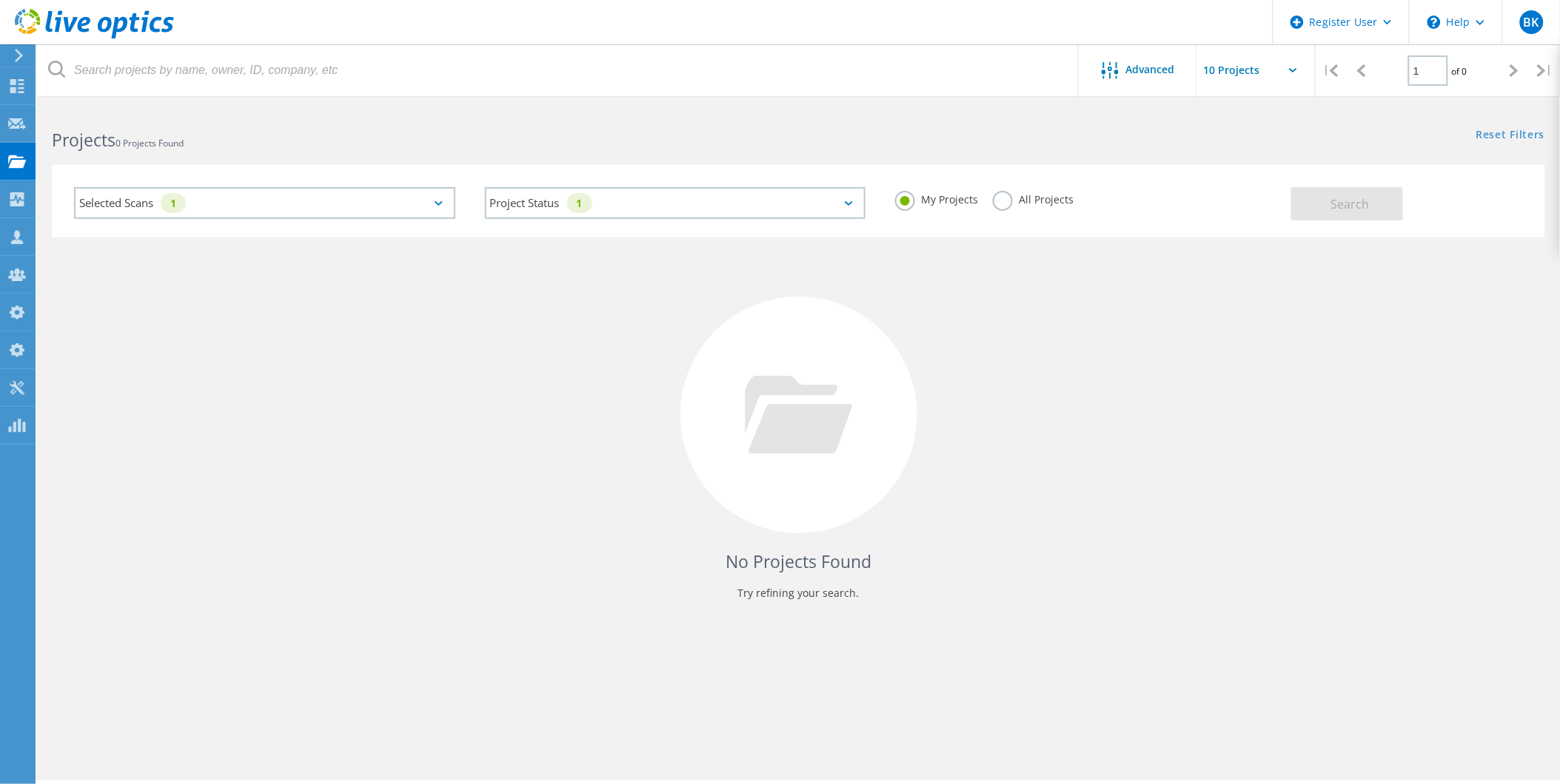
click at [1008, 204] on label "All Projects" at bounding box center [1032, 198] width 81 height 14
click at [0, 0] on input "All Projects" at bounding box center [0, 0] width 0 height 0
click at [300, 193] on div "Selected Scans 1" at bounding box center [264, 203] width 381 height 32
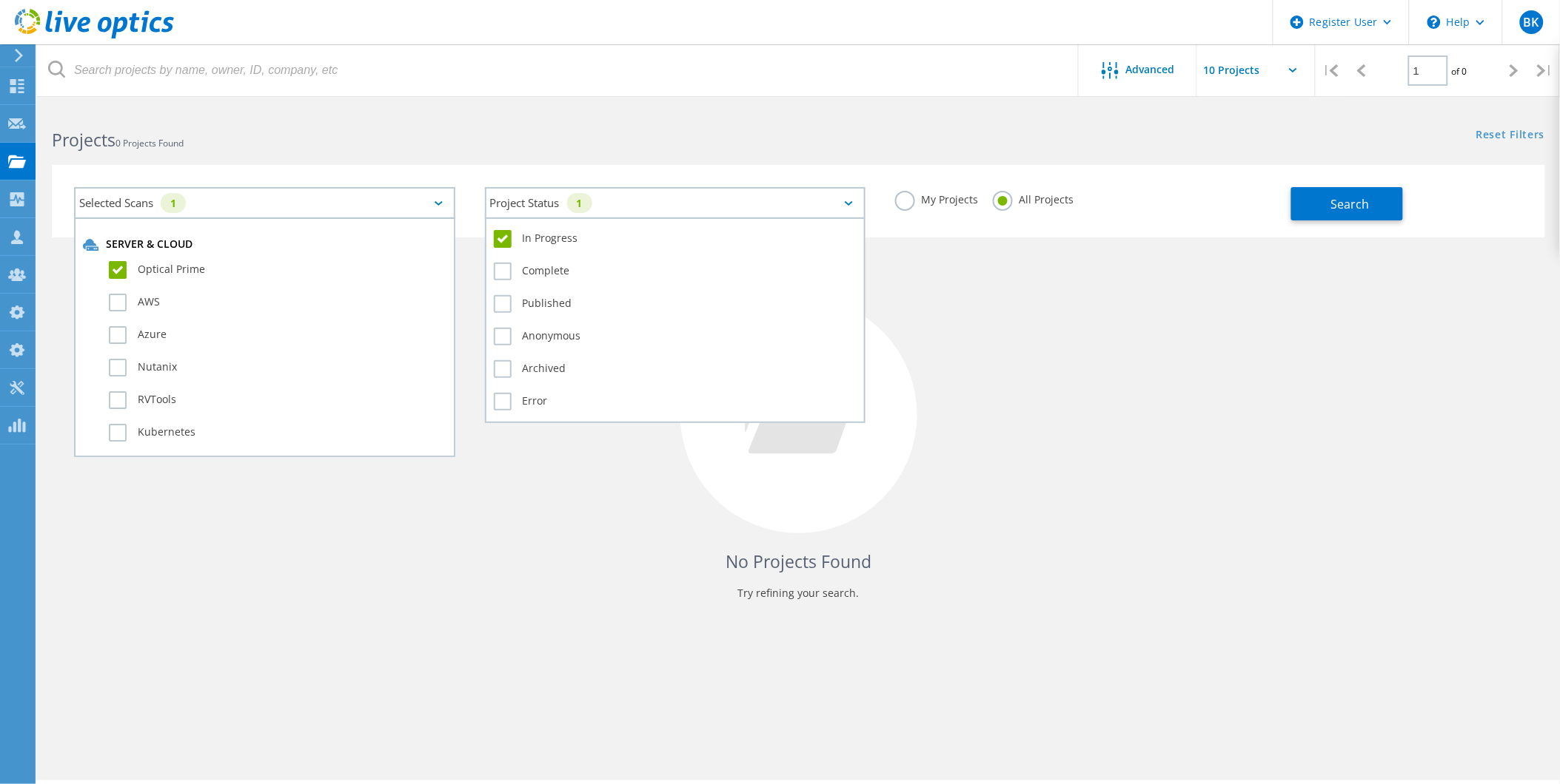
click at [743, 215] on div "Project Status 1" at bounding box center [675, 203] width 381 height 32
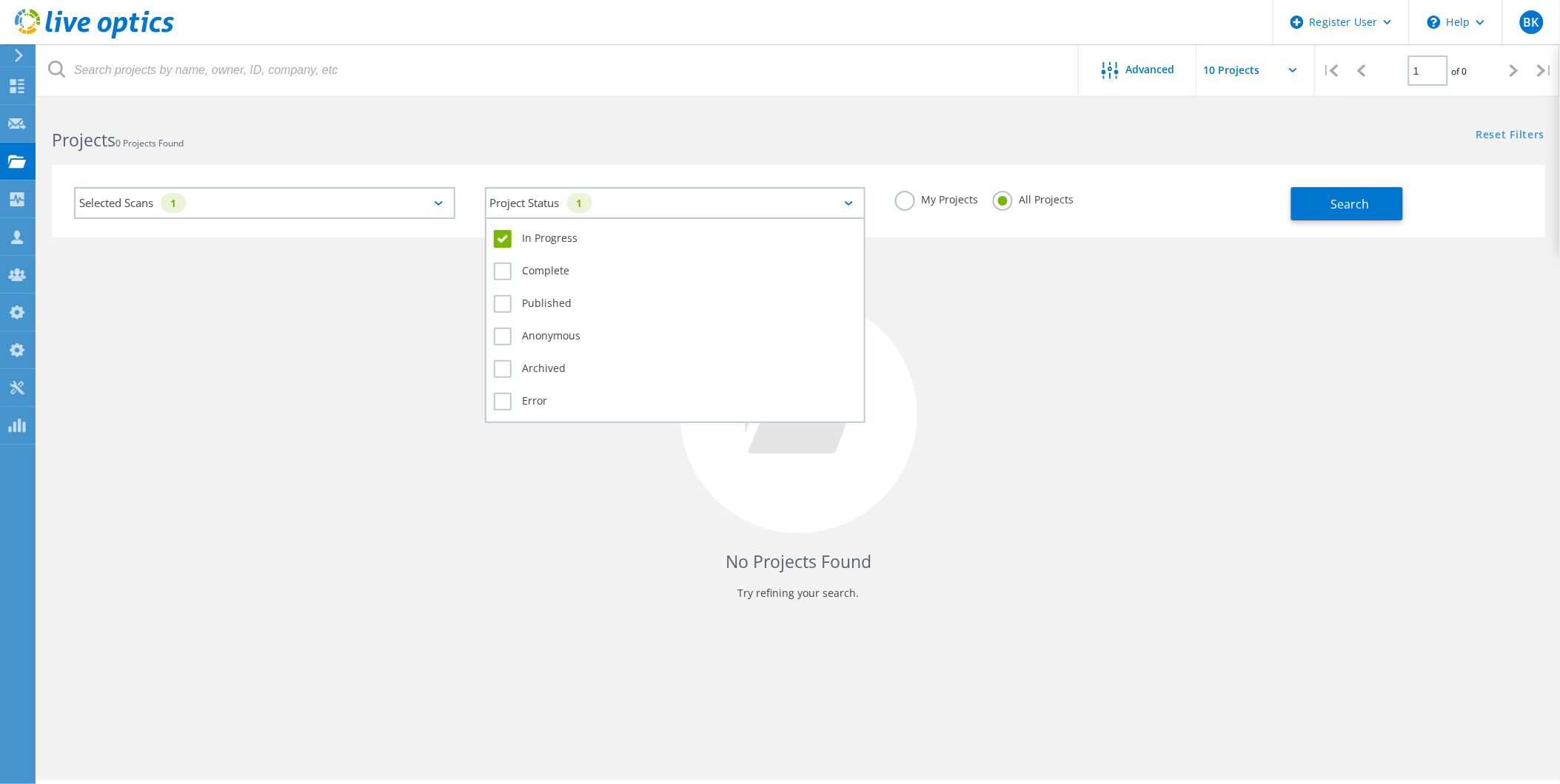
click at [549, 249] on div "In Progress" at bounding box center [675, 242] width 364 height 32
click at [551, 242] on label "In Progress" at bounding box center [675, 239] width 364 height 18
click at [0, 0] on input "In Progress" at bounding box center [0, 0] width 0 height 0
click at [520, 393] on label "Error" at bounding box center [675, 402] width 364 height 18
click at [0, 0] on input "Error" at bounding box center [0, 0] width 0 height 0
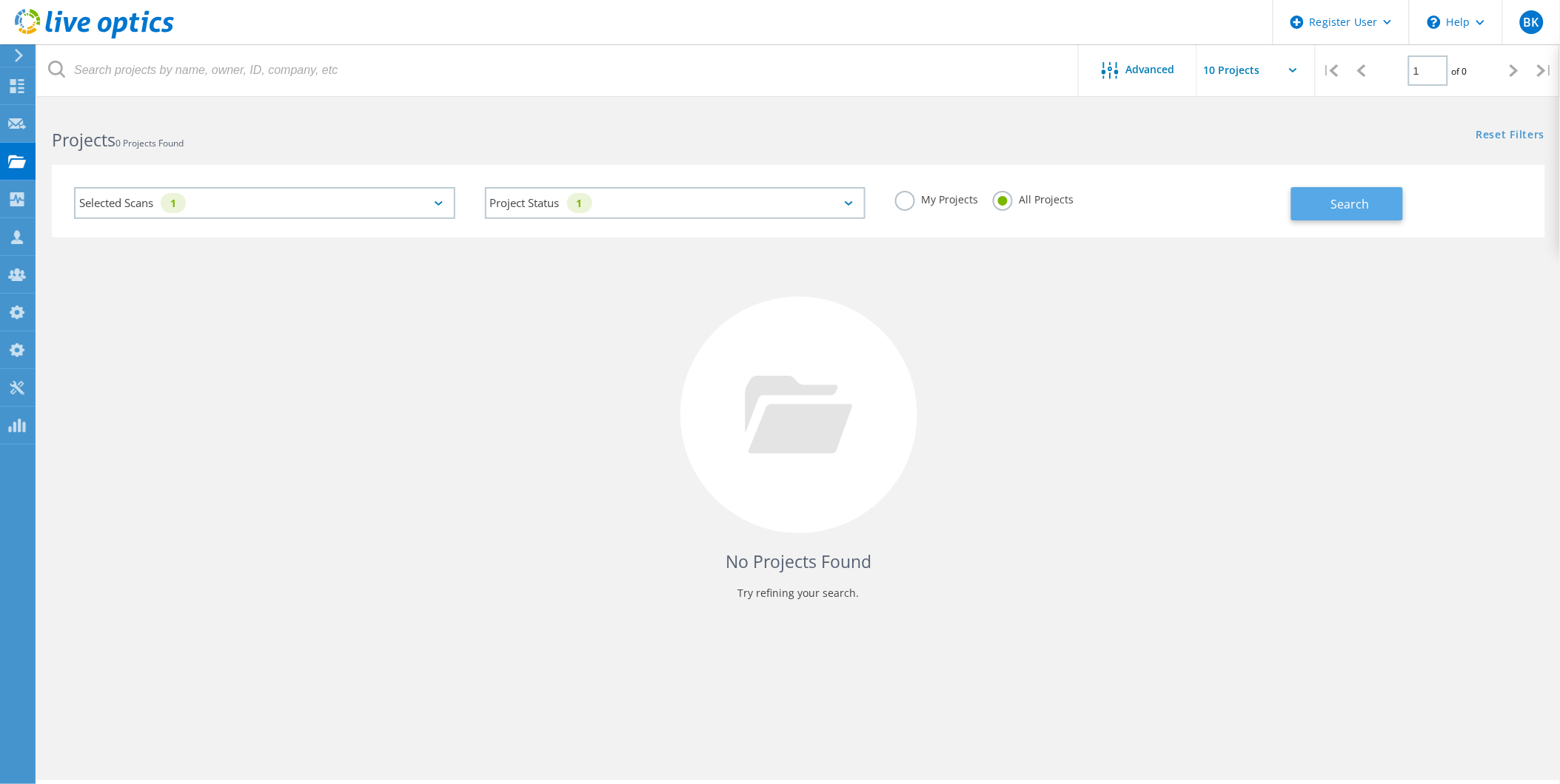
click at [1331, 204] on span "Search" at bounding box center [1349, 204] width 38 height 17
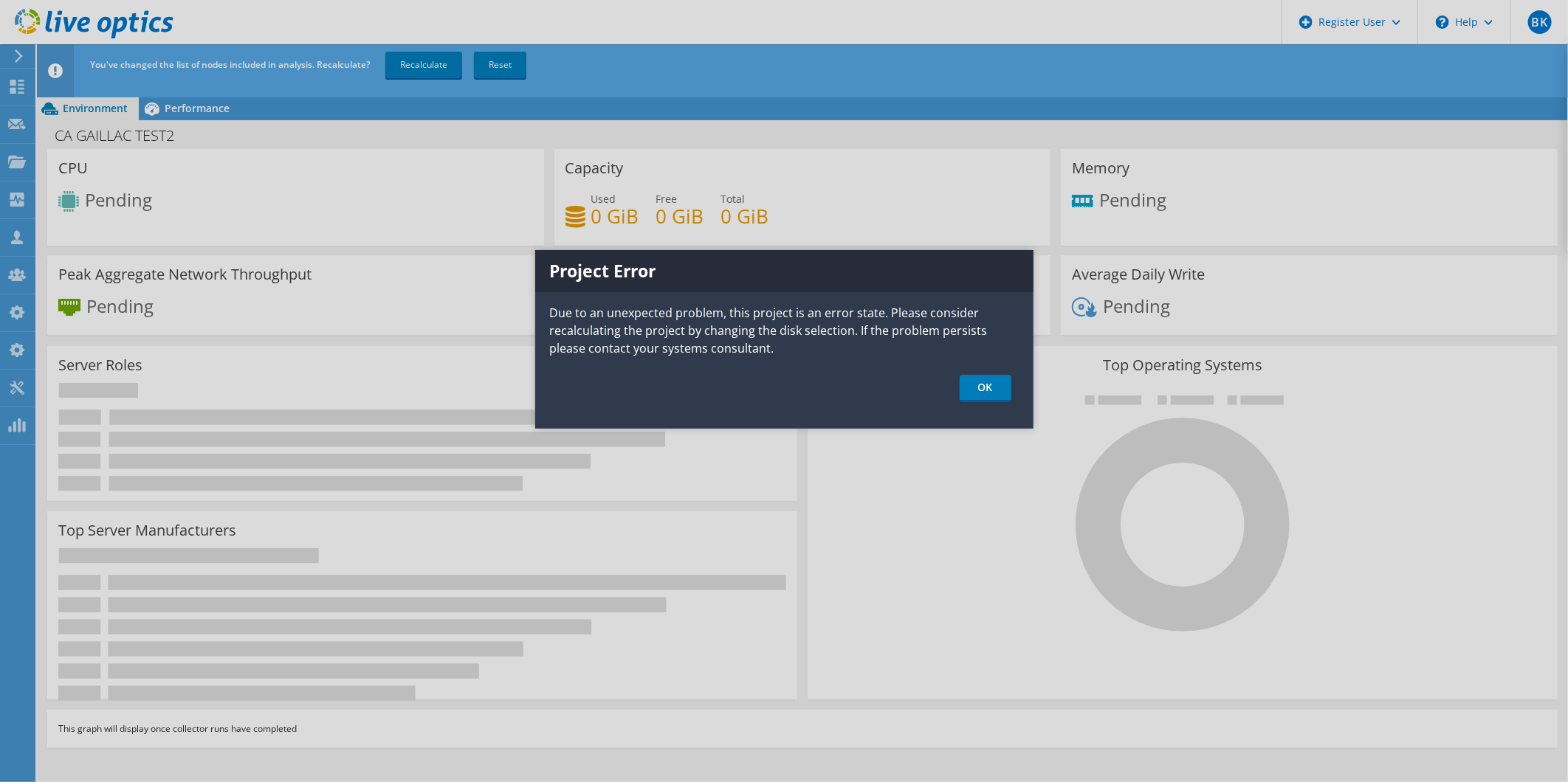
click at [18, 386] on div at bounding box center [784, 391] width 1568 height 782
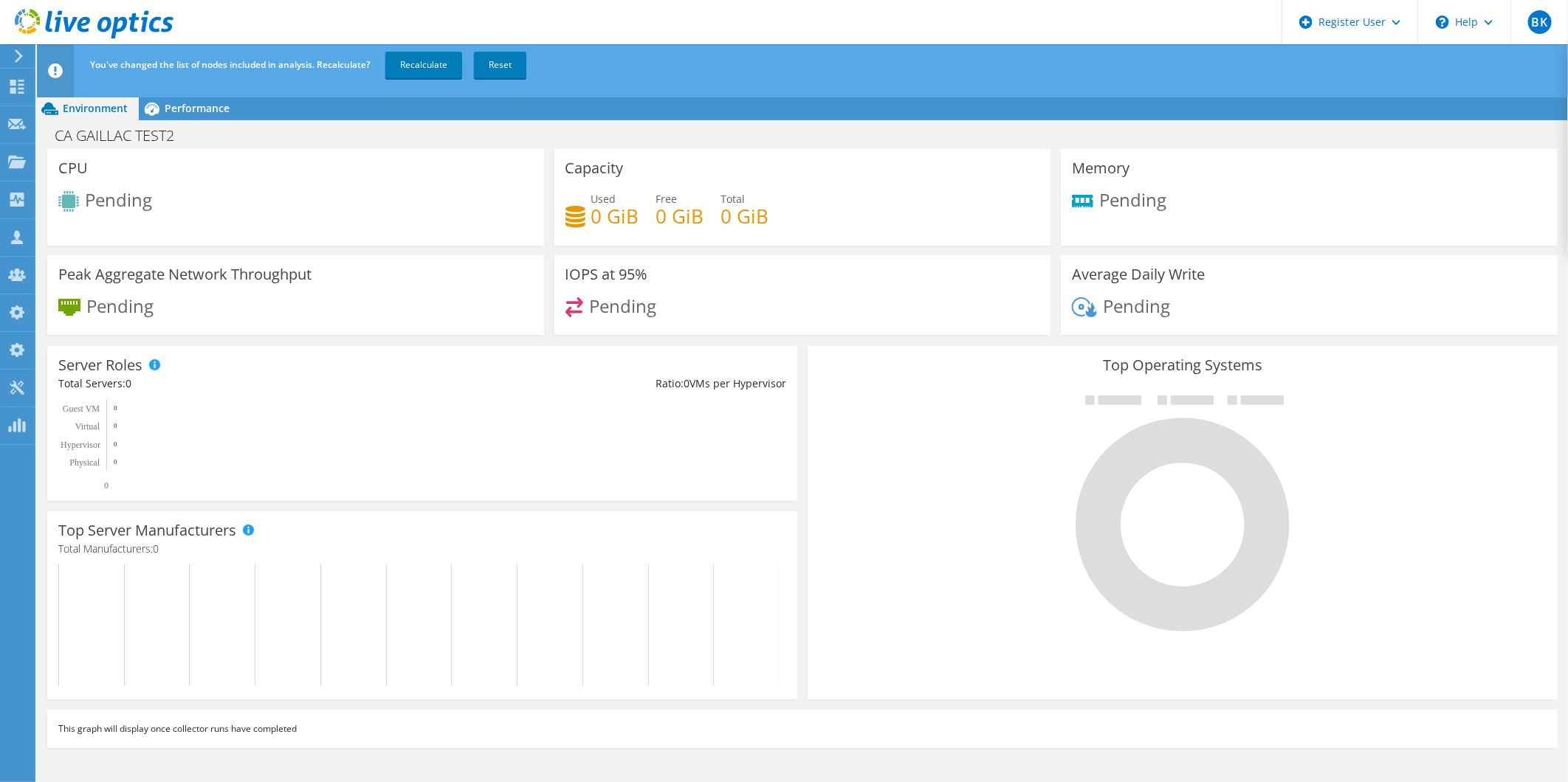
click at [200, 185] on div "CPU Pending" at bounding box center [296, 196] width 497 height 96
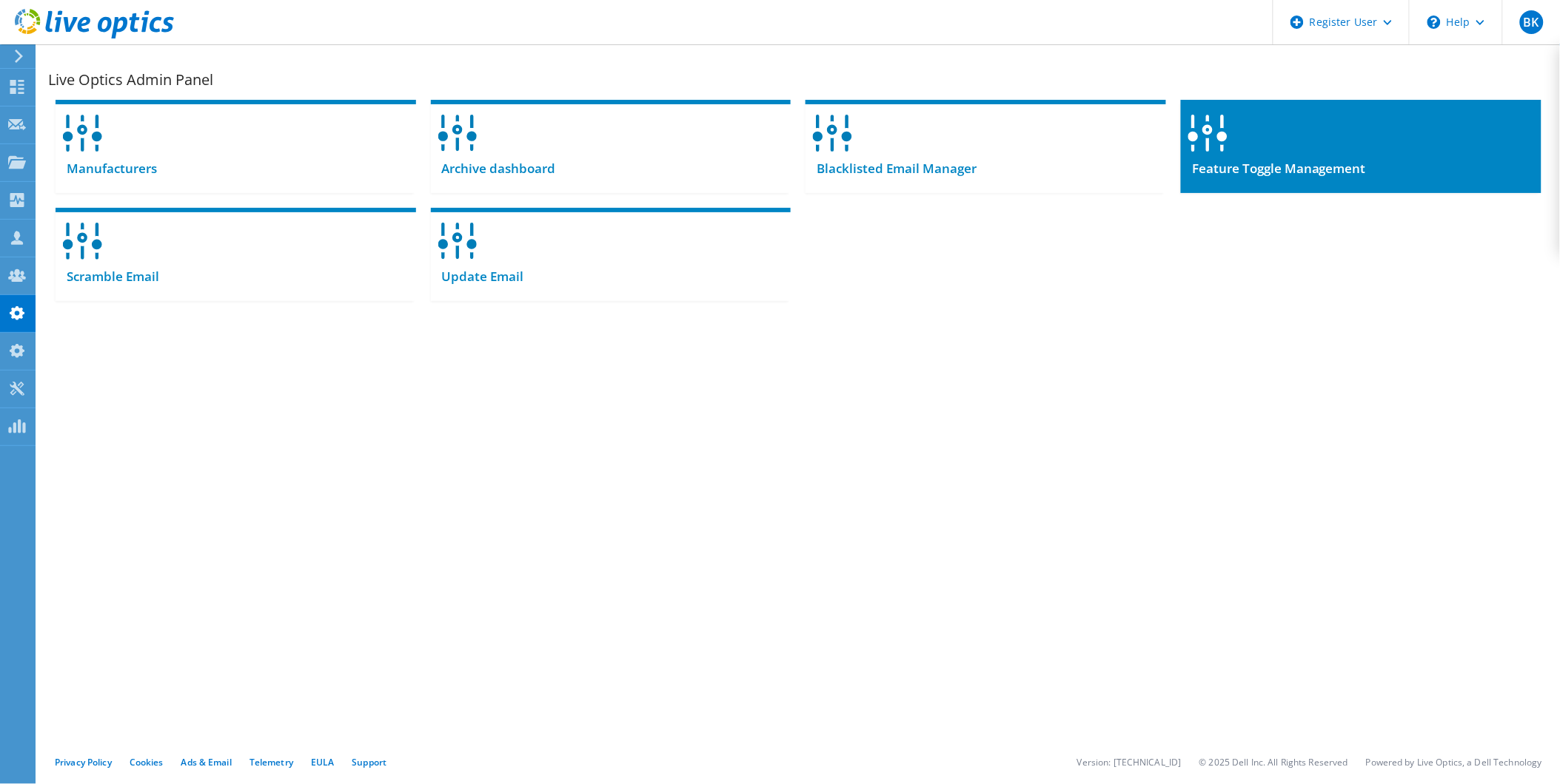
click at [1300, 161] on span "Feature Toggle Management" at bounding box center [1273, 169] width 185 height 17
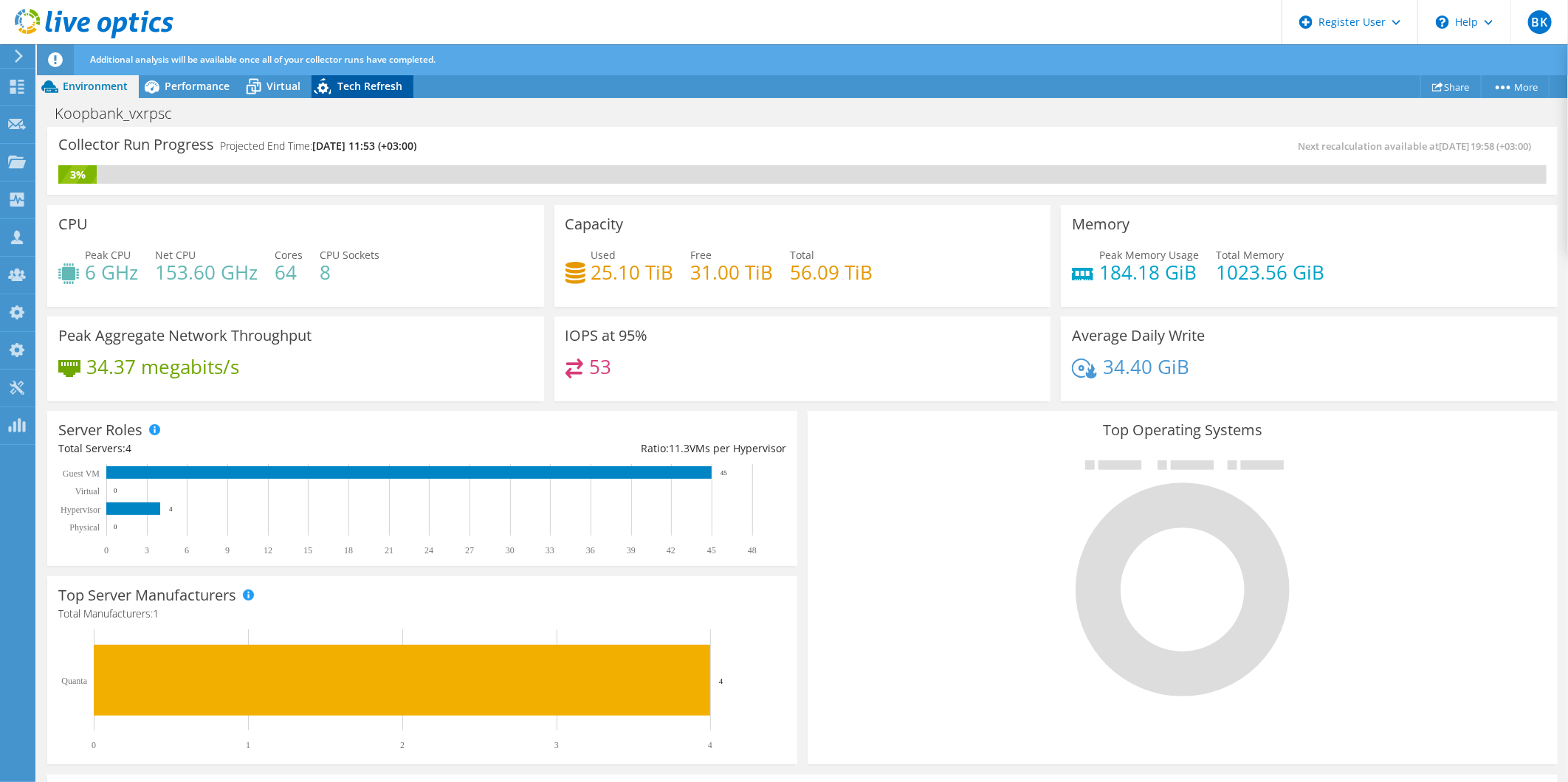
click at [377, 78] on div "Tech Refresh" at bounding box center [362, 87] width 102 height 23
